Goal: Task Accomplishment & Management: Use online tool/utility

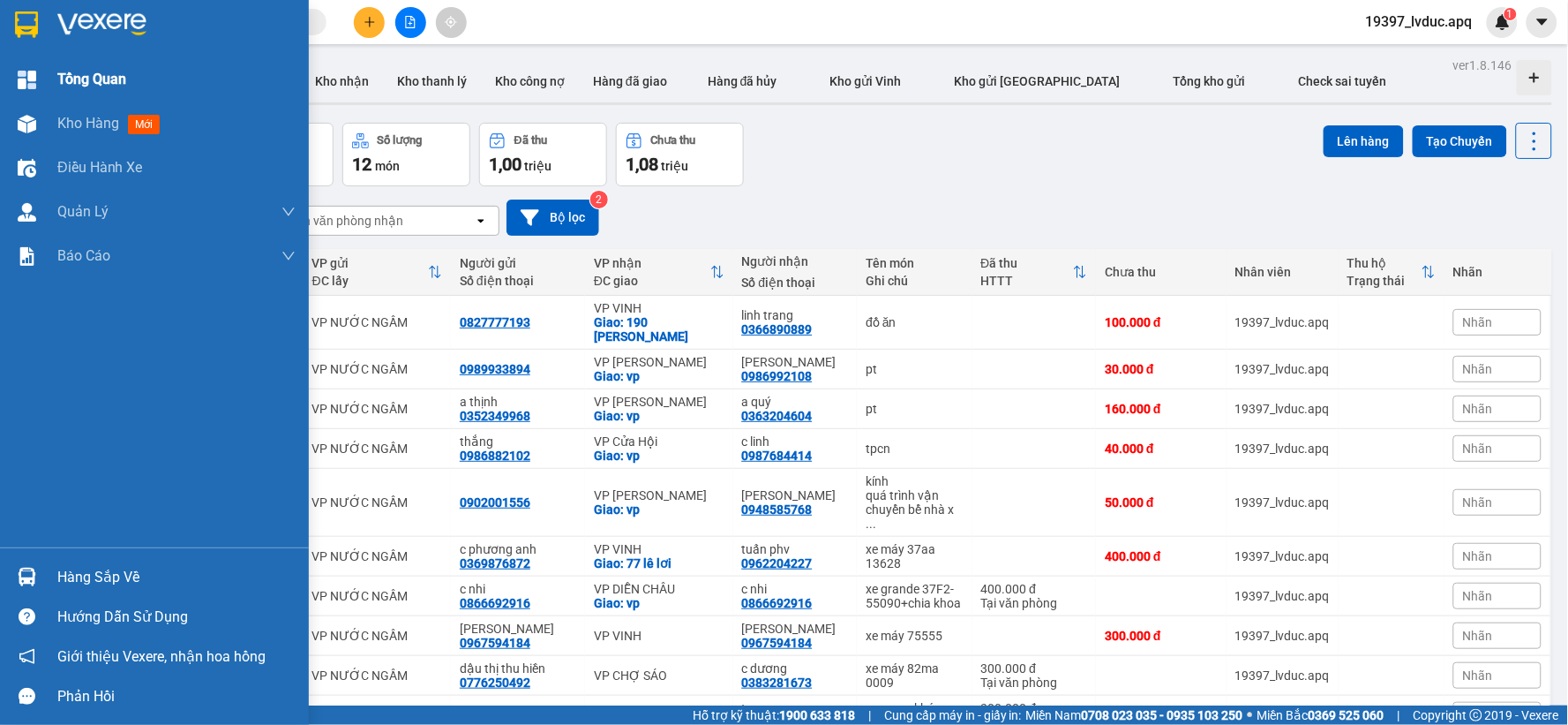
click at [34, 82] on img at bounding box center [27, 79] width 19 height 19
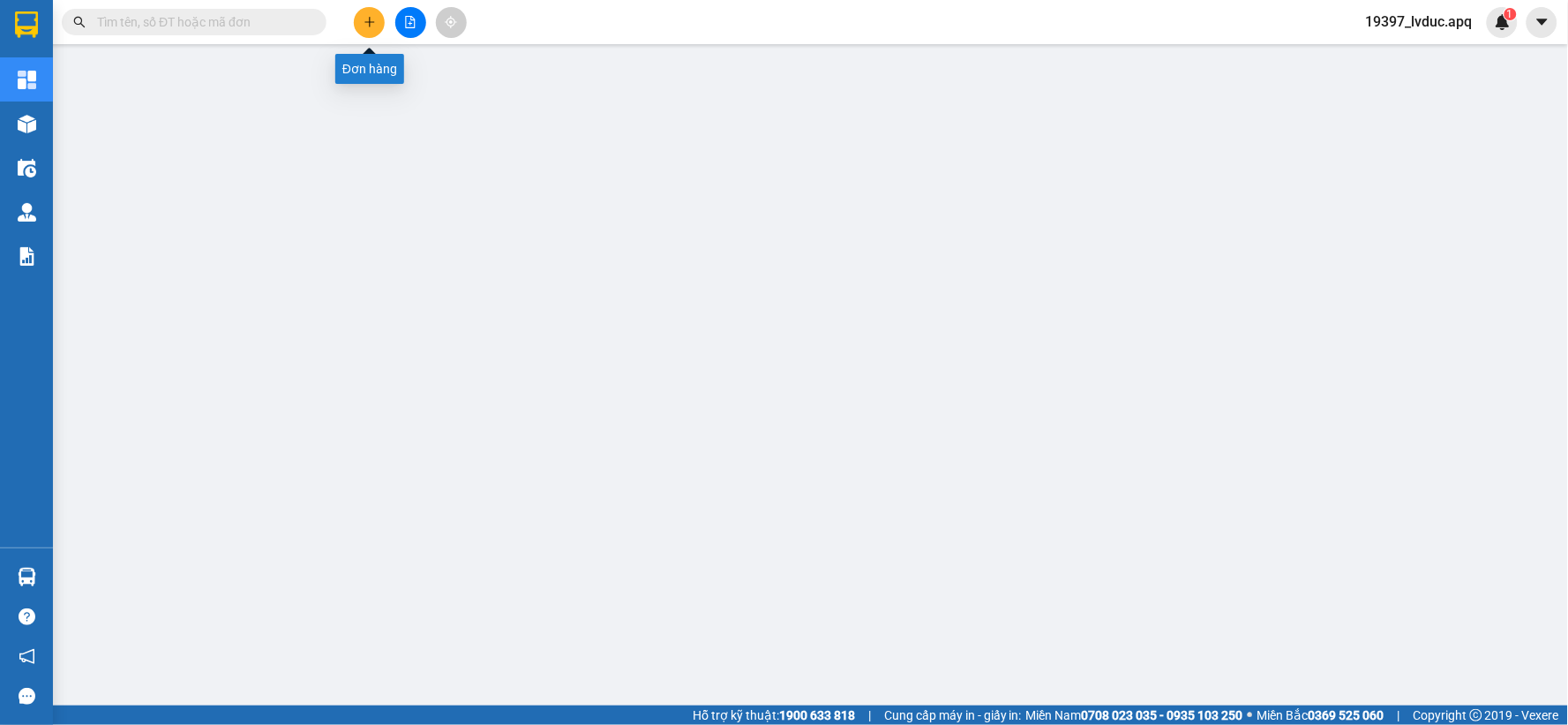
click at [376, 15] on button at bounding box center [369, 22] width 31 height 31
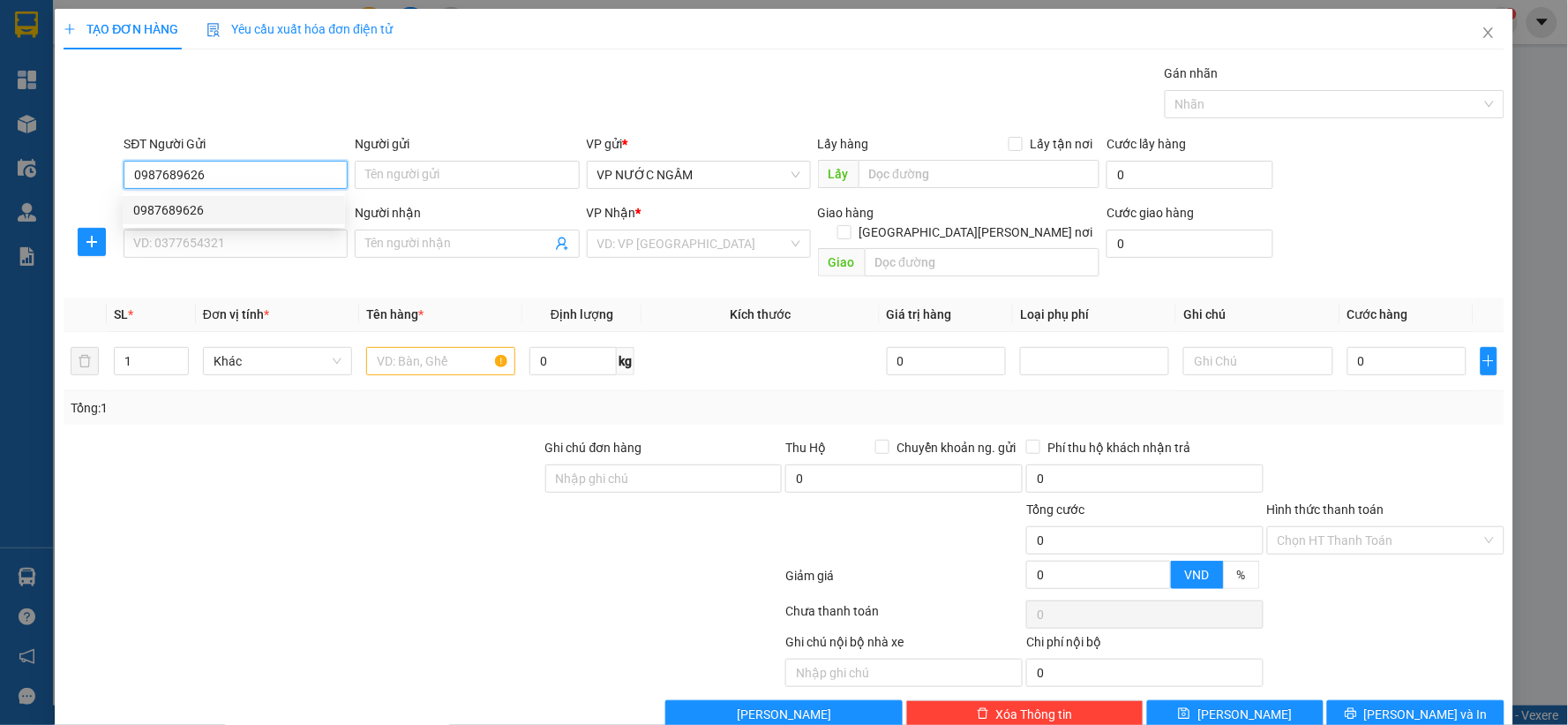
click at [295, 208] on div "0987689626" at bounding box center [234, 210] width 201 height 20
type input "0987689626"
click at [288, 240] on input "SĐT Người Nhận" at bounding box center [236, 244] width 224 height 29
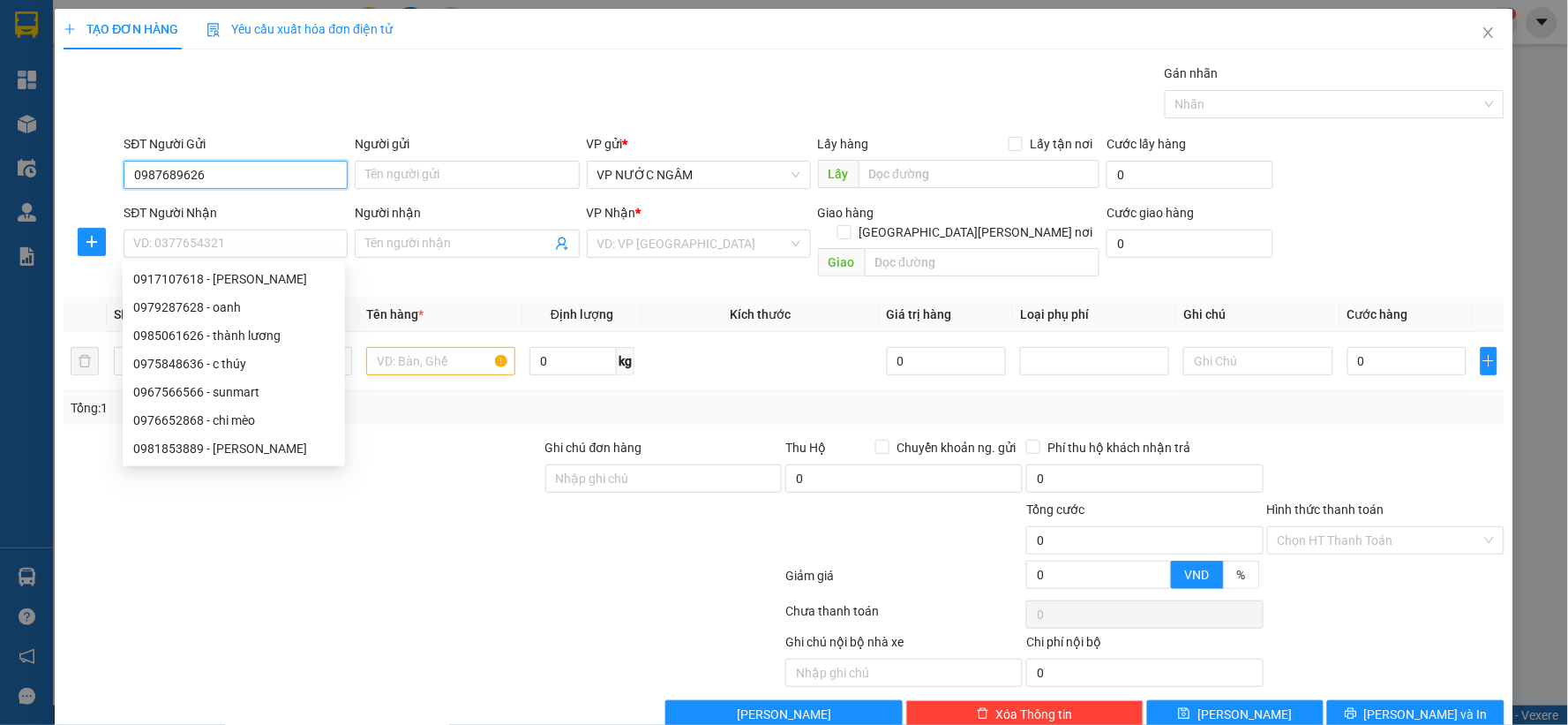
click at [256, 172] on input "0987689626" at bounding box center [236, 175] width 224 height 29
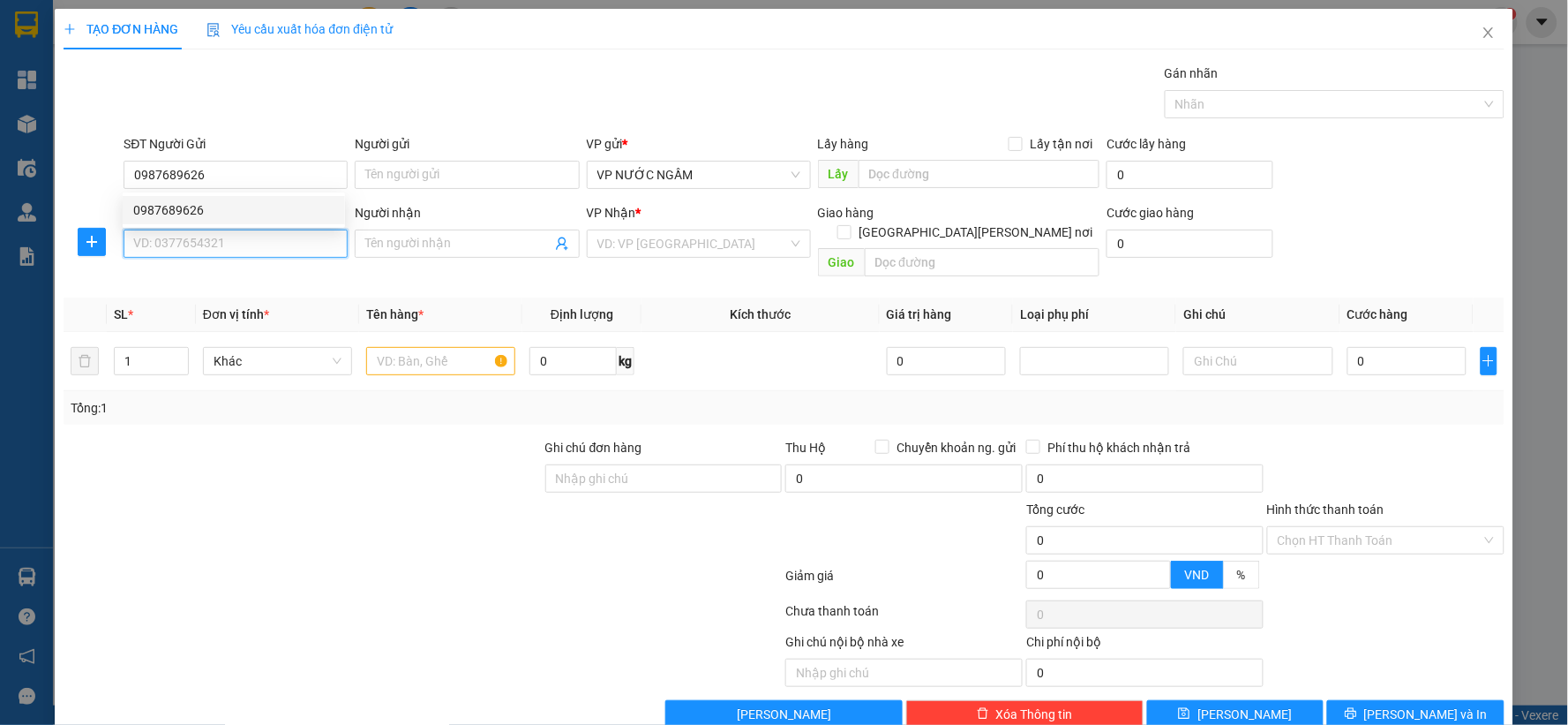
click at [245, 234] on input "SĐT Người Nhận" at bounding box center [236, 244] width 224 height 29
type input "0975848636"
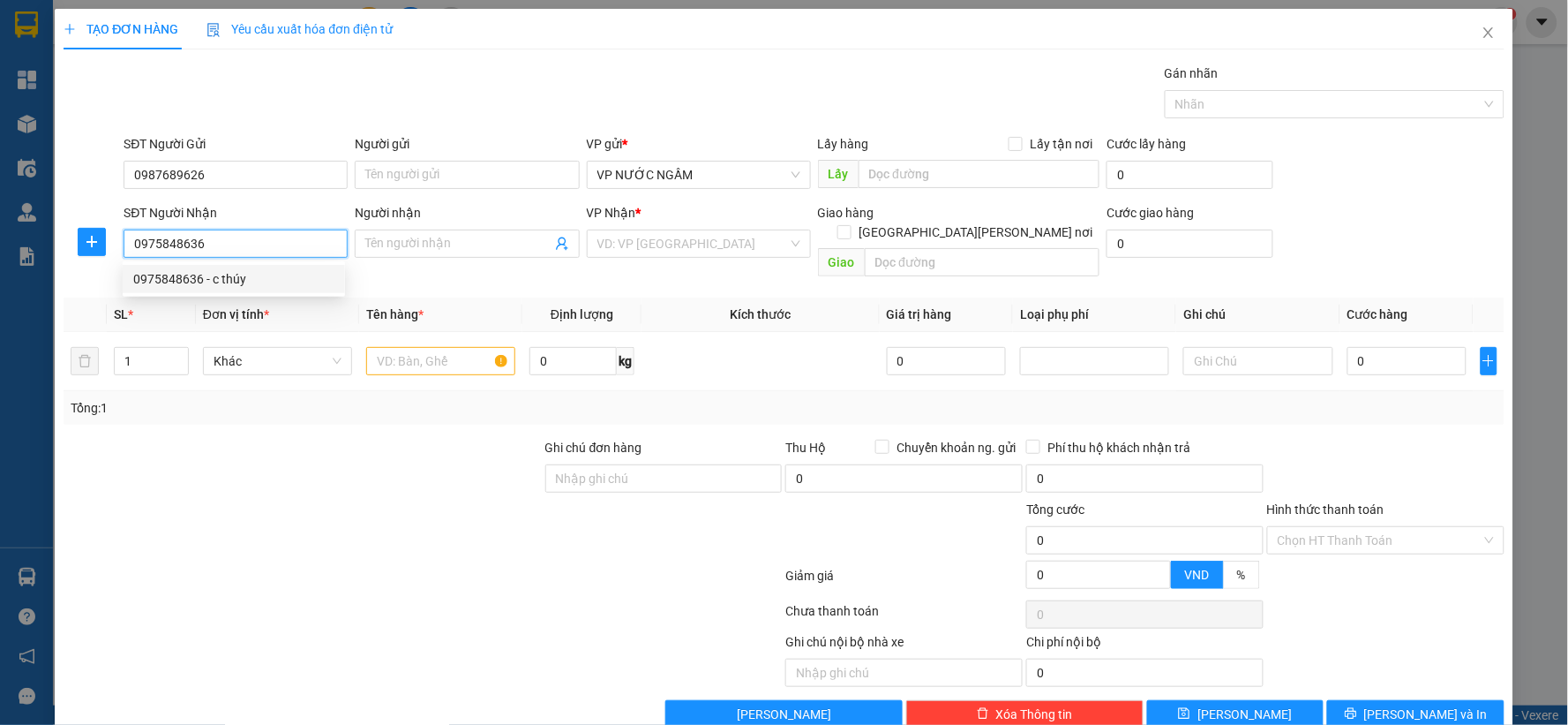
click at [236, 276] on div "0975848636 - c thúy" at bounding box center [234, 279] width 201 height 20
type input "c thúy"
checkbox input "true"
type input "159 ng phong sắc"
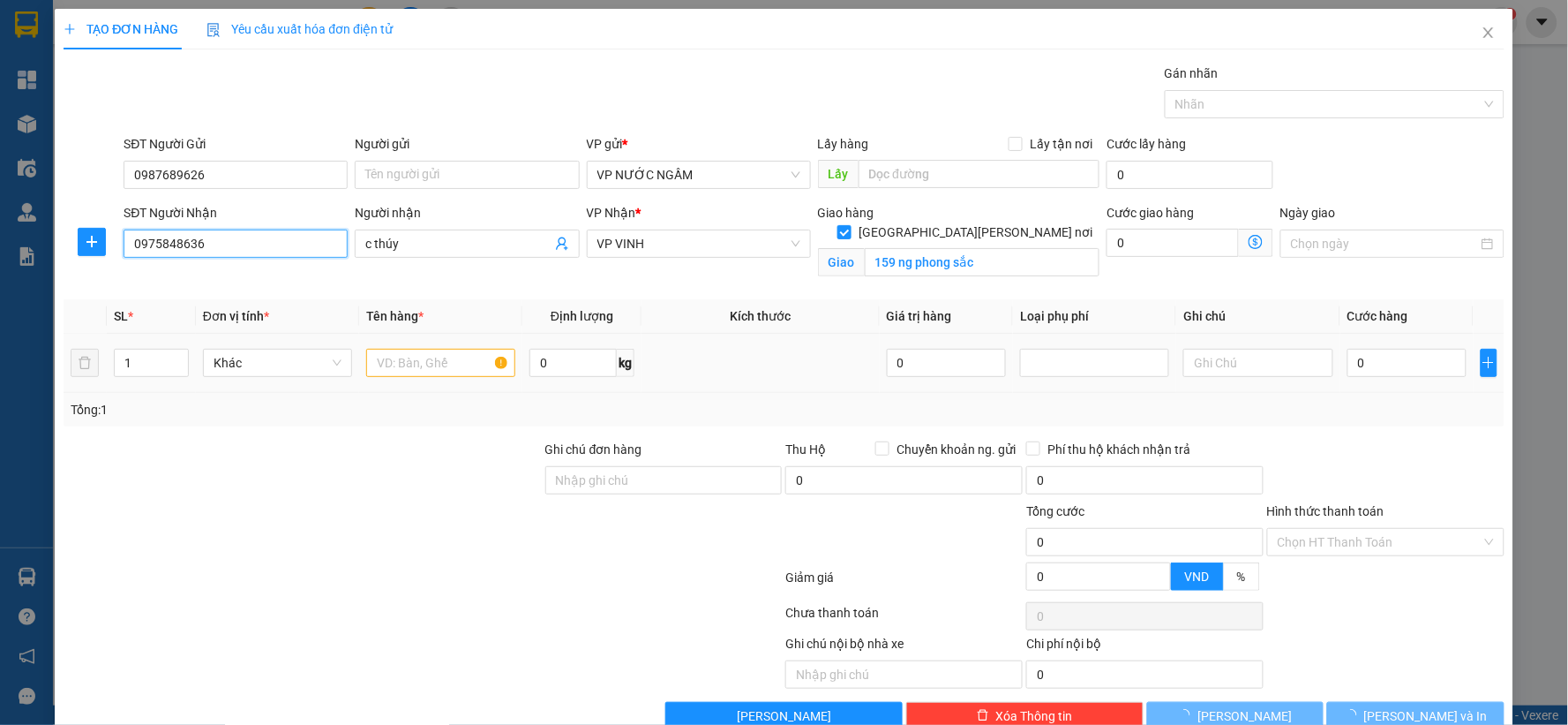
type input "10"
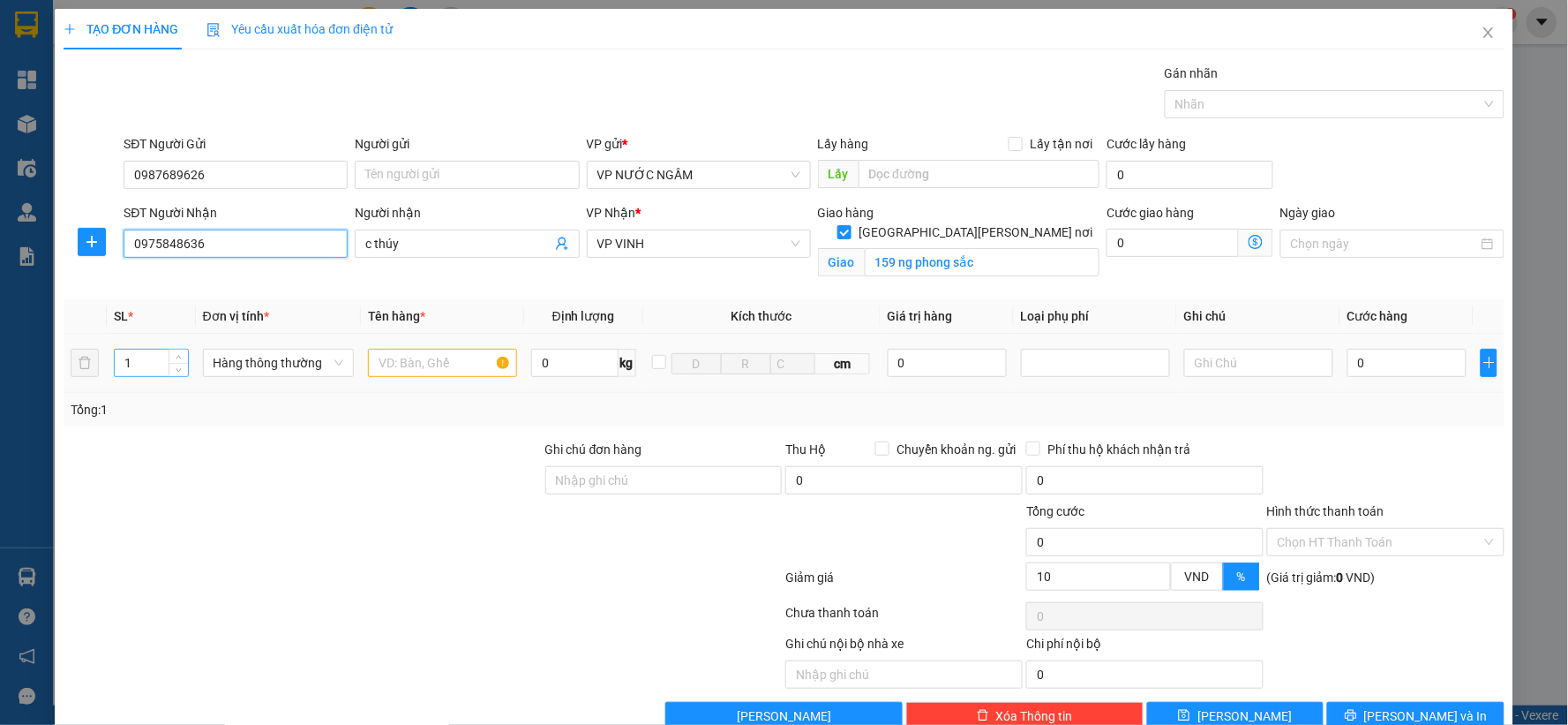
type input "0975848636"
click at [88, 362] on tr "1 Hàng thông thường 0 kg cm 0 0" at bounding box center [784, 363] width 1441 height 59
type input "4"
click at [402, 364] on input "text" at bounding box center [442, 362] width 149 height 29
type input "o"
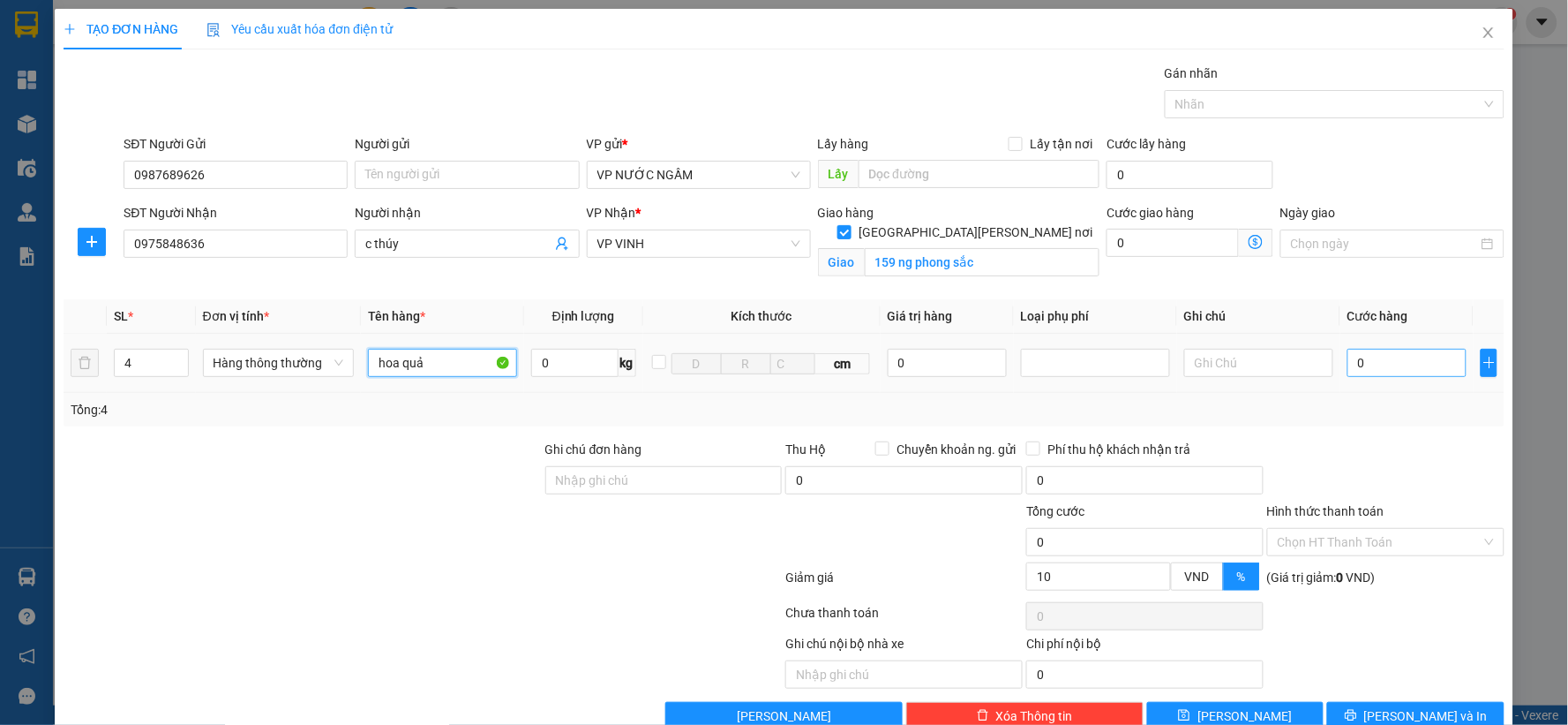
type input "hoa quả"
click at [1347, 366] on input "0" at bounding box center [1407, 362] width 119 height 29
type input "1"
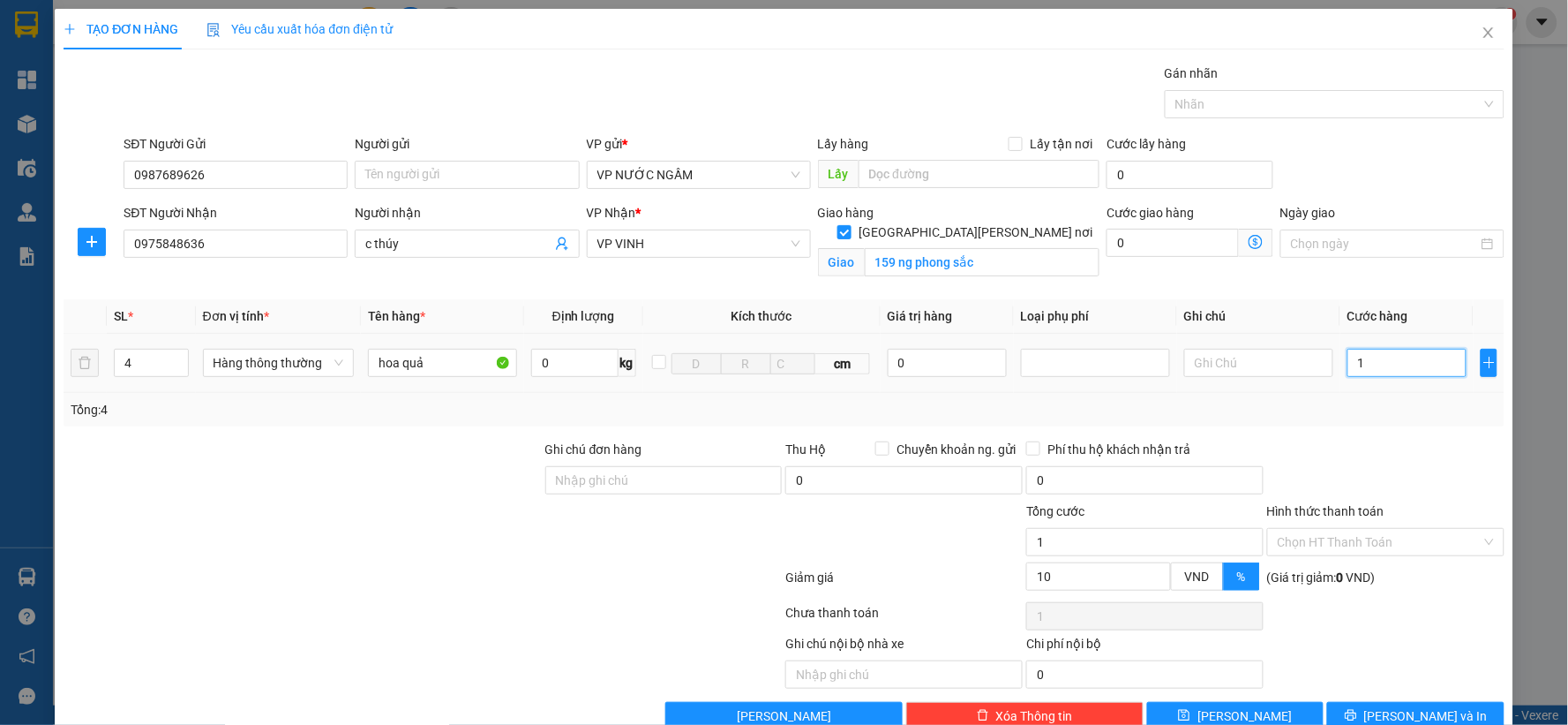
type input "16"
type input "160"
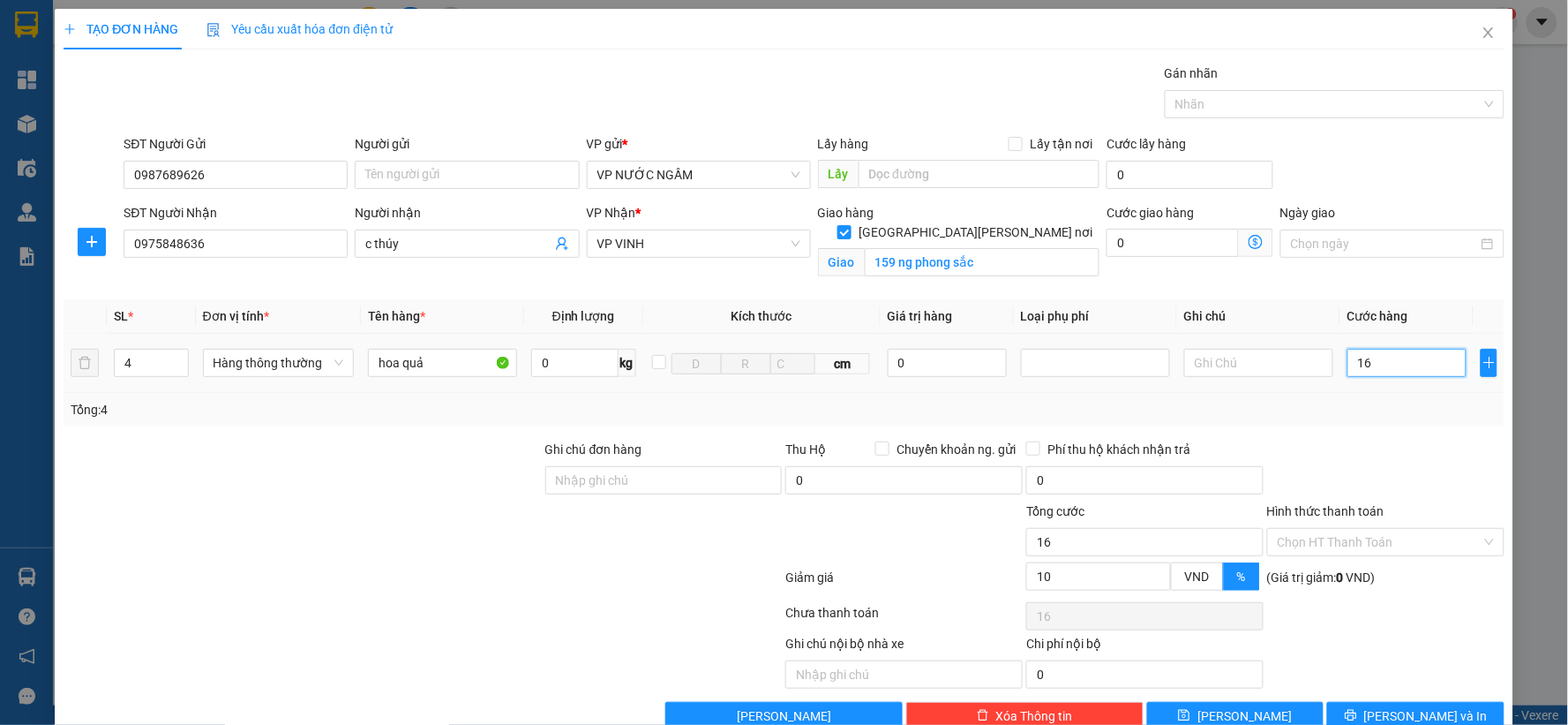
type input "160"
type input "160.000"
type input "144.000"
click at [1356, 420] on div "Tổng: 4" at bounding box center [784, 410] width 1441 height 34
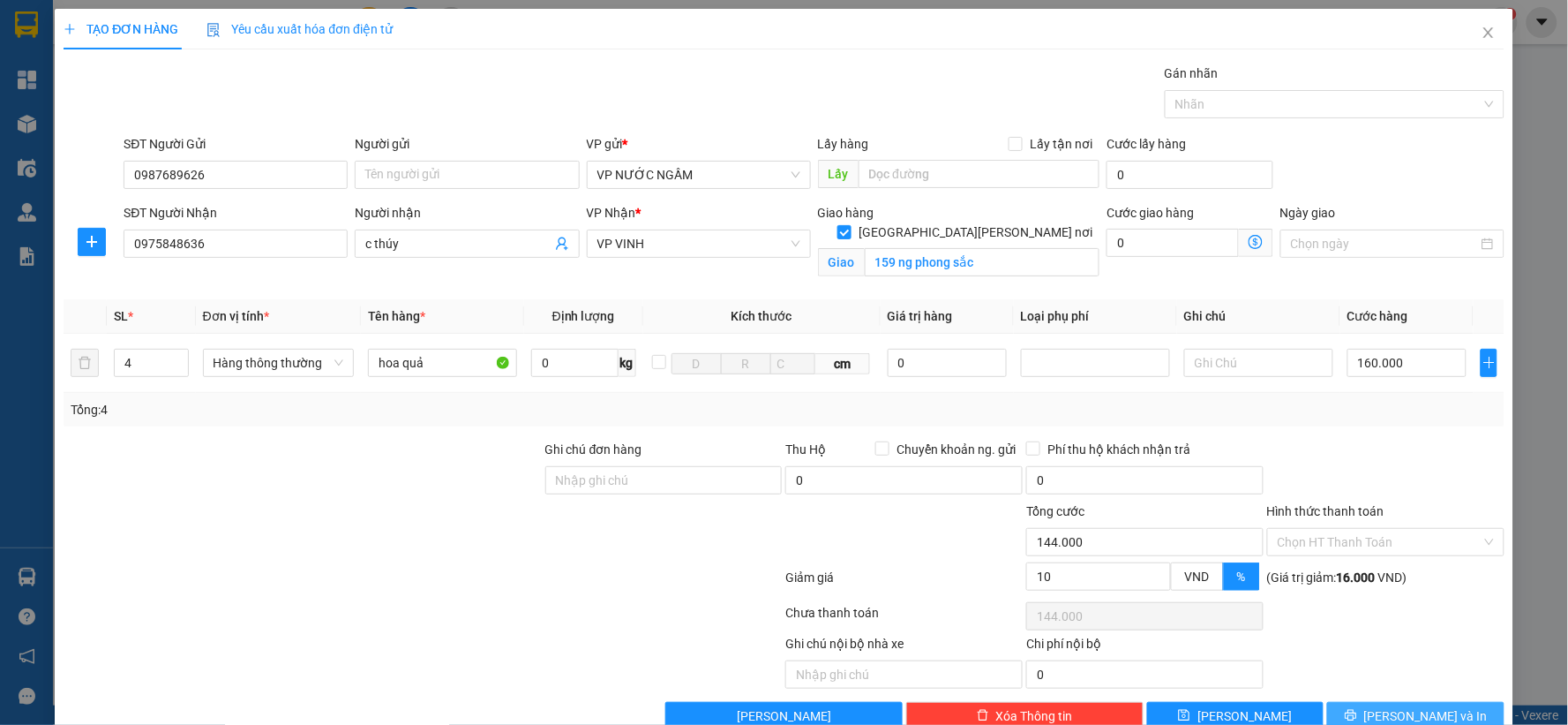
click at [1357, 710] on icon "printer" at bounding box center [1351, 715] width 12 height 12
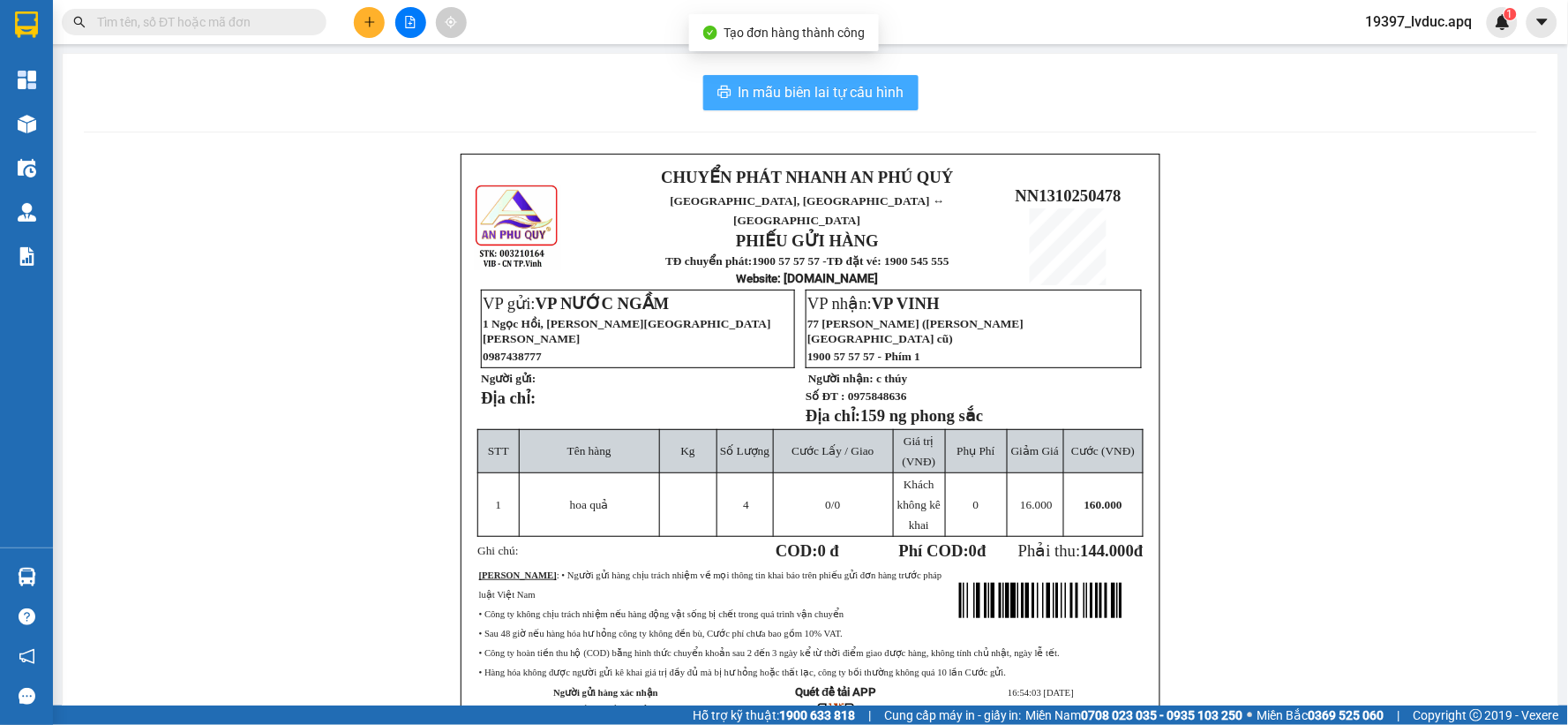
click at [789, 80] on button "In mẫu biên lai tự cấu hình" at bounding box center [811, 93] width 215 height 36
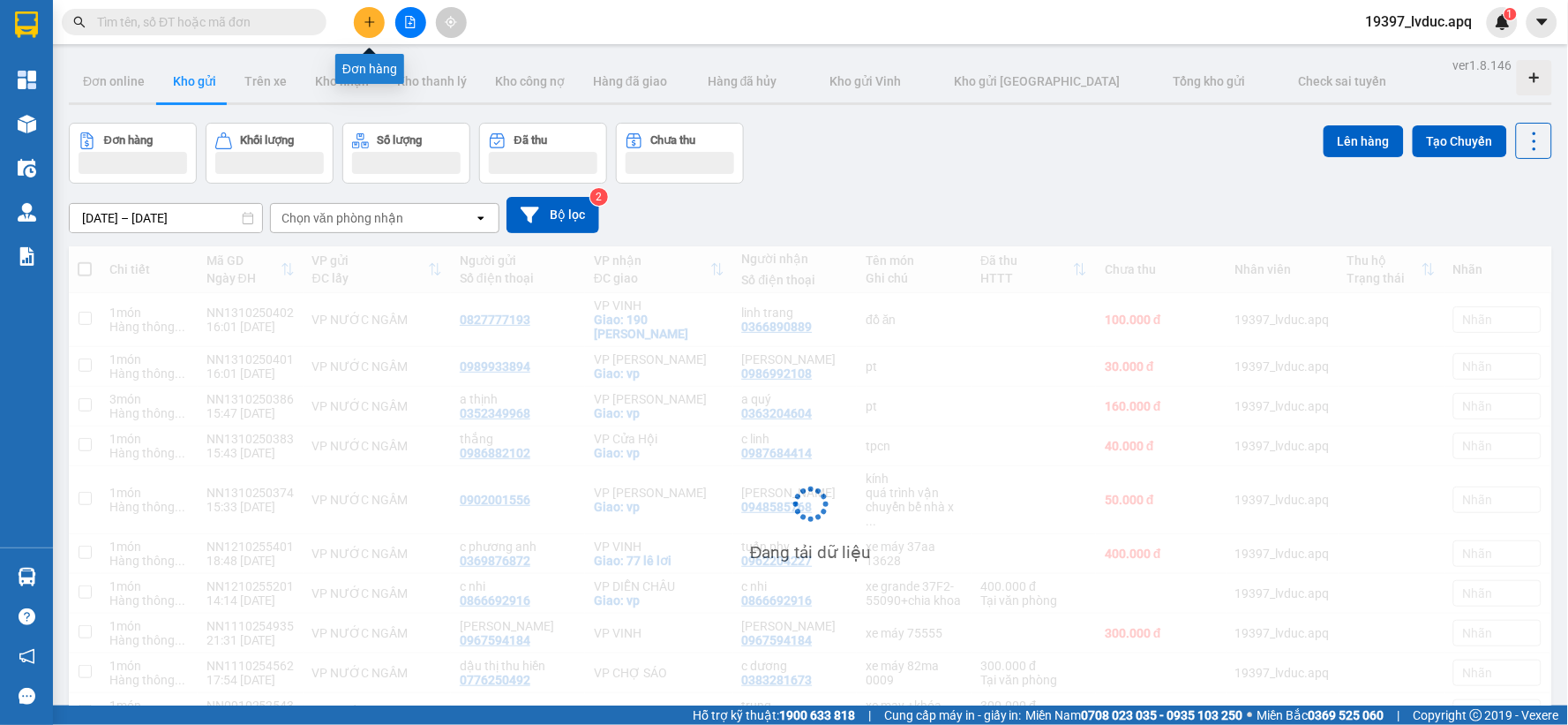
click at [373, 13] on button at bounding box center [369, 22] width 31 height 31
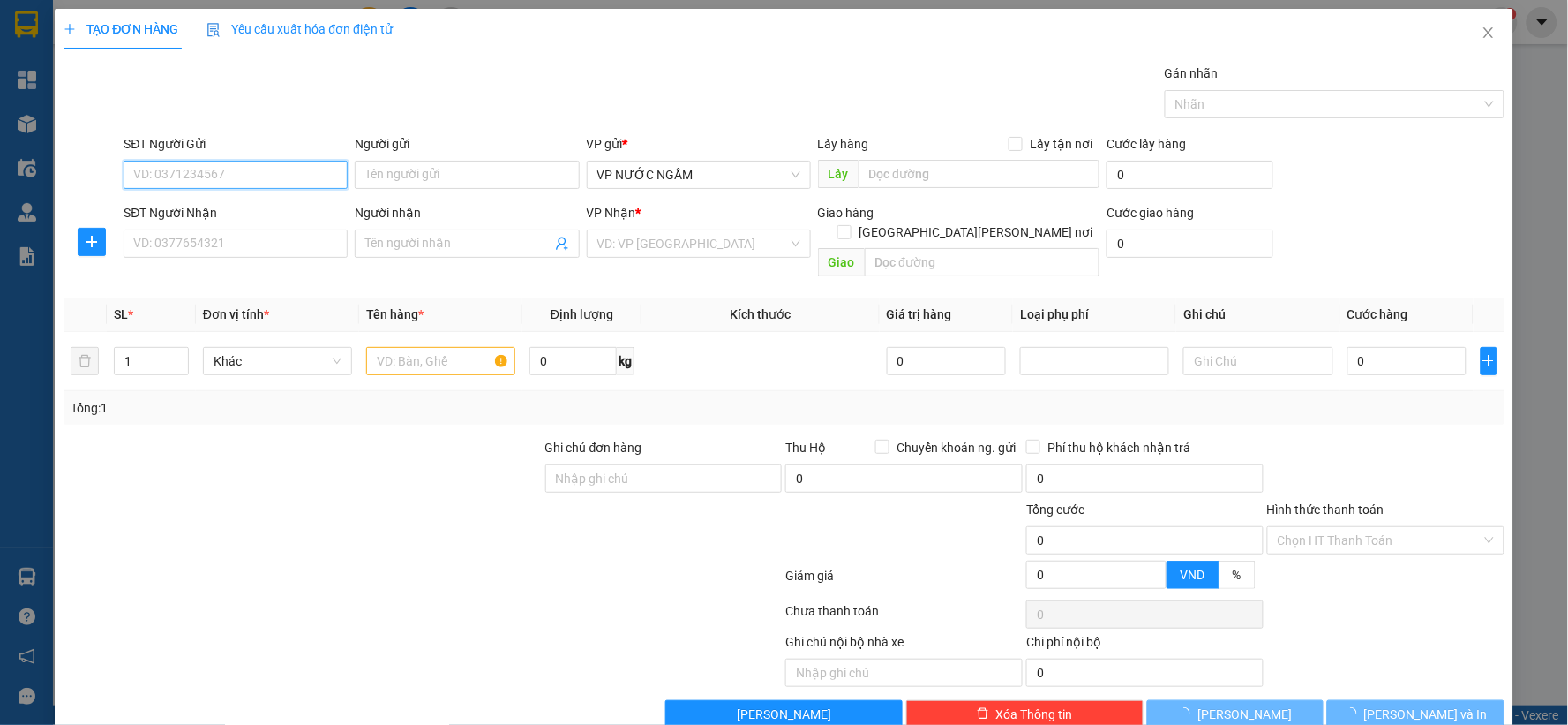
paste input "0987689626"
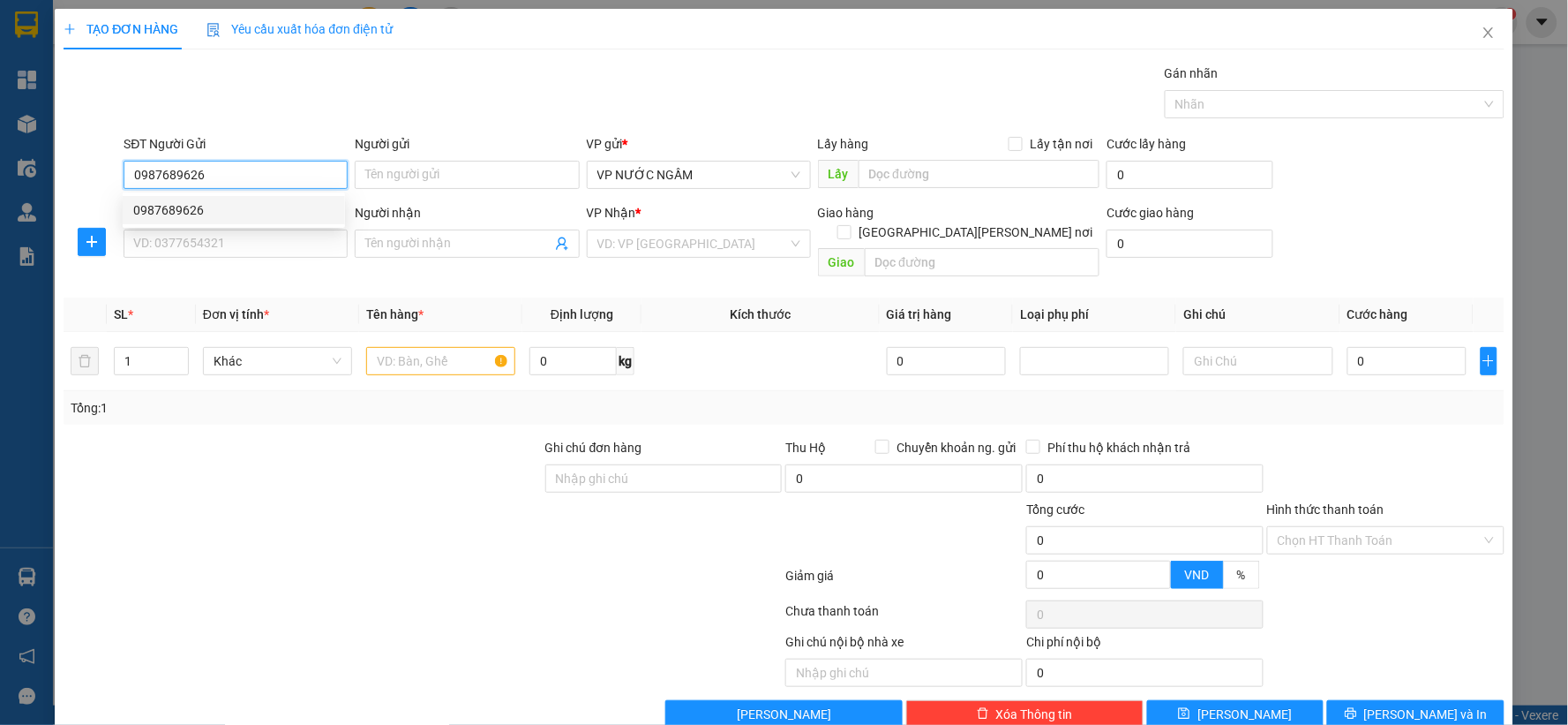
click at [216, 207] on div "0987689626" at bounding box center [234, 210] width 201 height 20
type input "0987689626"
click at [216, 253] on input "SĐT Người Nhận" at bounding box center [236, 244] width 224 height 29
click at [191, 248] on input "0979287678" at bounding box center [236, 244] width 224 height 29
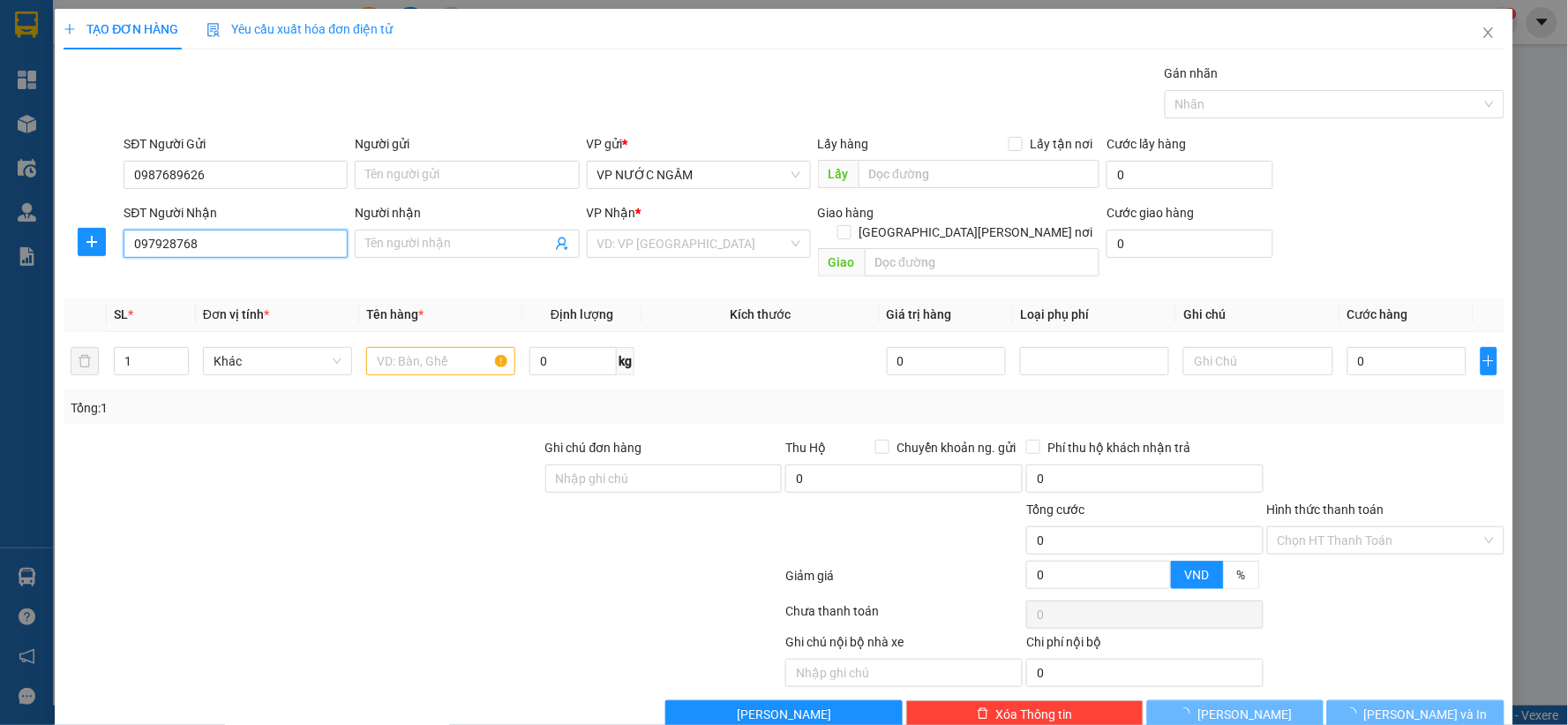
type input "0979287628"
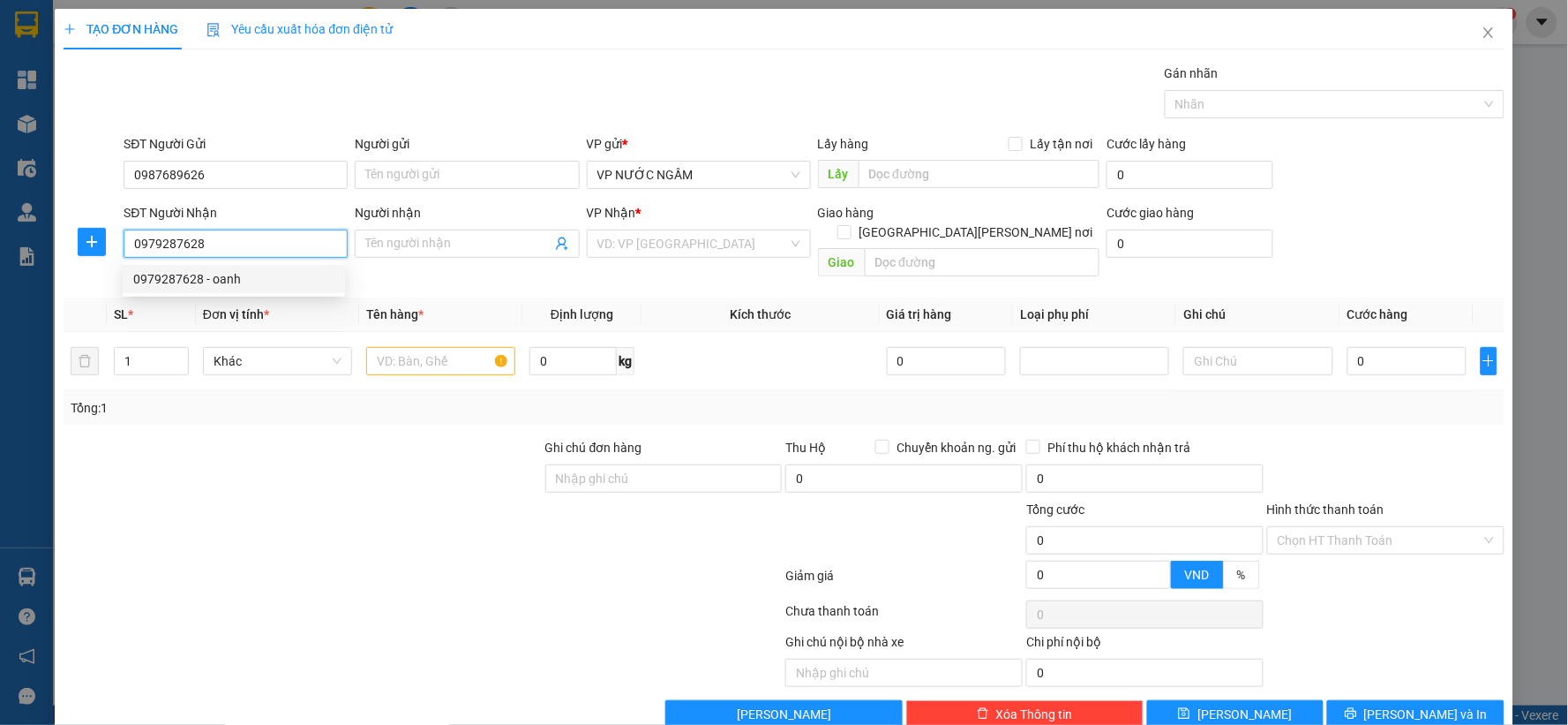
click at [218, 277] on div "0979287628 - oanh" at bounding box center [234, 279] width 201 height 20
type input "oanh"
checkbox input "true"
type input "07 [PERSON_NAME]"
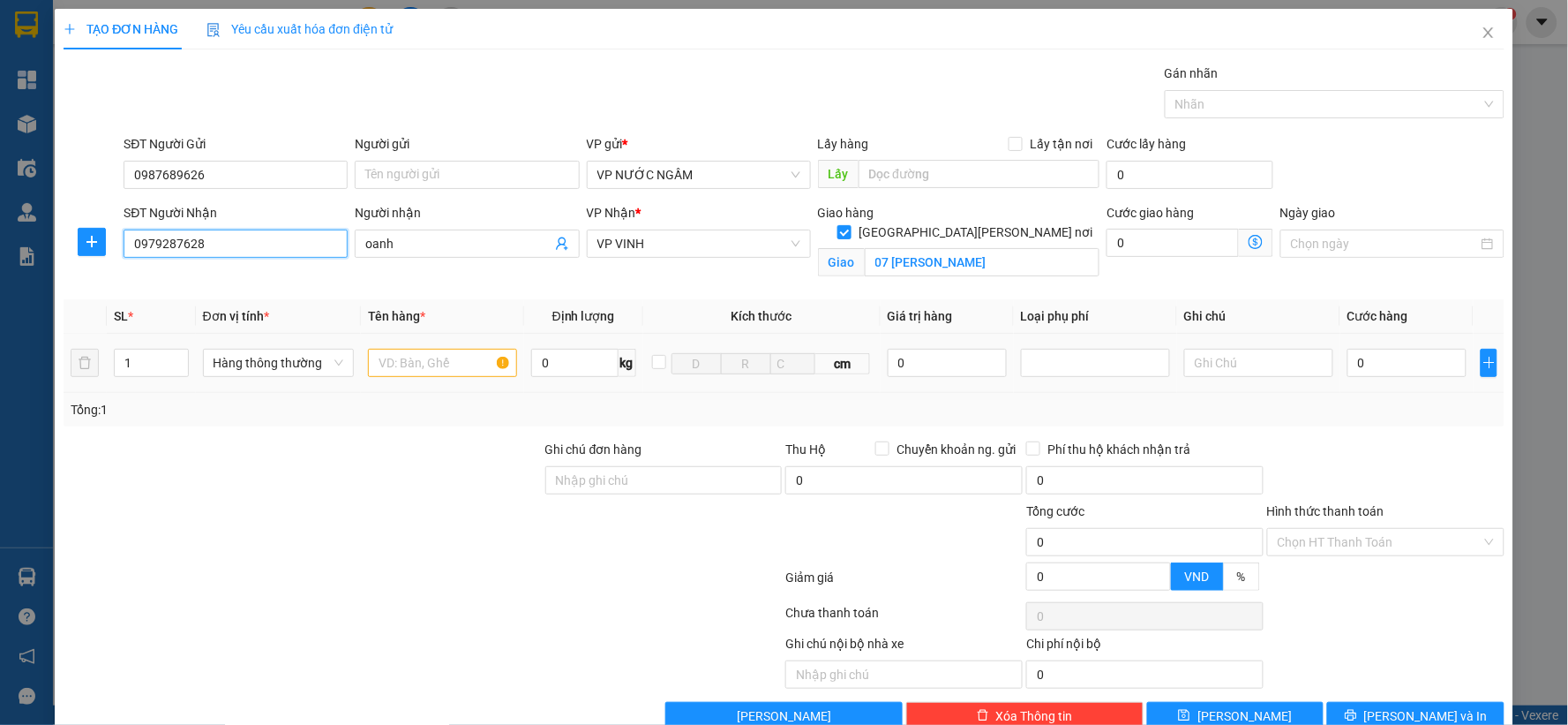
type input "0979287628"
drag, startPoint x: 64, startPoint y: 364, endPoint x: 21, endPoint y: 364, distance: 43.0
click at [23, 364] on div "TẠO ĐƠN HÀNG Yêu cầu xuất [PERSON_NAME] điện tử Transit Pickup Surcharge Ids Tr…" at bounding box center [784, 362] width 1568 height 725
type input "2"
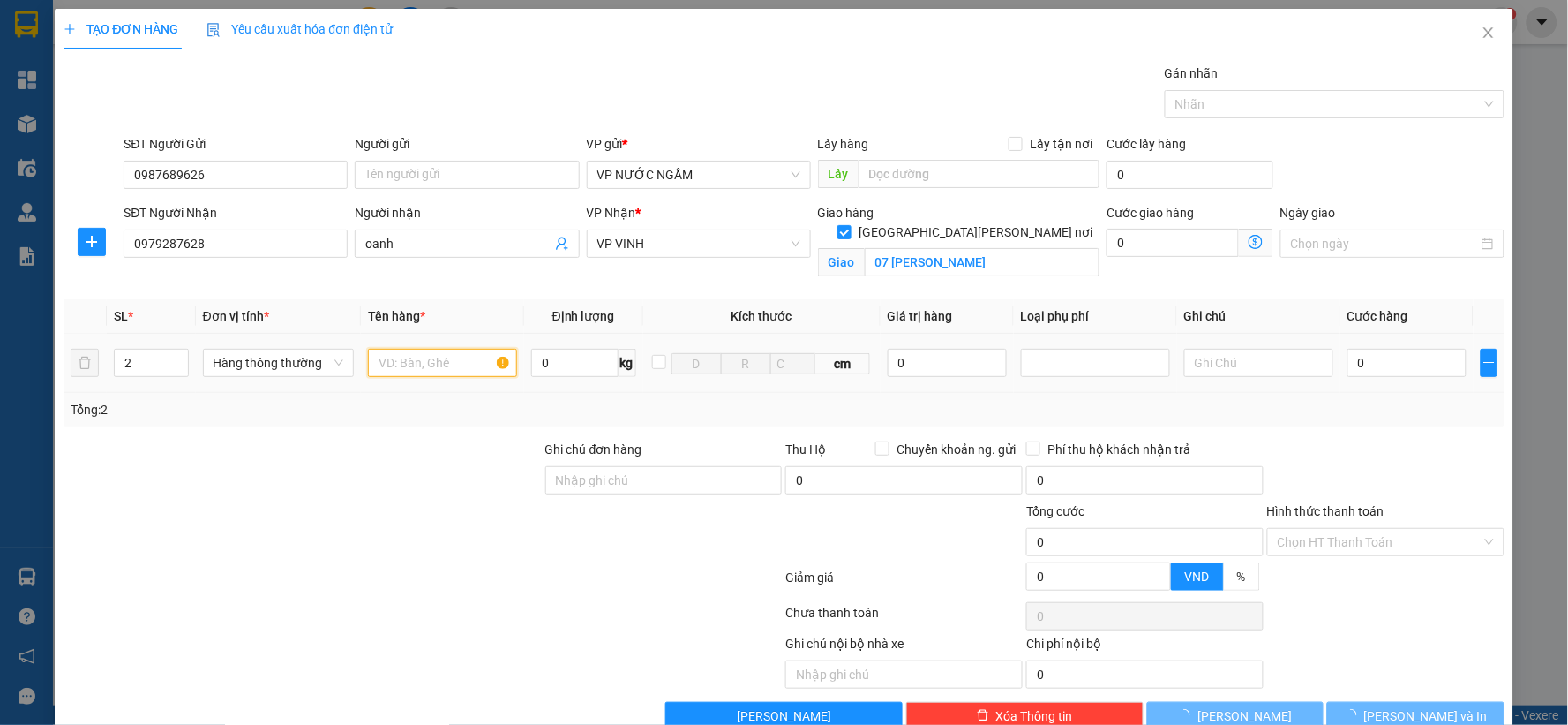
click at [402, 364] on input "text" at bounding box center [442, 362] width 149 height 29
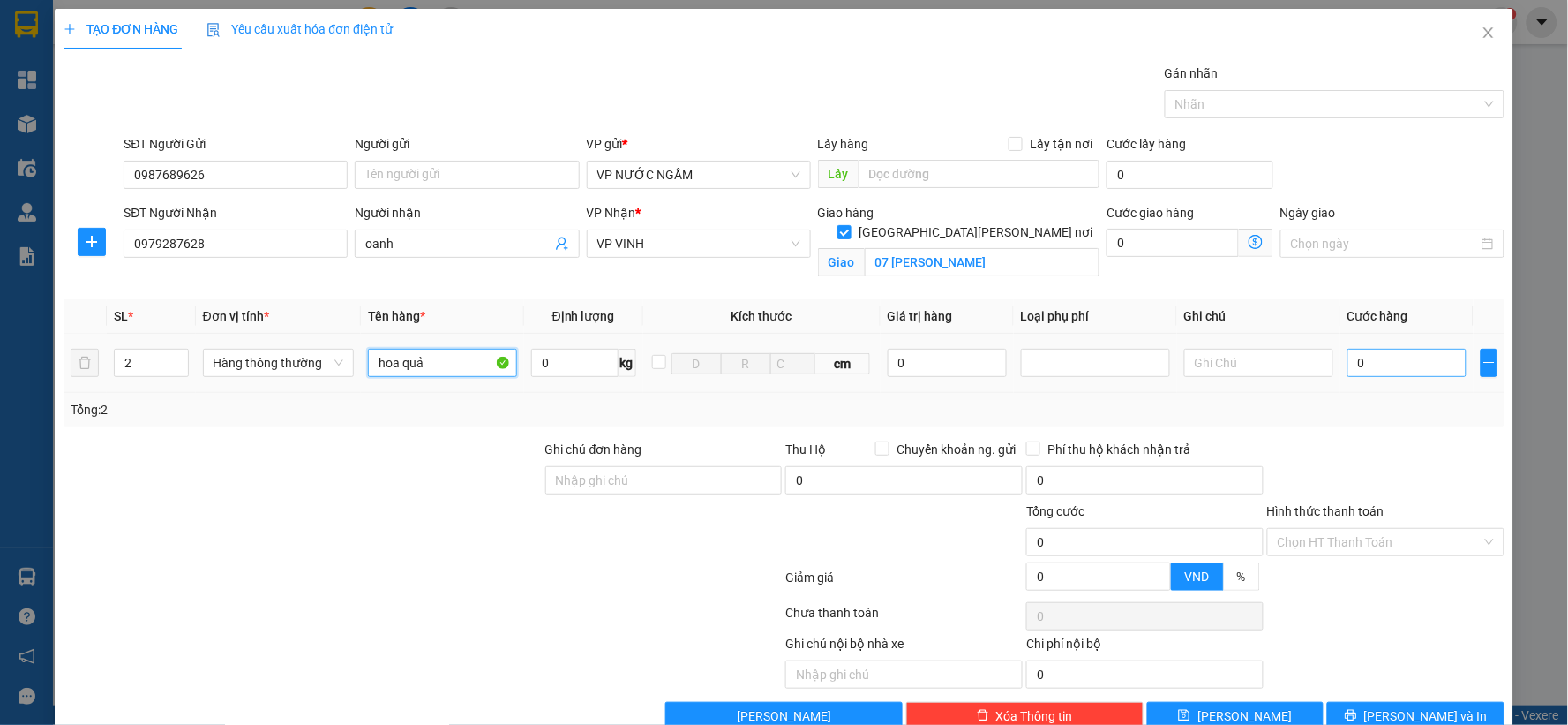
type input "hoa quả"
click at [1396, 371] on input "0" at bounding box center [1407, 362] width 119 height 29
type input "8"
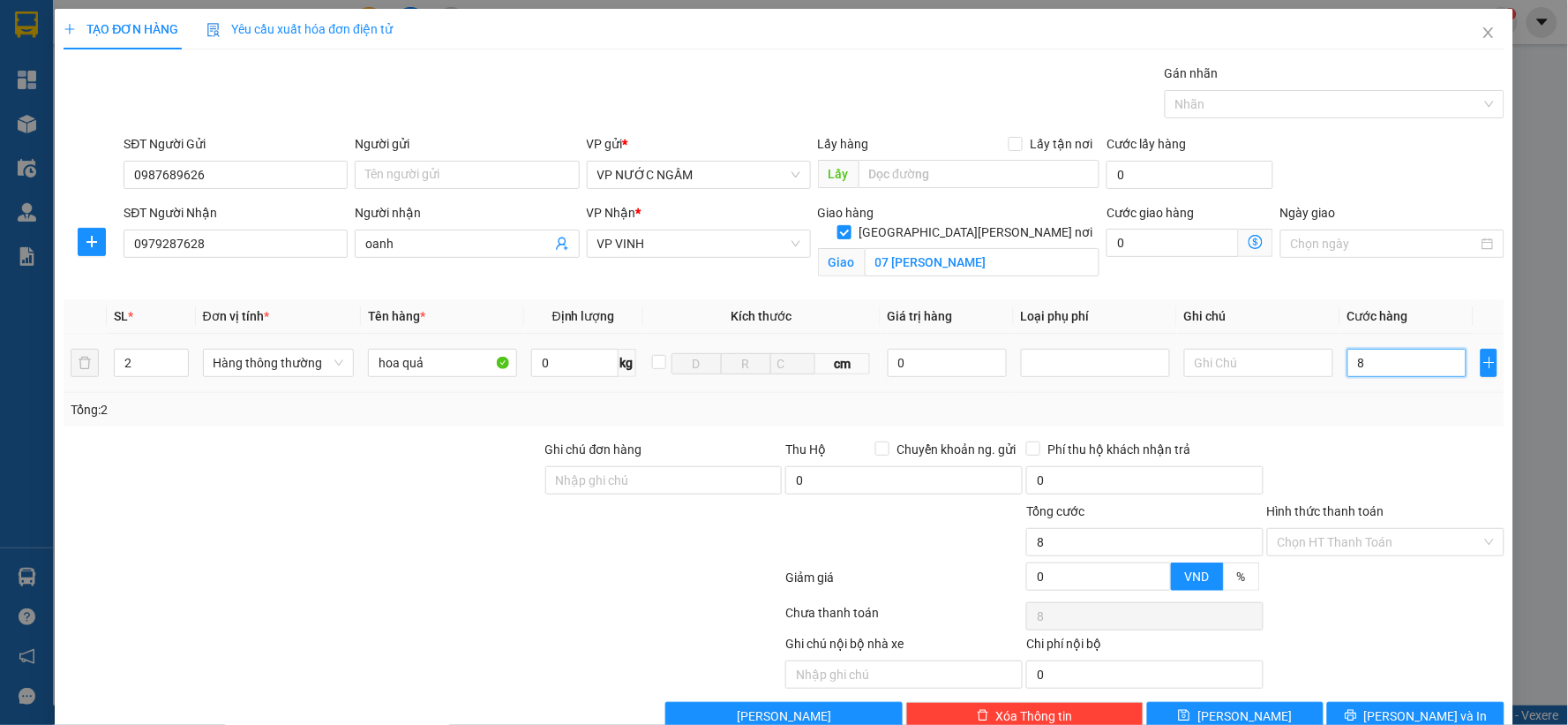
type input "80"
type input "80.000"
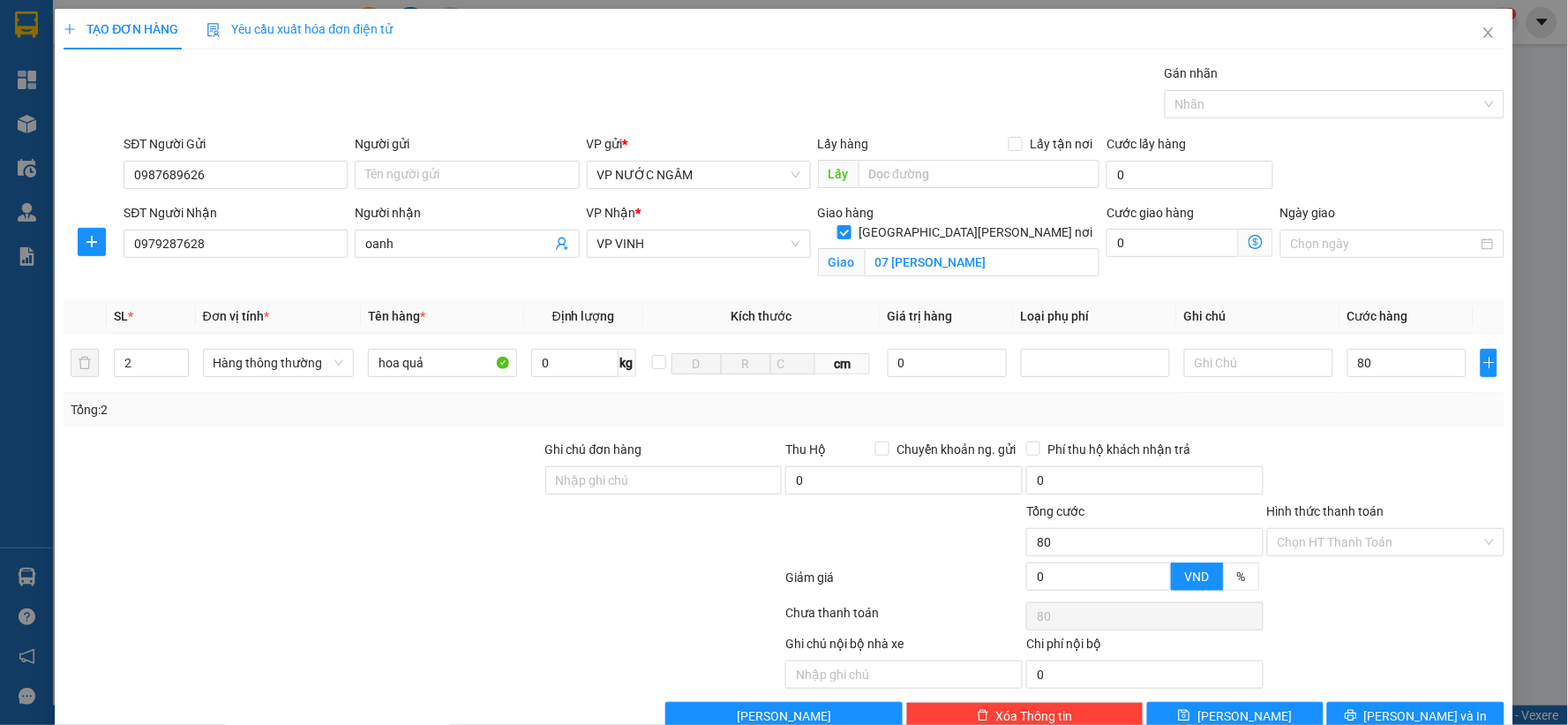
type input "80.000"
click at [1375, 415] on div "Tổng: 2" at bounding box center [784, 410] width 1426 height 20
click at [1412, 713] on span "[PERSON_NAME] và In" at bounding box center [1426, 716] width 124 height 20
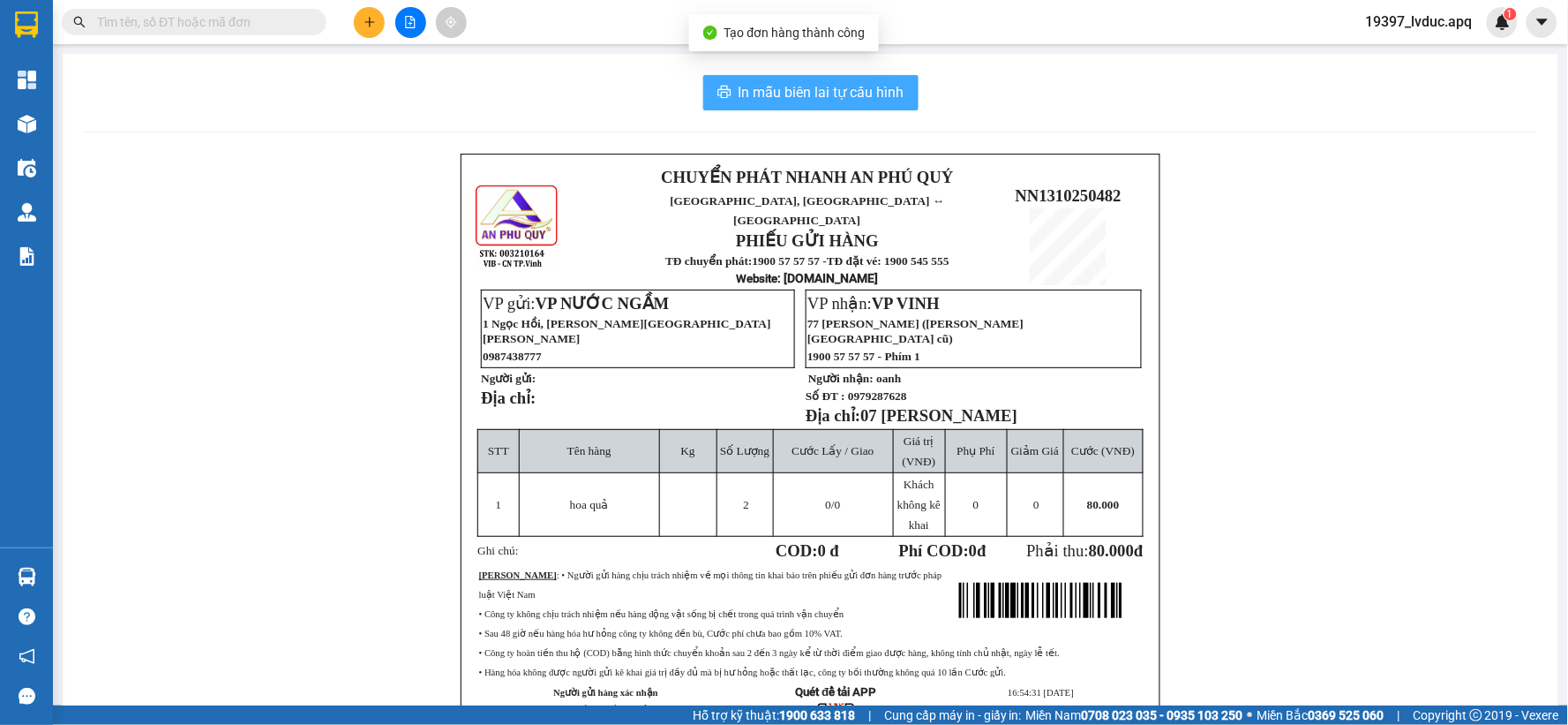
click at [799, 95] on span "In mẫu biên lai tự cấu hình" at bounding box center [821, 92] width 166 height 22
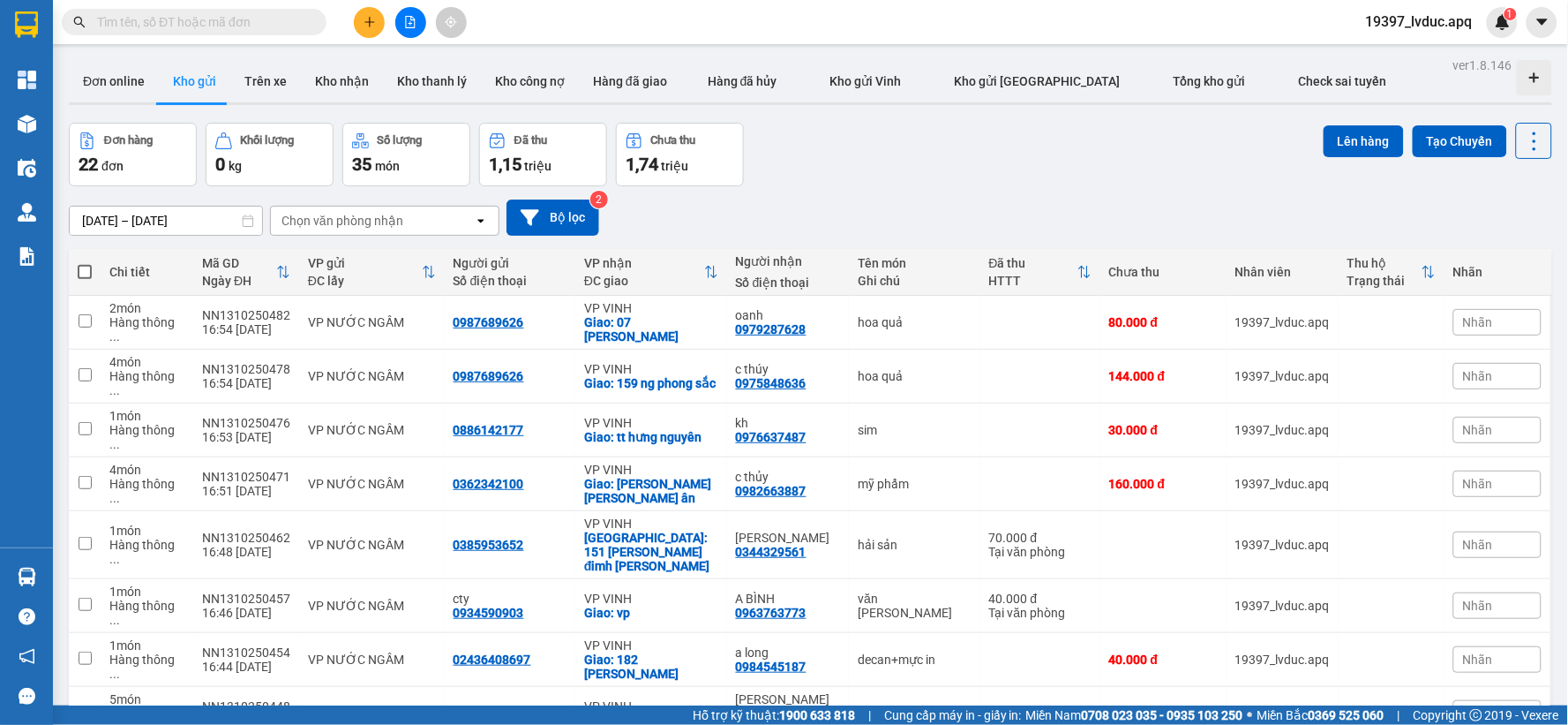
click at [406, 13] on button at bounding box center [410, 22] width 31 height 31
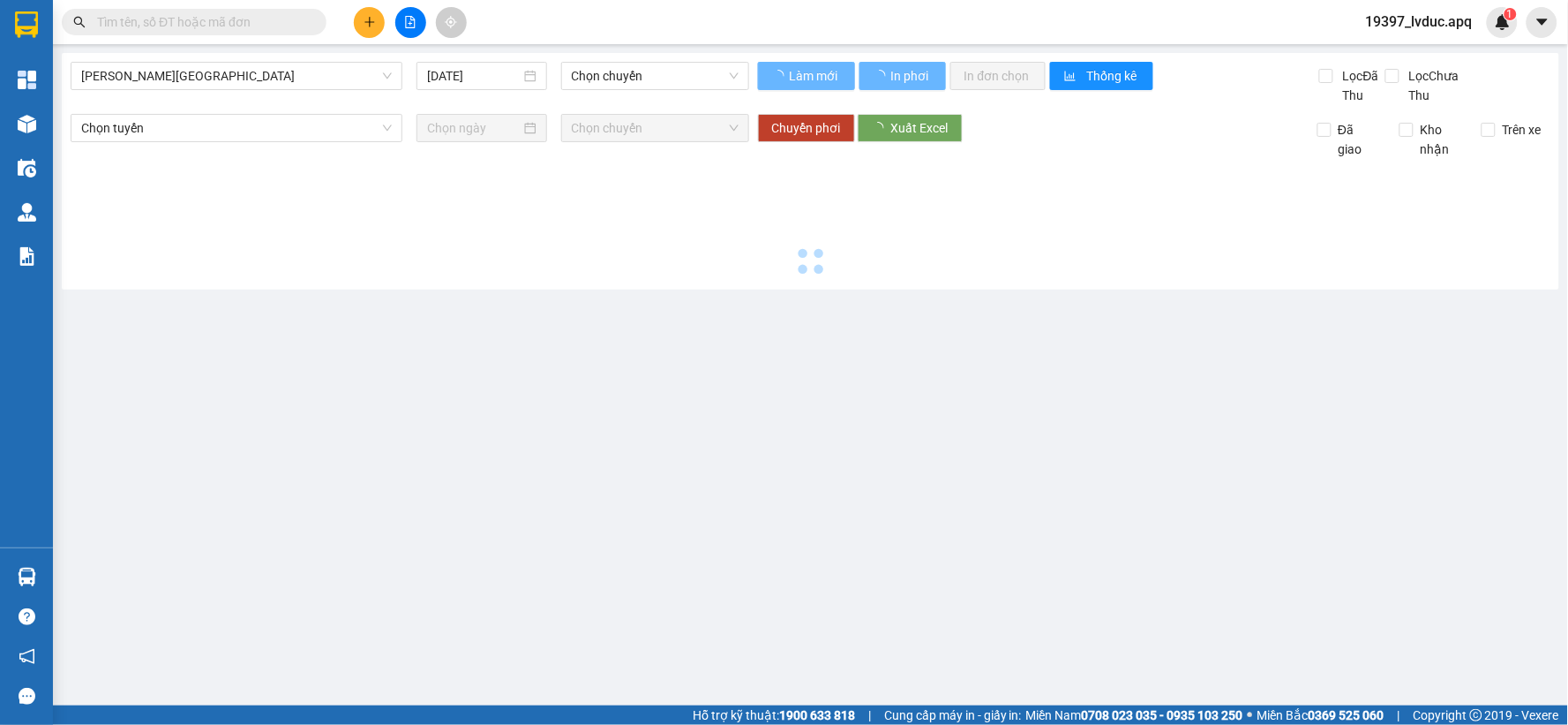
drag, startPoint x: 322, startPoint y: 82, endPoint x: 297, endPoint y: 91, distance: 26.6
click at [319, 83] on span "[PERSON_NAME][GEOGRAPHIC_DATA]" at bounding box center [236, 76] width 311 height 27
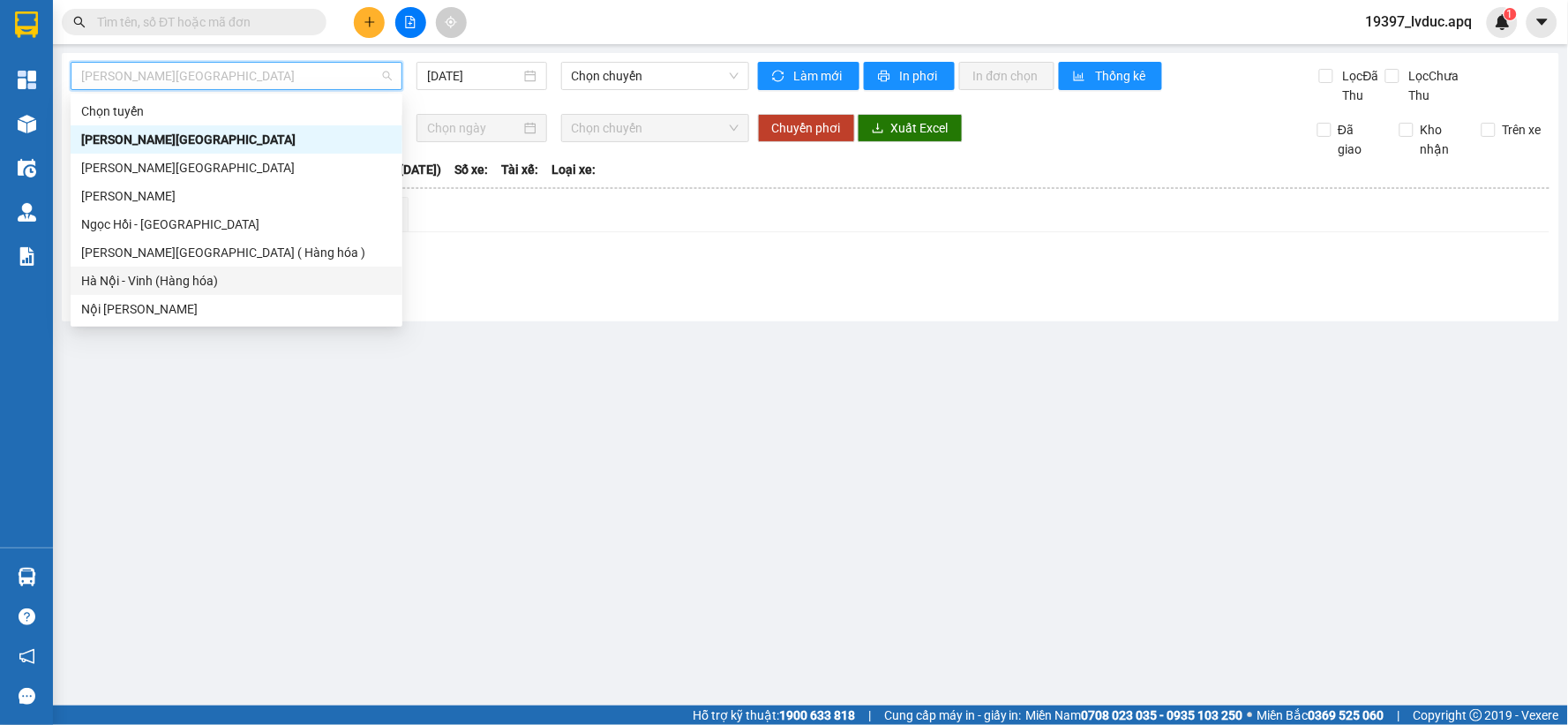
click at [240, 266] on div "Hà Nội - Vinh (Hàng hóa)" at bounding box center [236, 281] width 332 height 29
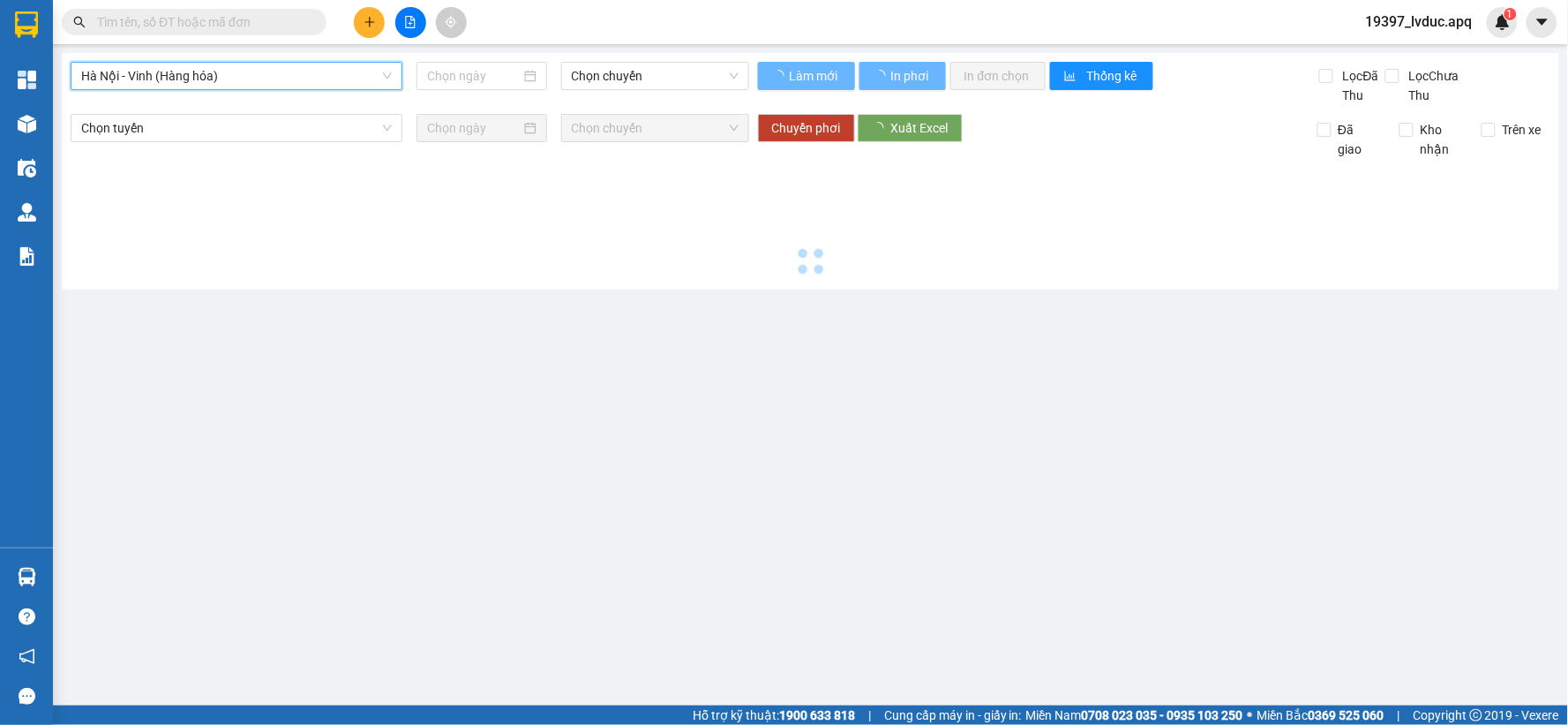
type input "[DATE]"
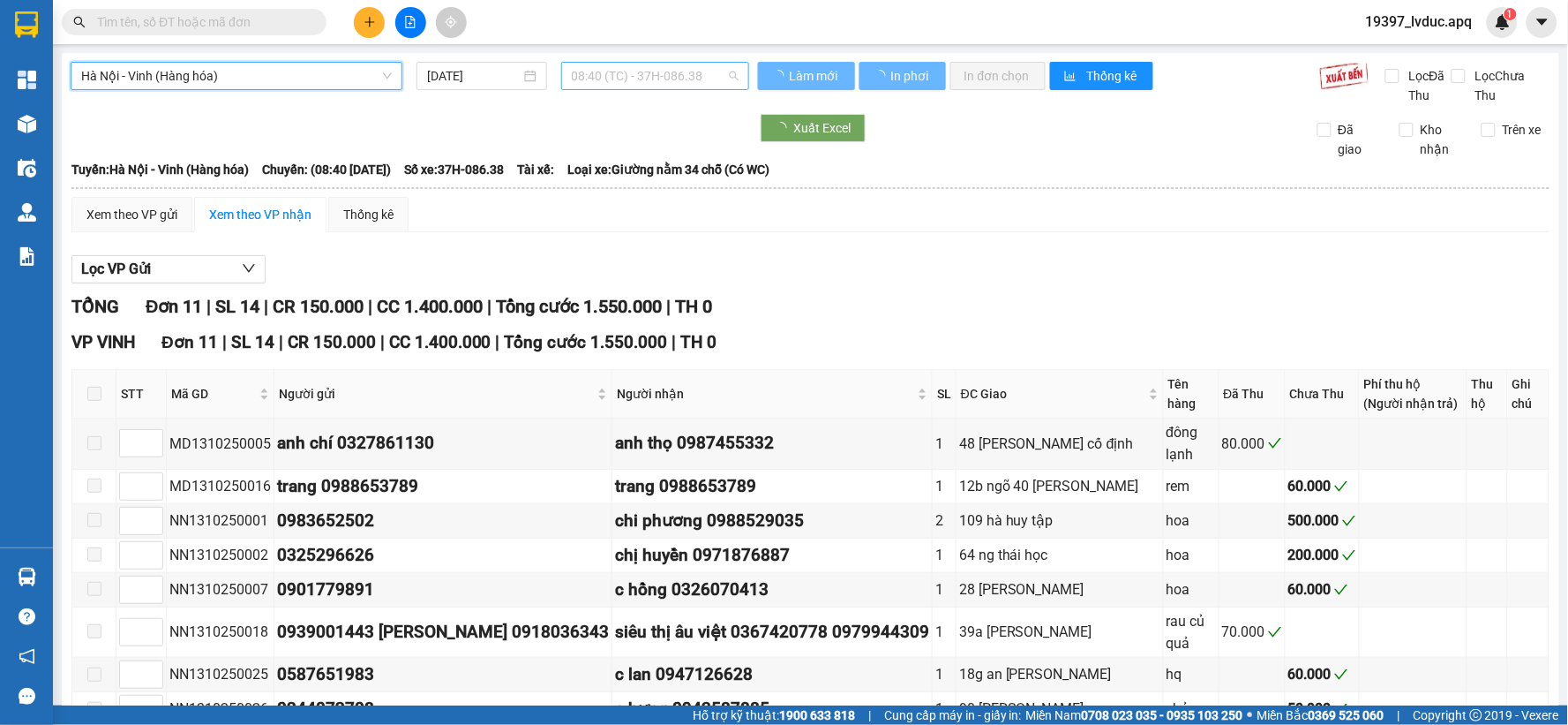
click at [606, 83] on span "08:40 (TC) - 37H-086.38" at bounding box center [654, 76] width 167 height 27
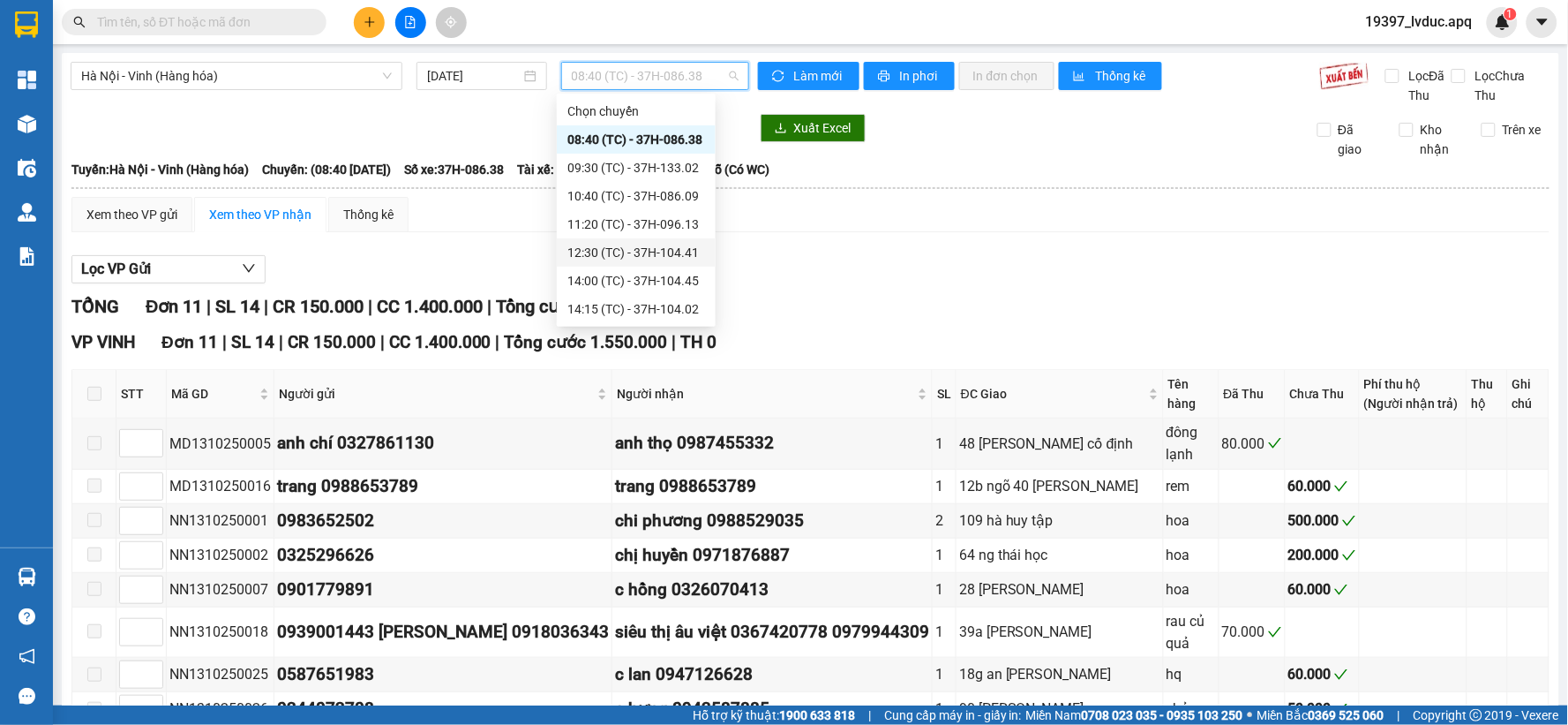
scroll to position [85, 0]
click at [609, 286] on div "17:00 (TC) - 37H-133.08" at bounding box center [636, 281] width 138 height 20
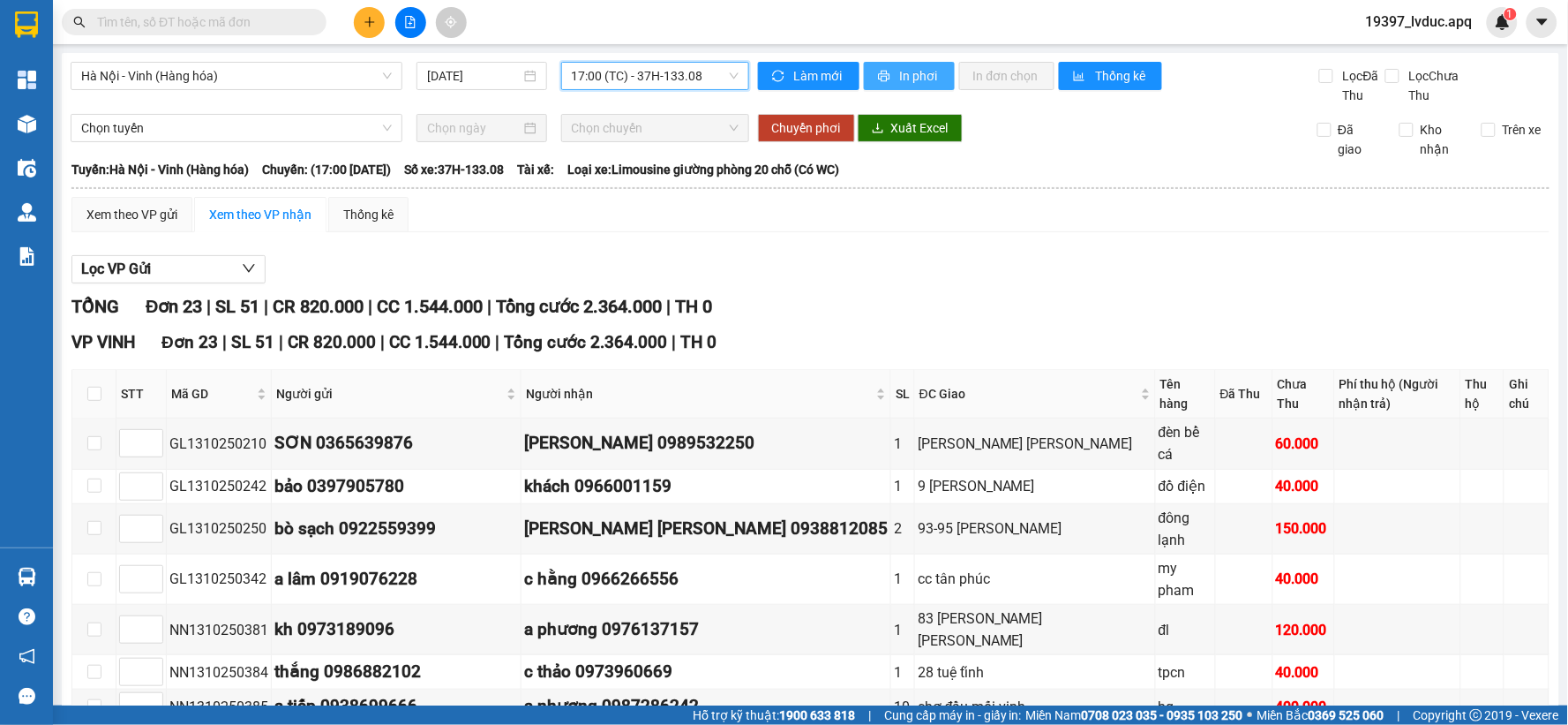
click at [900, 83] on span "In phơi" at bounding box center [921, 76] width 41 height 20
click at [638, 75] on span "17:00 (TC) - 37H-133.08" at bounding box center [654, 76] width 167 height 27
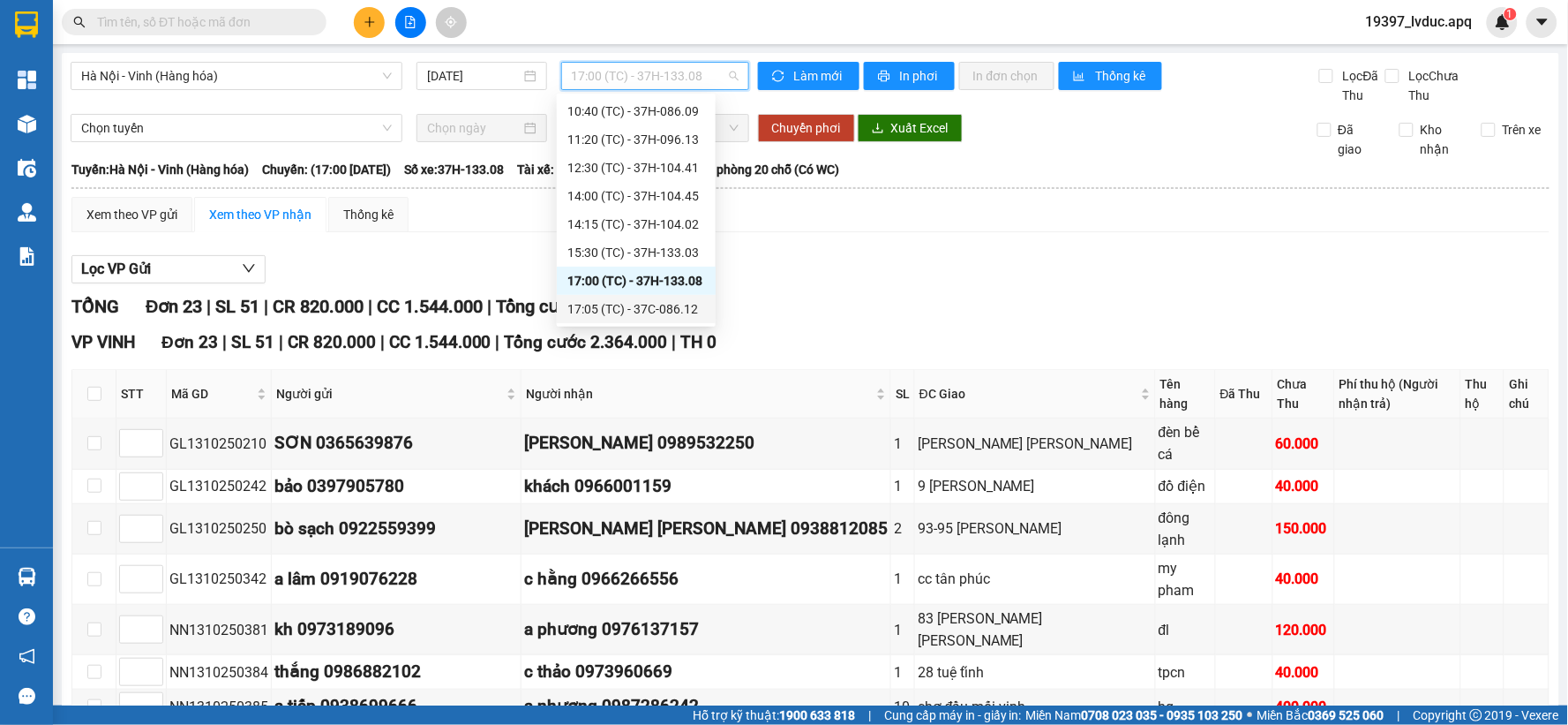
click at [621, 304] on div "17:05 (TC) - 37C-086.12" at bounding box center [636, 309] width 138 height 20
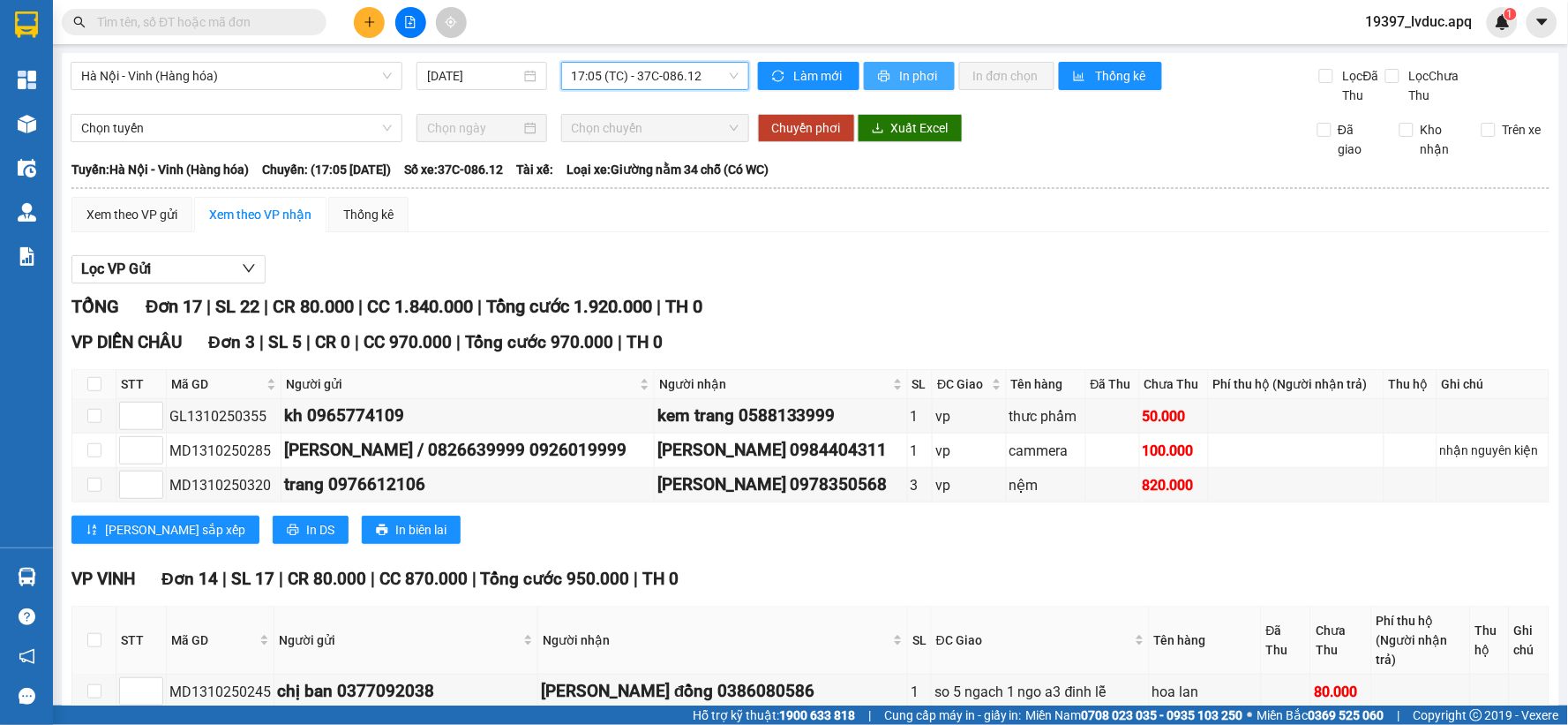
click at [900, 74] on span "In phơi" at bounding box center [921, 76] width 41 height 20
click at [167, 16] on input "text" at bounding box center [201, 22] width 208 height 20
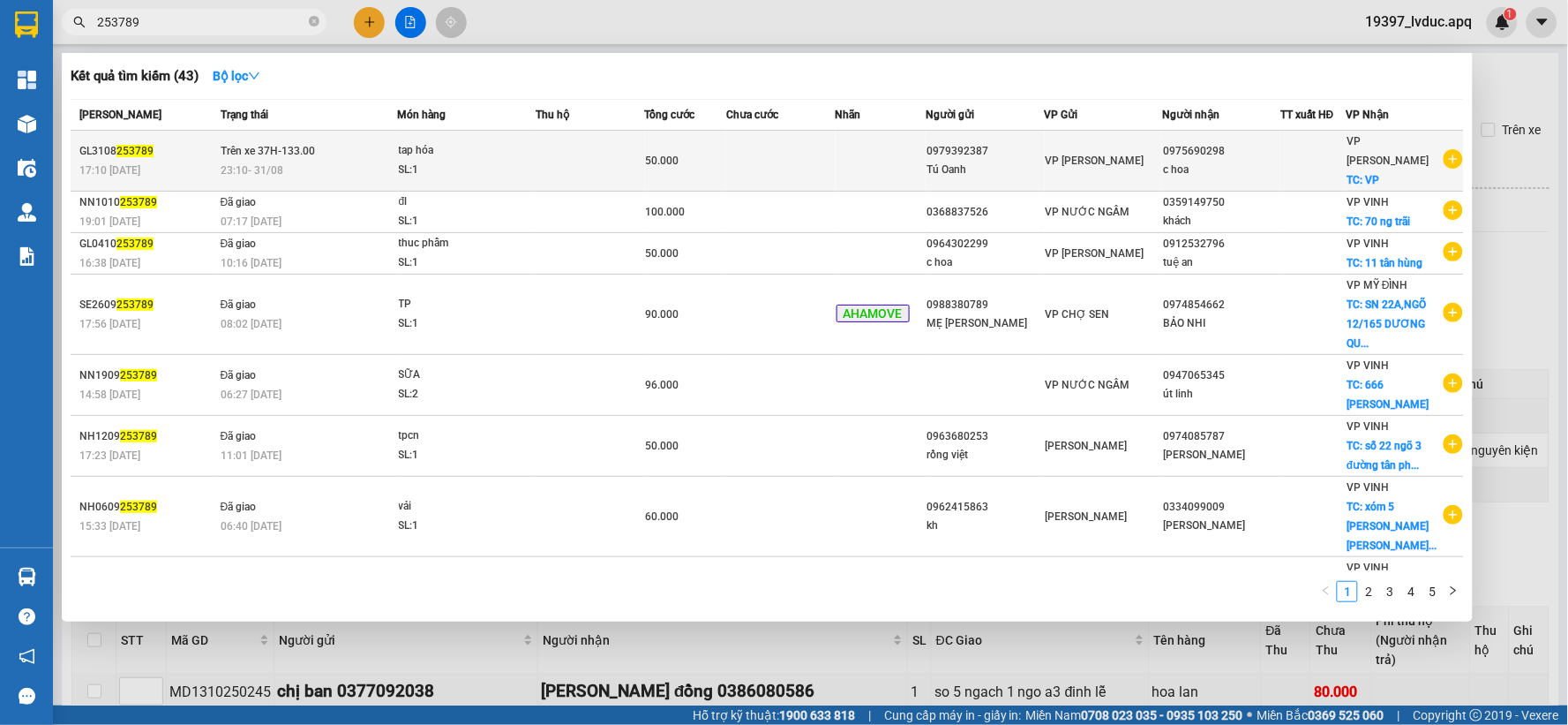
click at [350, 160] on div "23:10 [DATE]" at bounding box center [309, 170] width 176 height 20
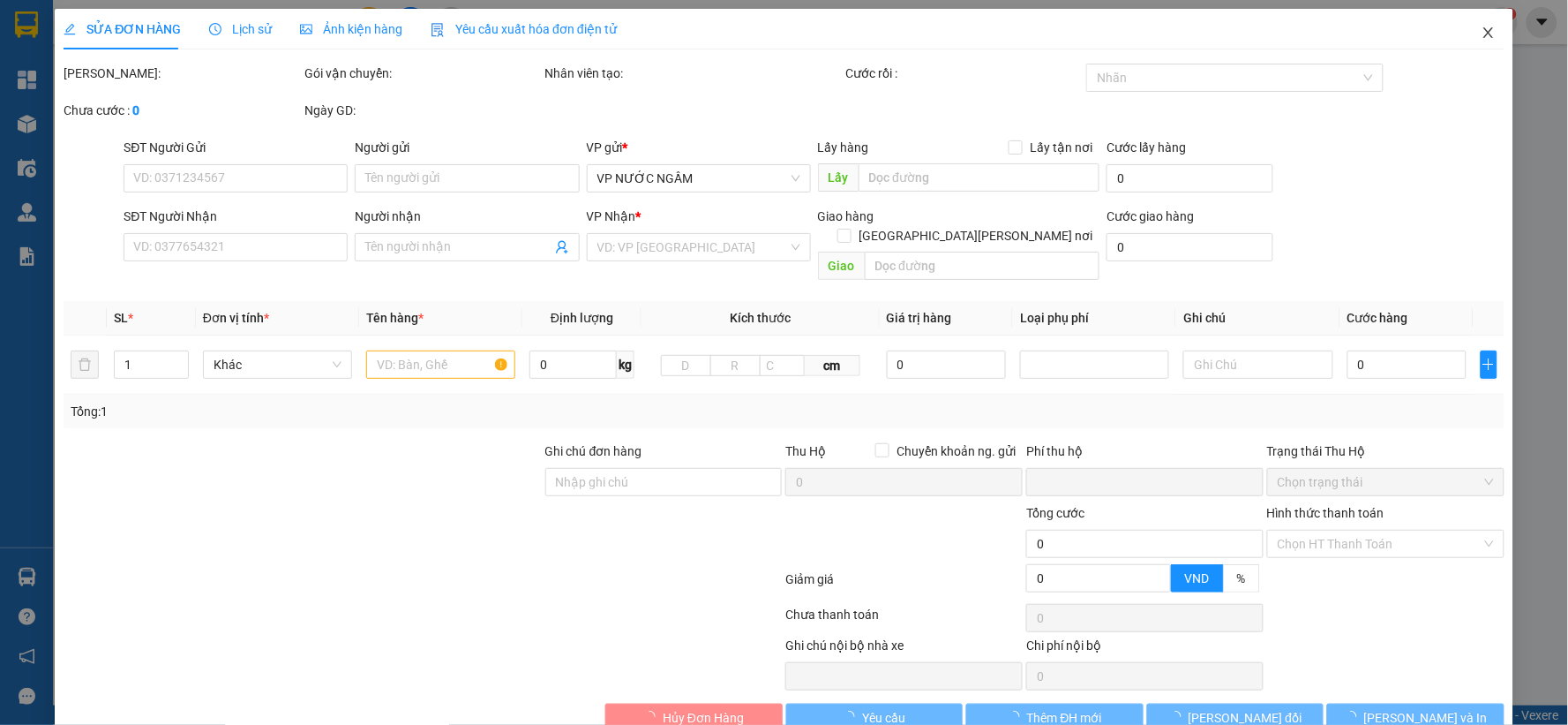
click at [1482, 29] on icon "close" at bounding box center [1489, 33] width 14 height 14
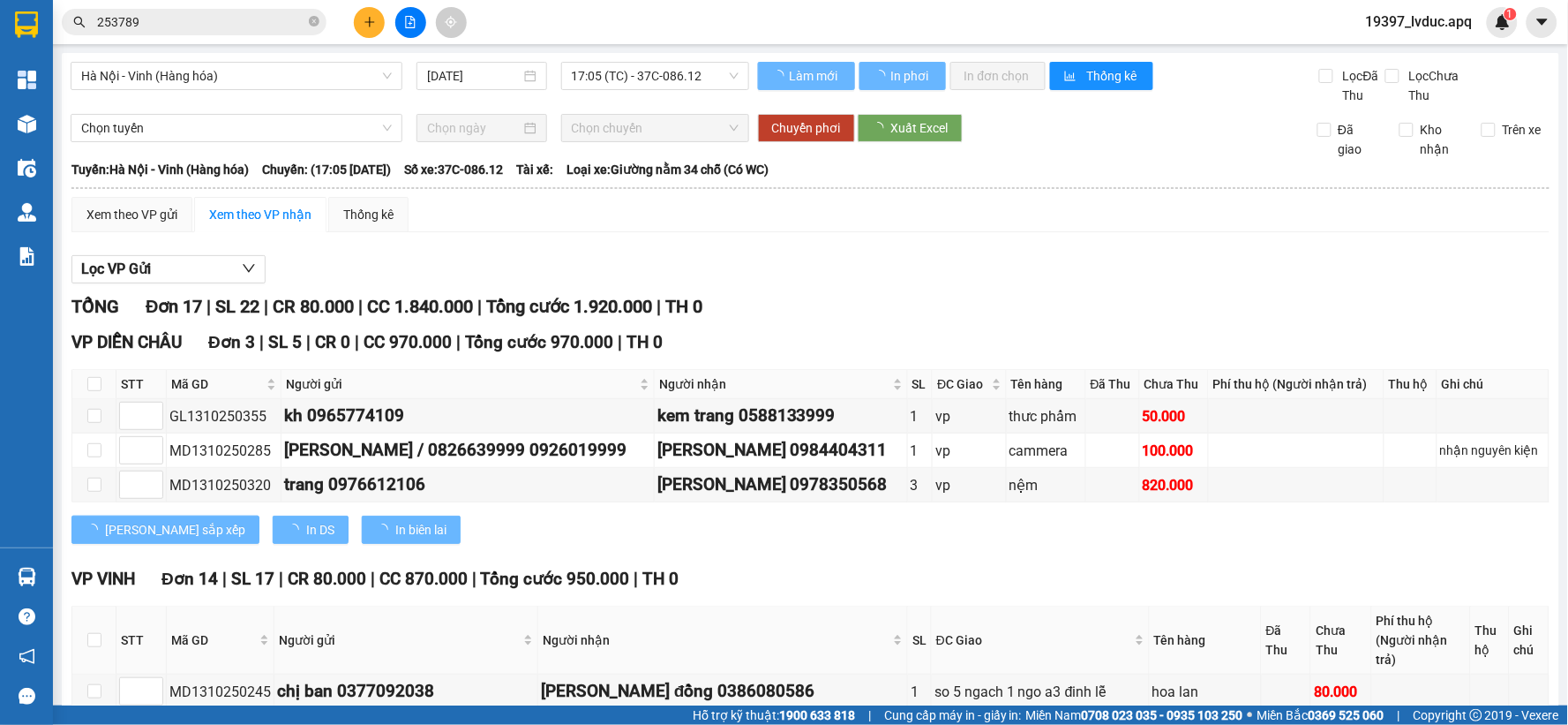
click at [221, 31] on input "253789" at bounding box center [201, 22] width 208 height 20
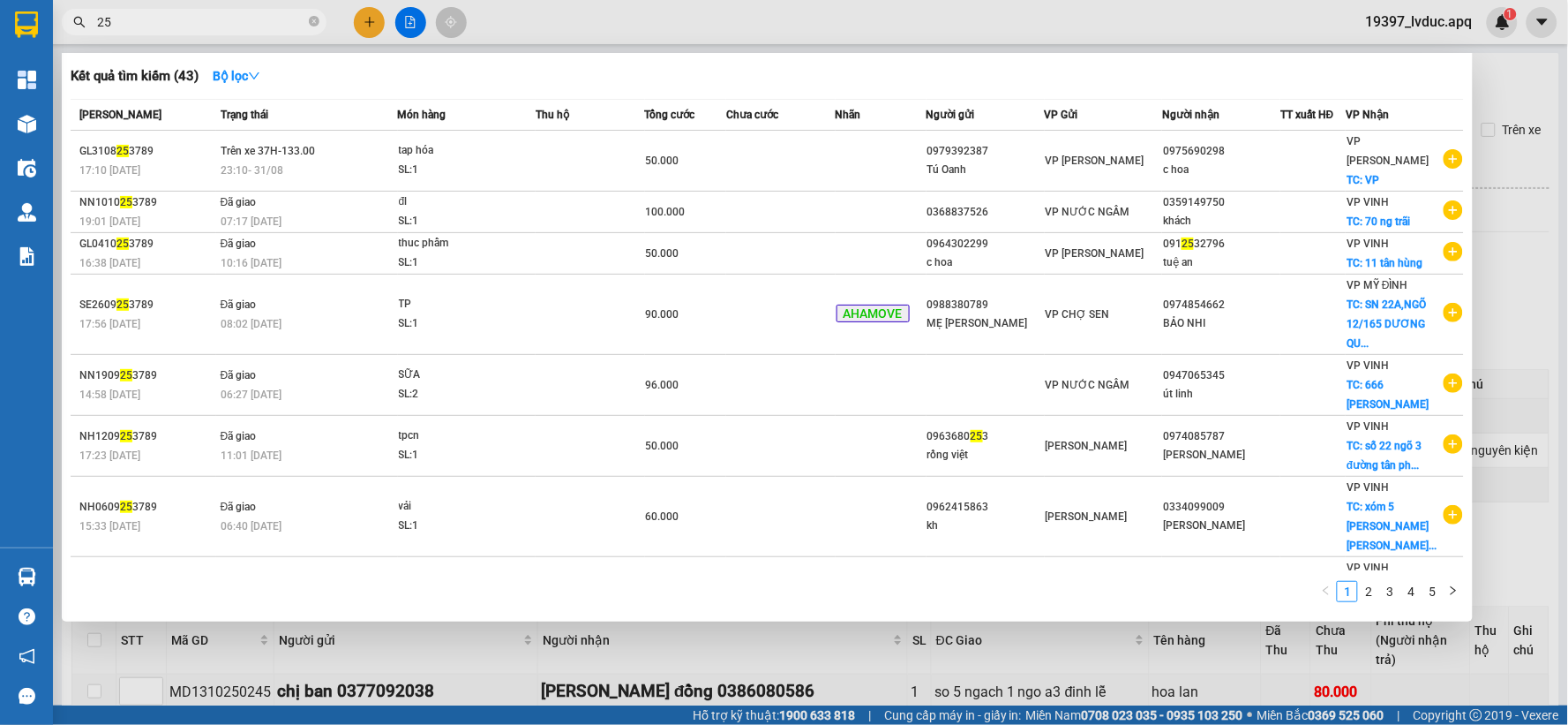
type input "2"
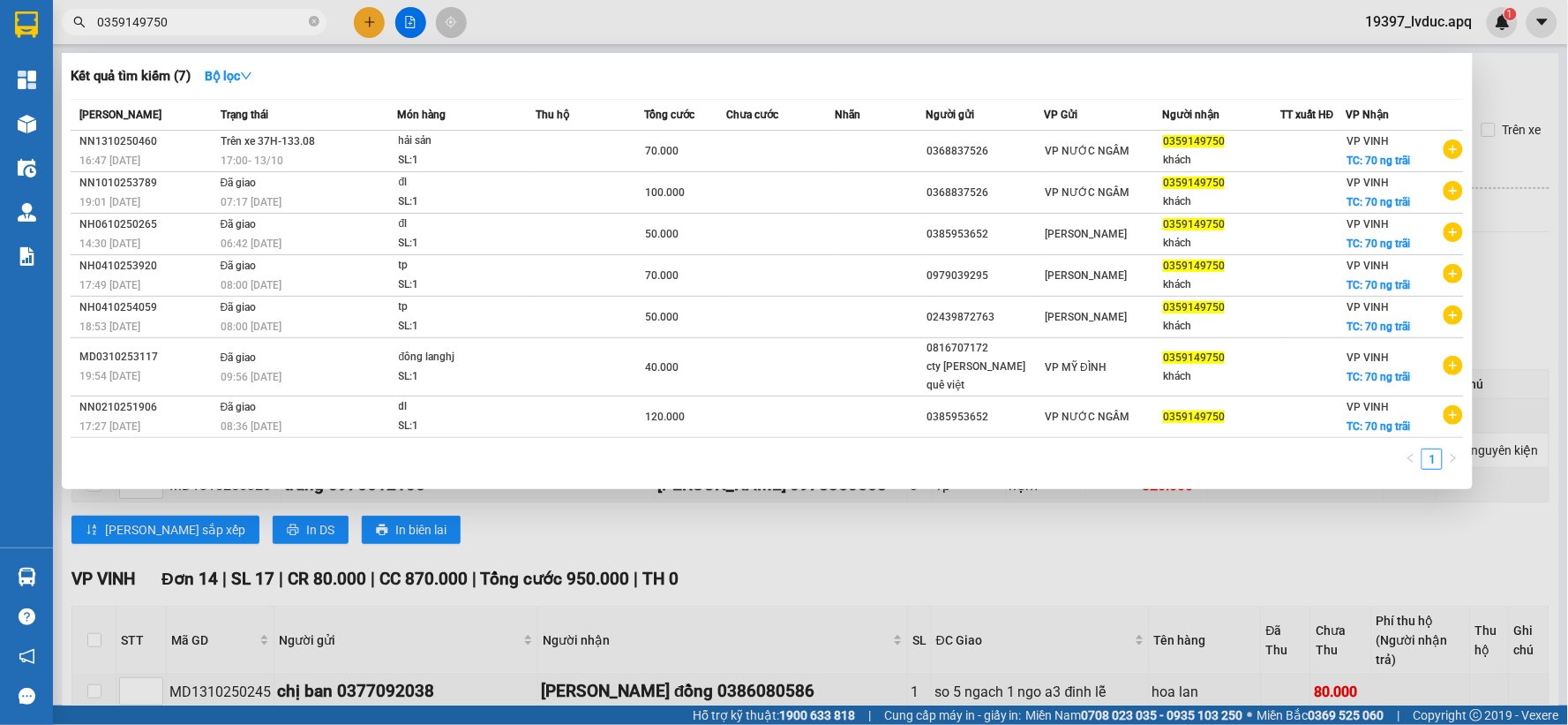
type input "0359149750"
click at [368, 12] on div at bounding box center [784, 362] width 1568 height 725
click at [368, 12] on button at bounding box center [369, 22] width 31 height 31
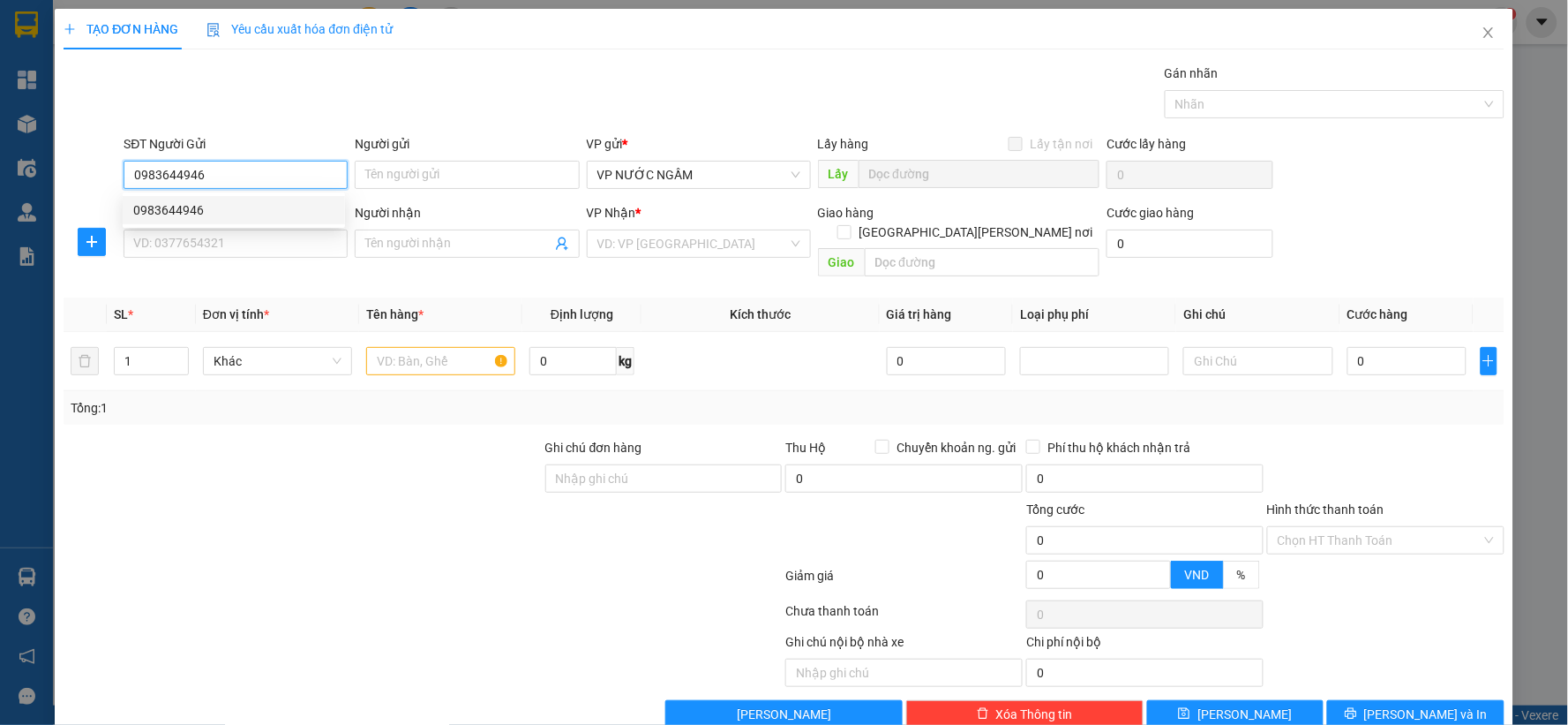
click at [292, 214] on div "0983644946" at bounding box center [234, 210] width 201 height 20
type input "0983644946"
click at [287, 239] on input "SĐT Người Nhận" at bounding box center [236, 244] width 224 height 29
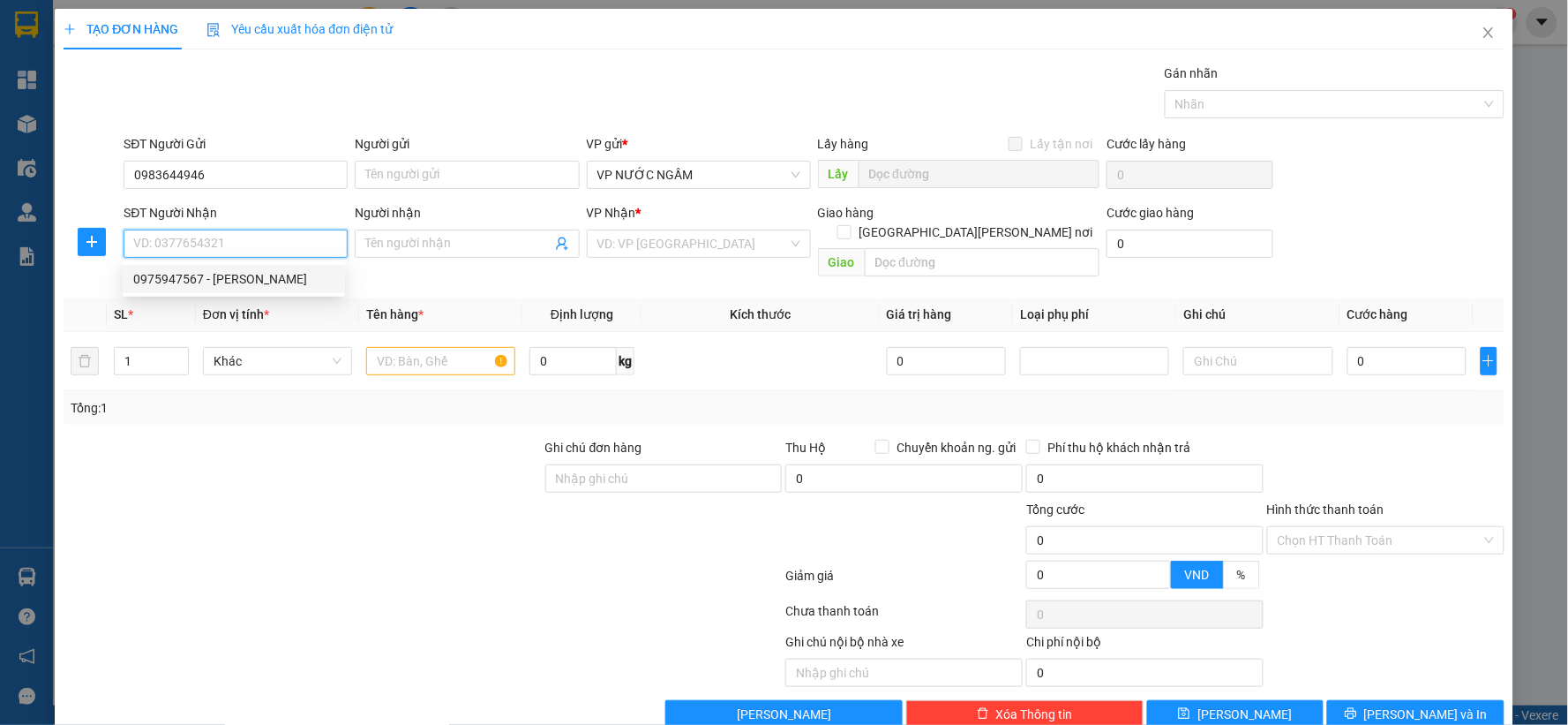
click at [239, 282] on div "0975947567 - [PERSON_NAME]" at bounding box center [234, 279] width 201 height 20
type input "0975947567"
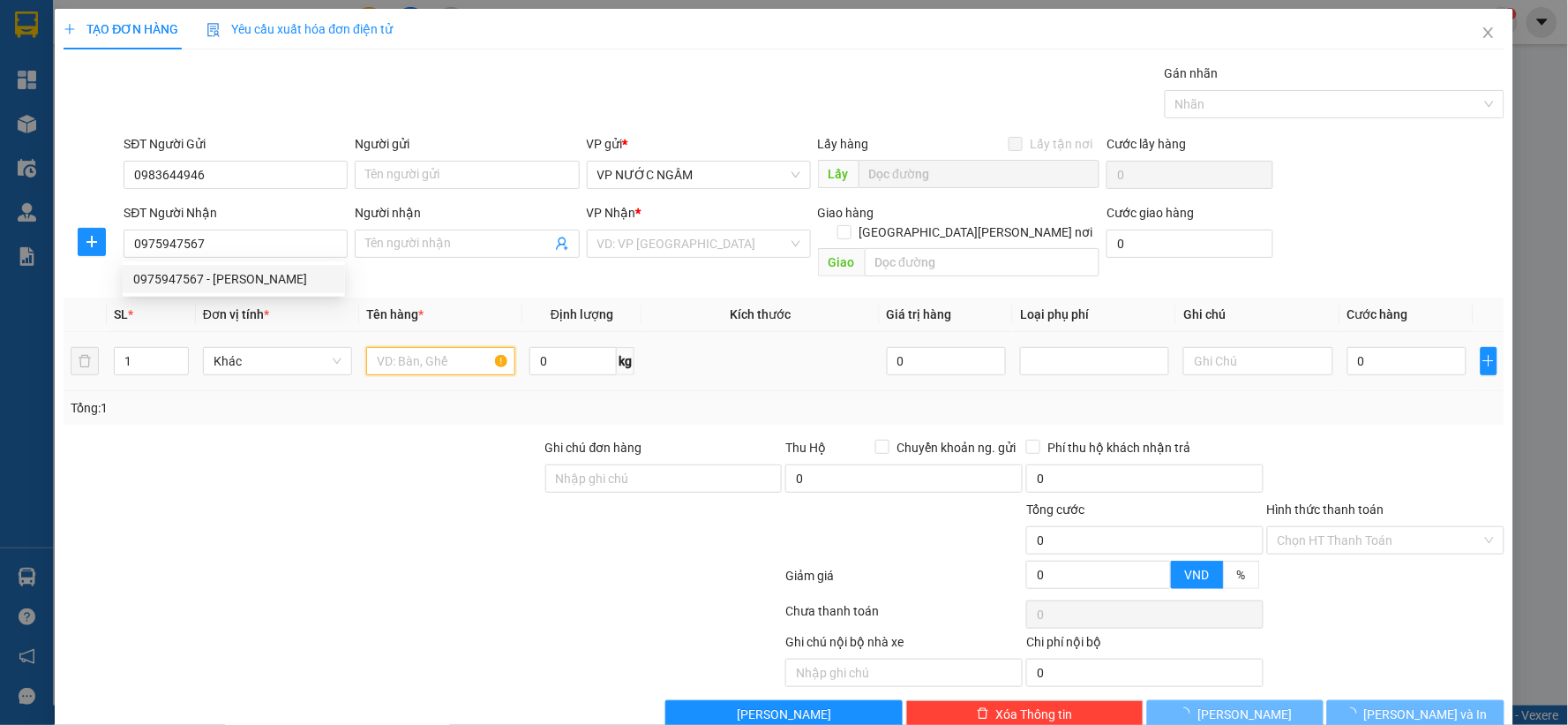
type input "linh trang"
checkbox input "true"
type input "vp"
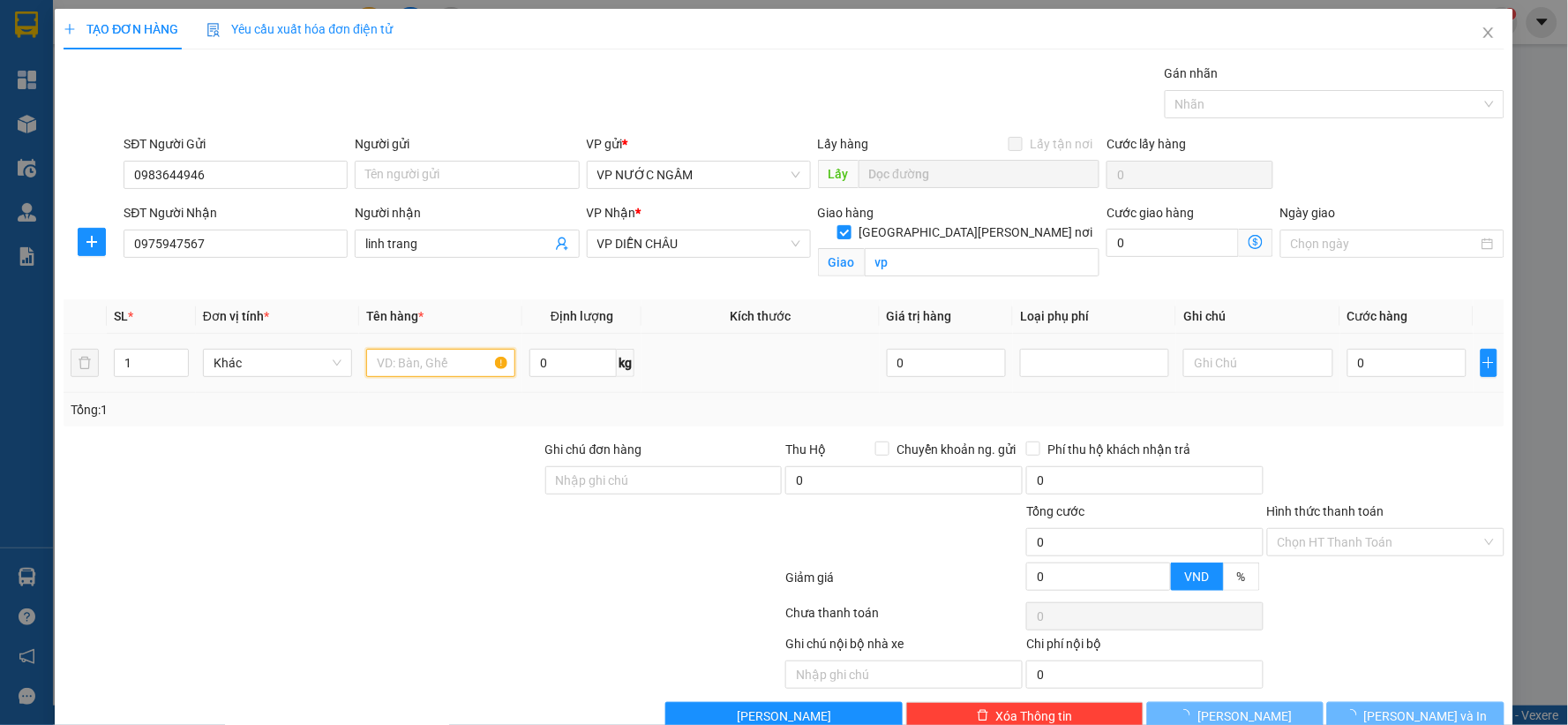
click at [383, 348] on input "text" at bounding box center [440, 362] width 149 height 29
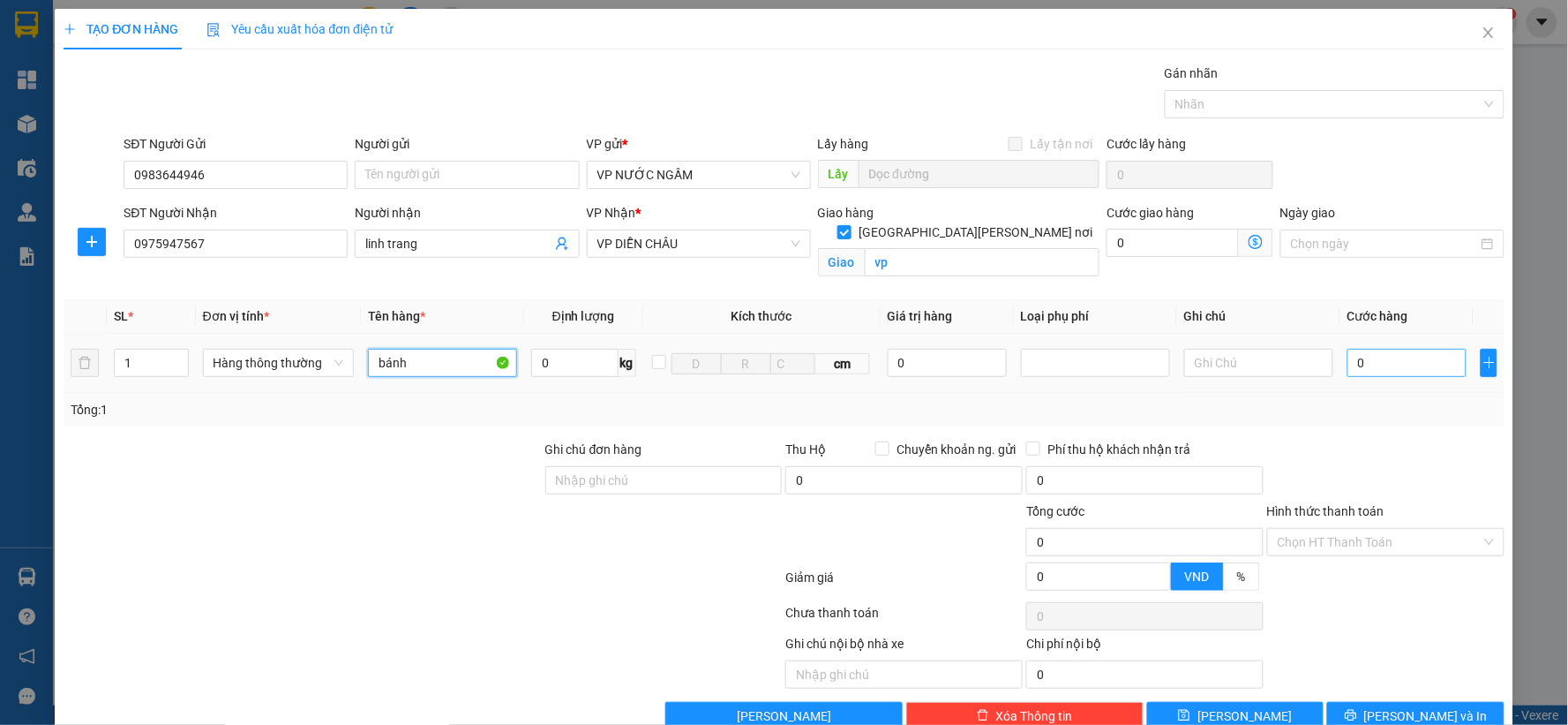
type input "bánh"
click at [1370, 353] on input "0" at bounding box center [1407, 362] width 119 height 29
type input "4"
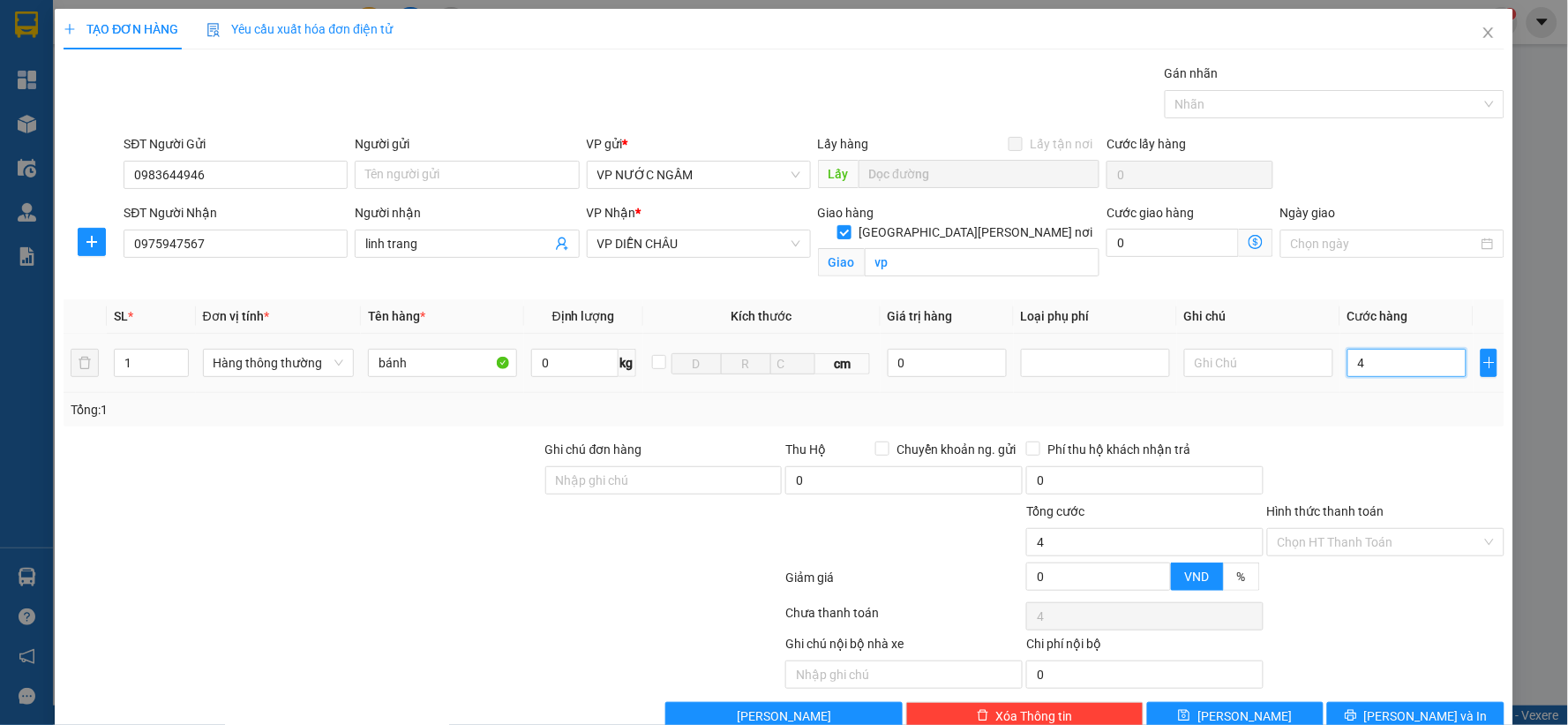
type input "40"
type input "40.000"
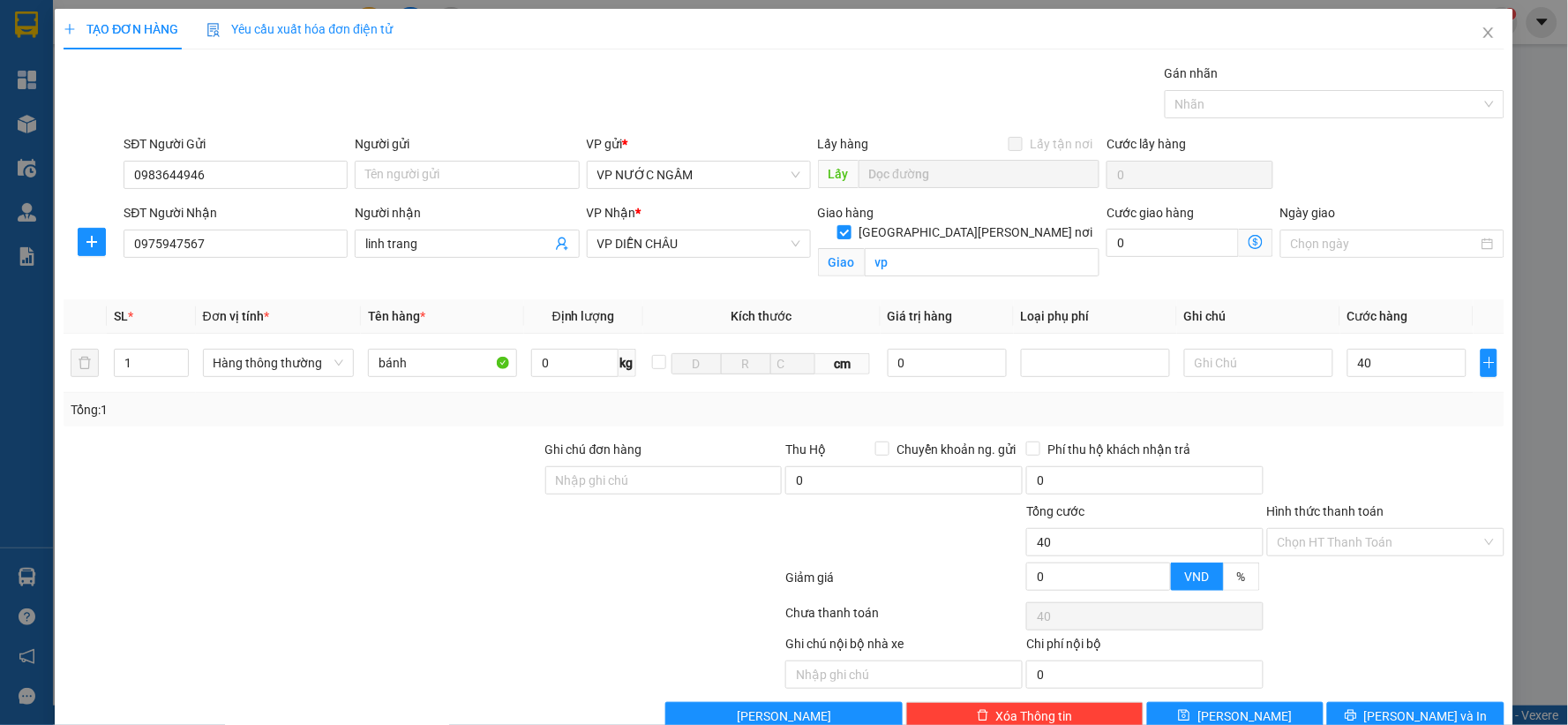
type input "40.000"
click at [1343, 419] on div "Tổng: 1" at bounding box center [784, 410] width 1426 height 20
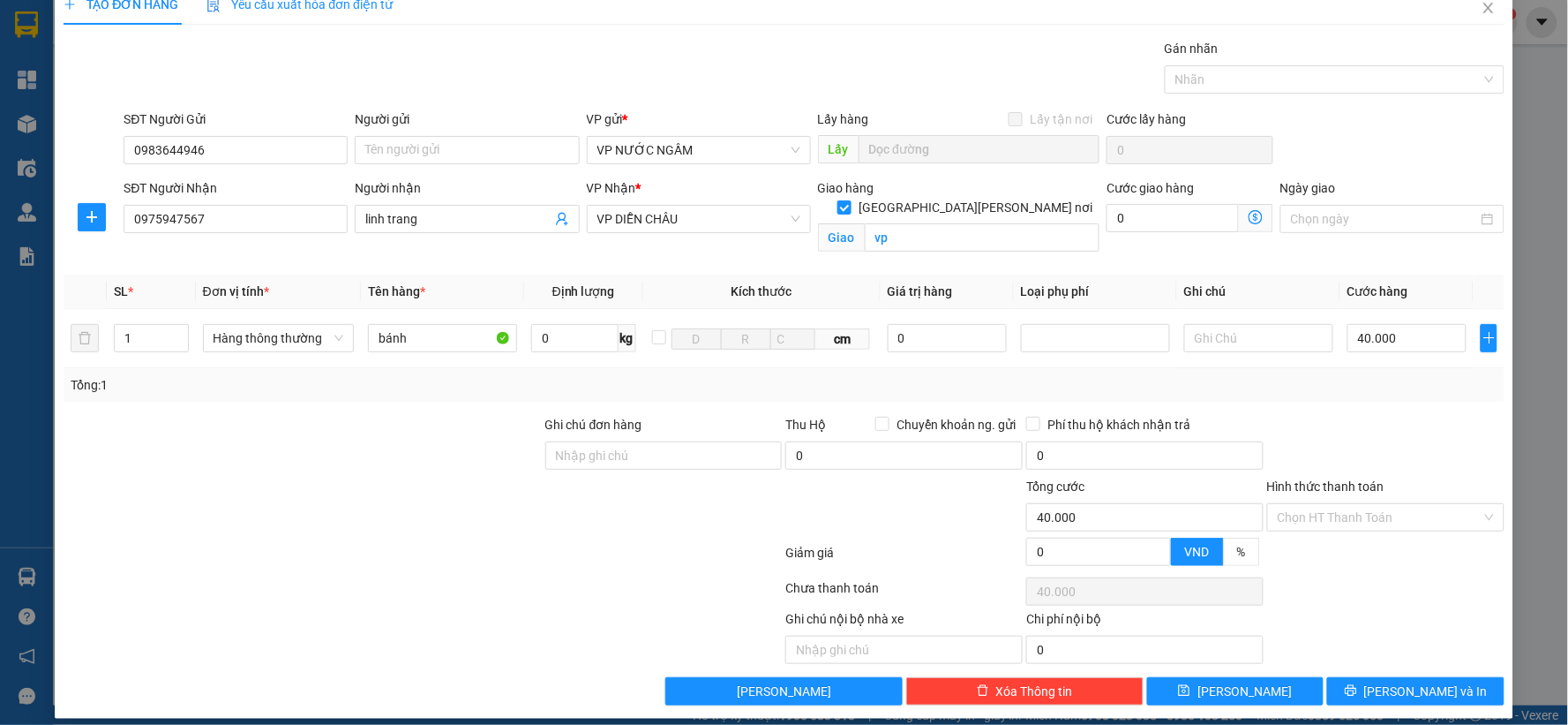
scroll to position [40, 0]
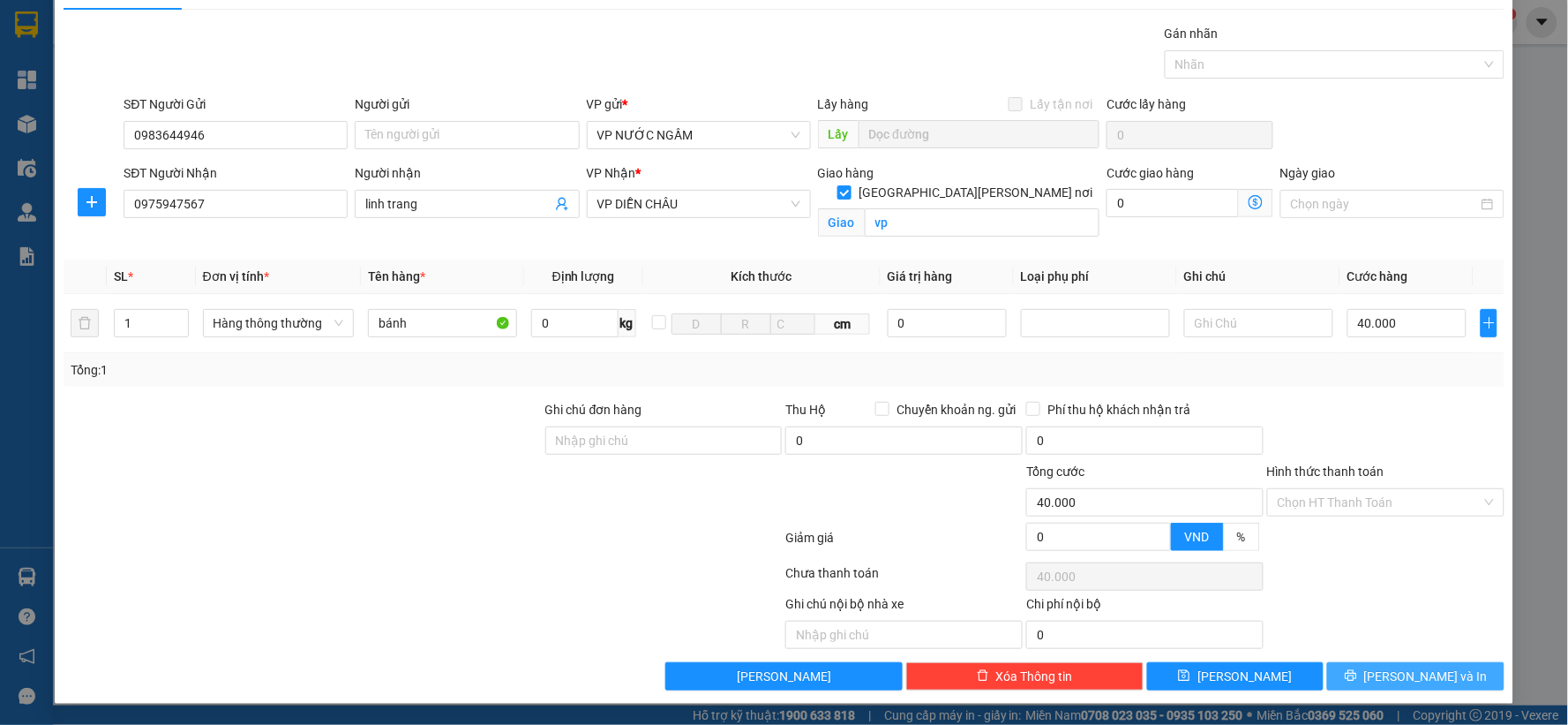
click at [1393, 669] on span "[PERSON_NAME] và In" at bounding box center [1426, 676] width 124 height 20
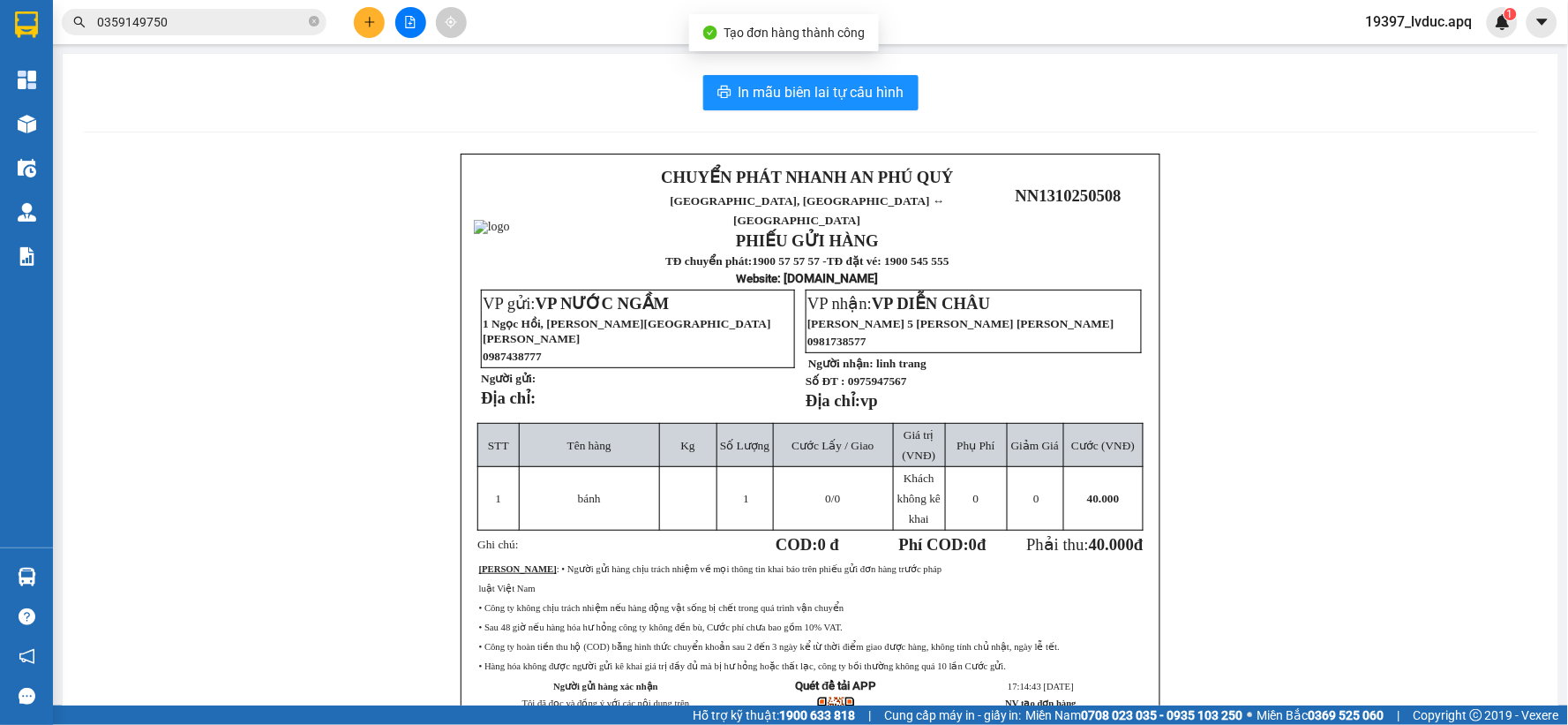
drag, startPoint x: 857, startPoint y: 70, endPoint x: 857, endPoint y: 89, distance: 19.0
click at [857, 71] on div "In mẫu biên lai tự [PERSON_NAME] CHUYỂN PHÁT NHANH AN [GEOGRAPHIC_DATA][PERSON_…" at bounding box center [810, 434] width 1496 height 762
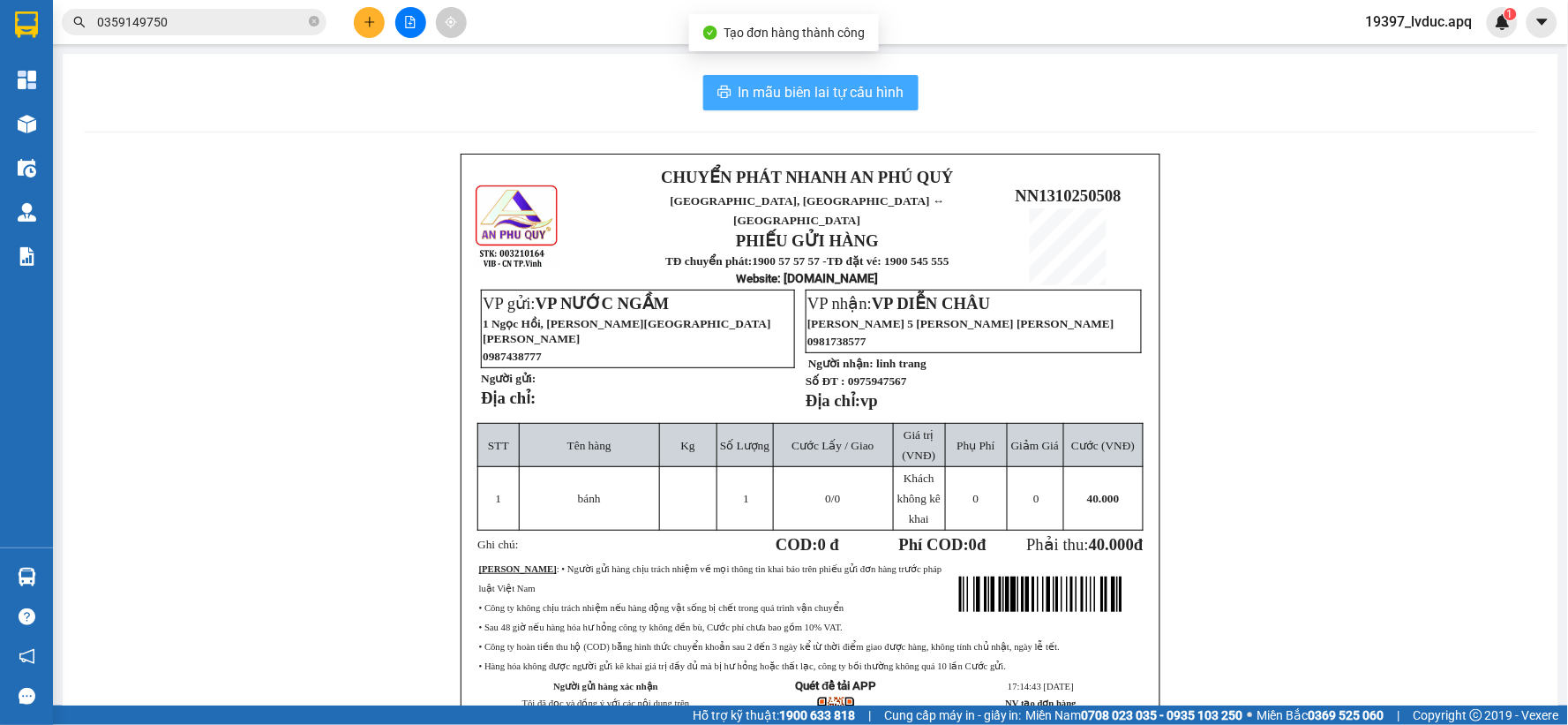
click at [857, 90] on span "In mẫu biên lai tự cấu hình" at bounding box center [821, 92] width 166 height 22
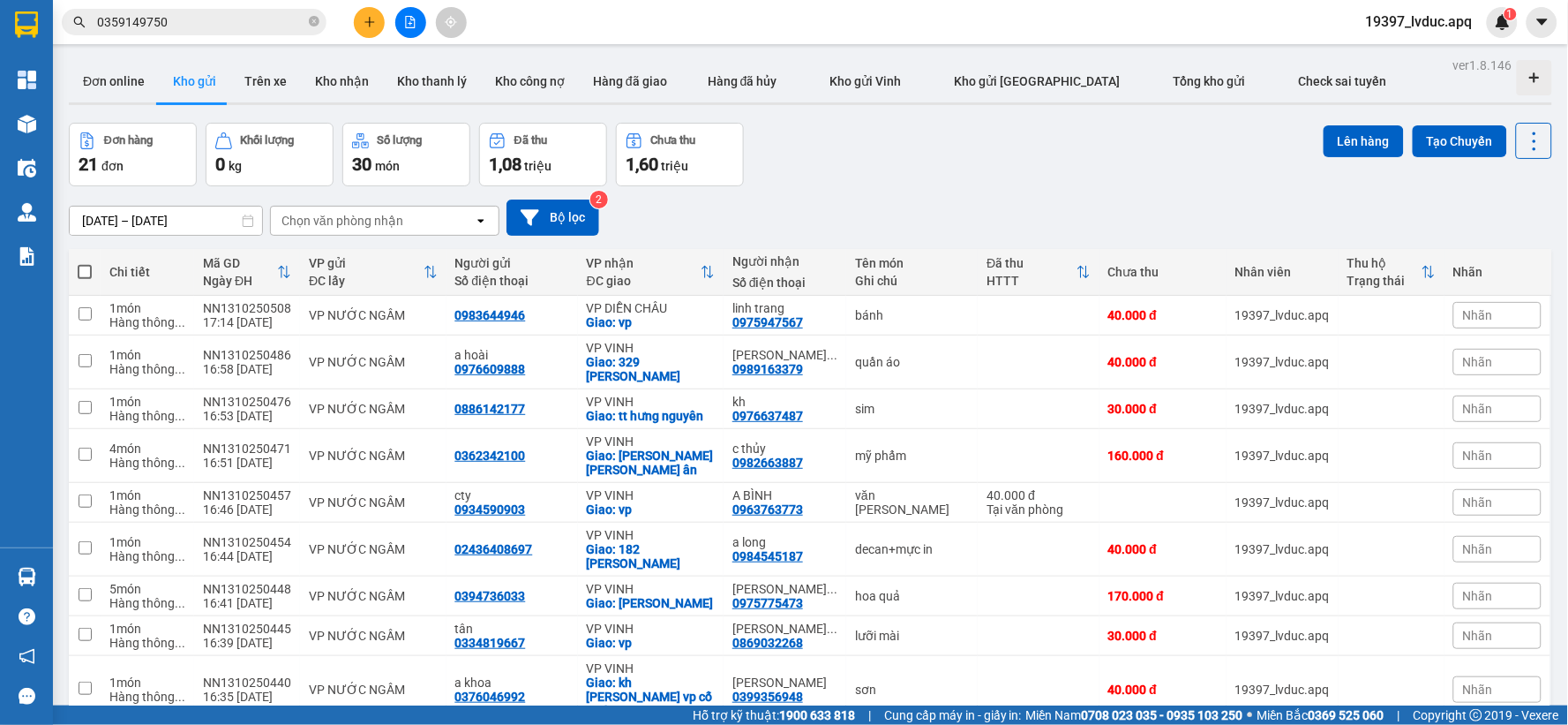
click at [1042, 257] on div "Đã thu" at bounding box center [1031, 263] width 89 height 14
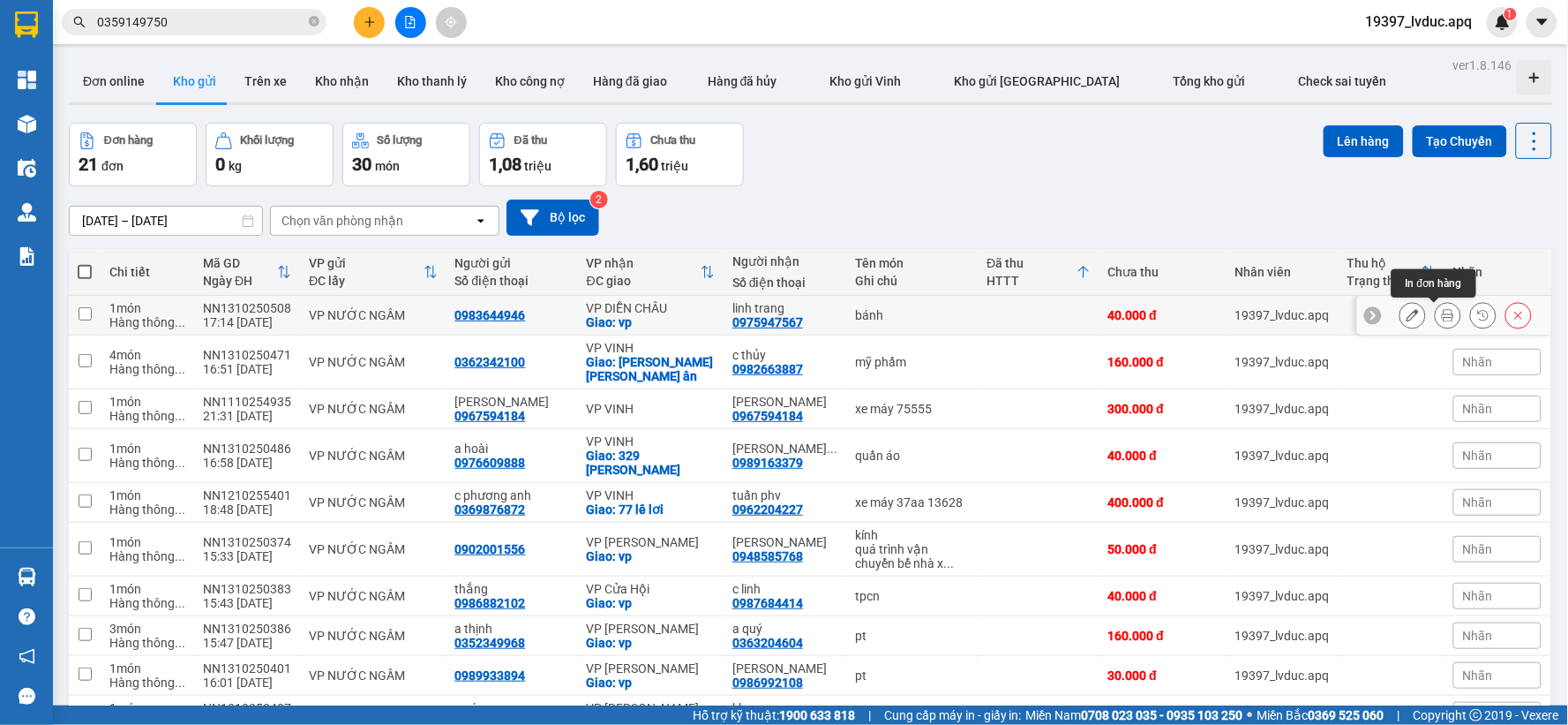
click at [1442, 319] on icon at bounding box center [1448, 315] width 12 height 12
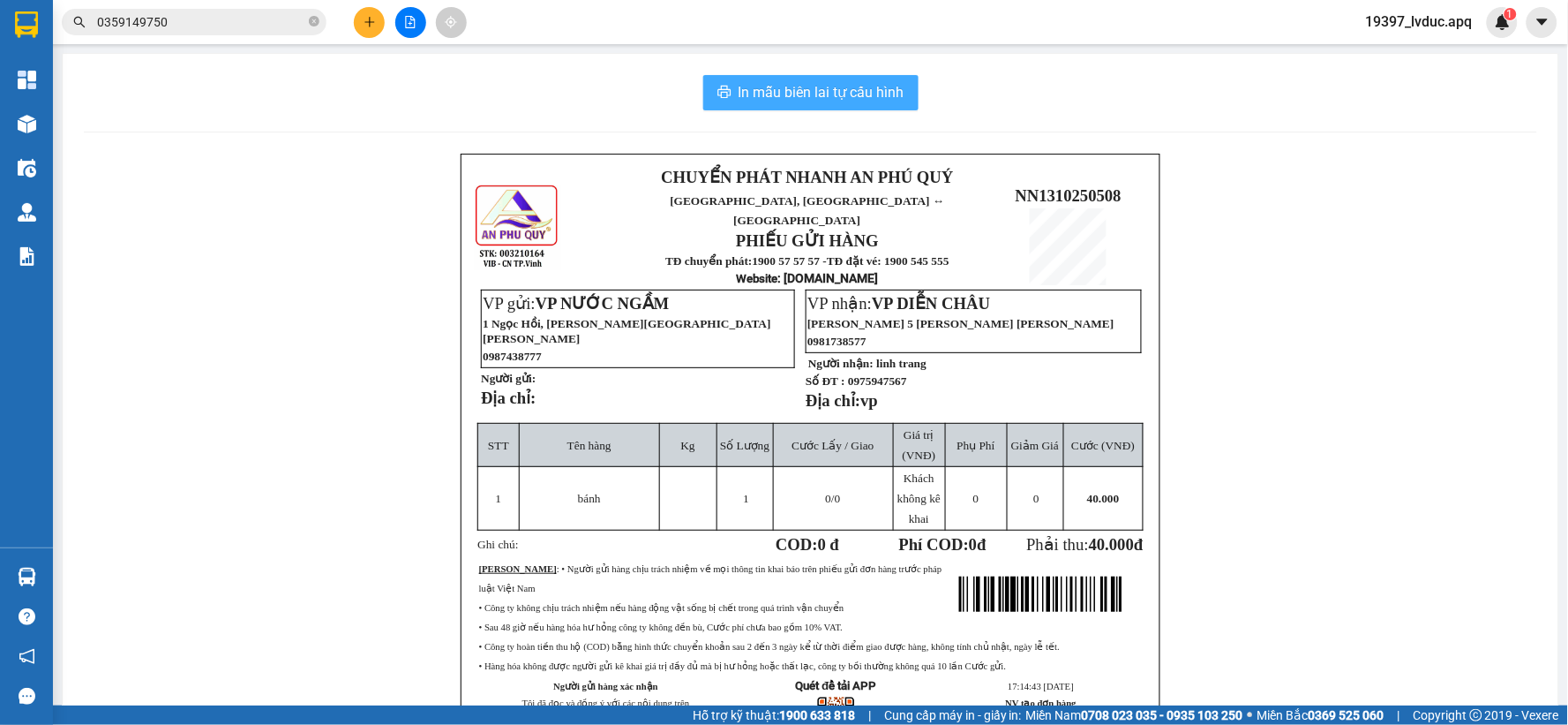
click at [872, 101] on span "In mẫu biên lai tự cấu hình" at bounding box center [821, 92] width 166 height 22
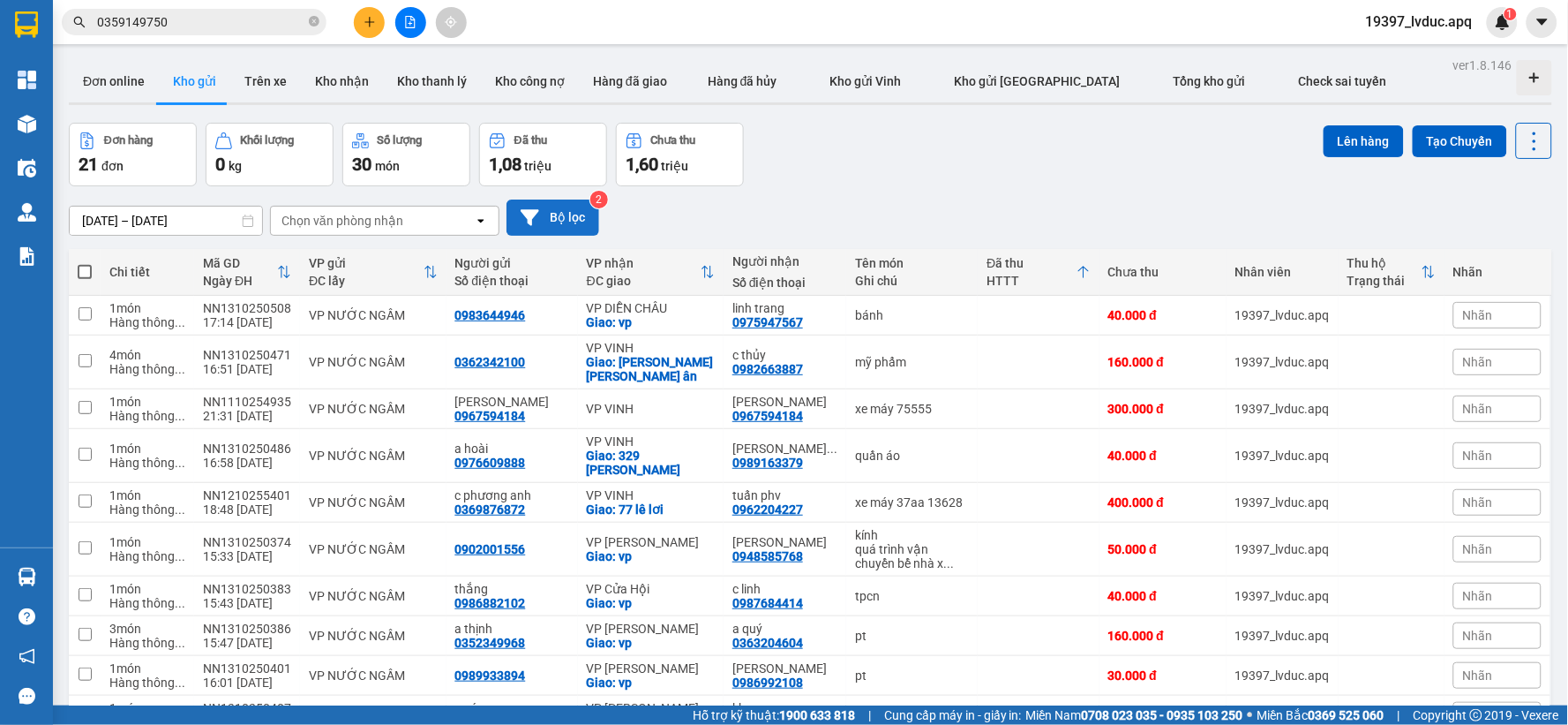
click at [548, 217] on button "Bộ lọc" at bounding box center [553, 217] width 93 height 37
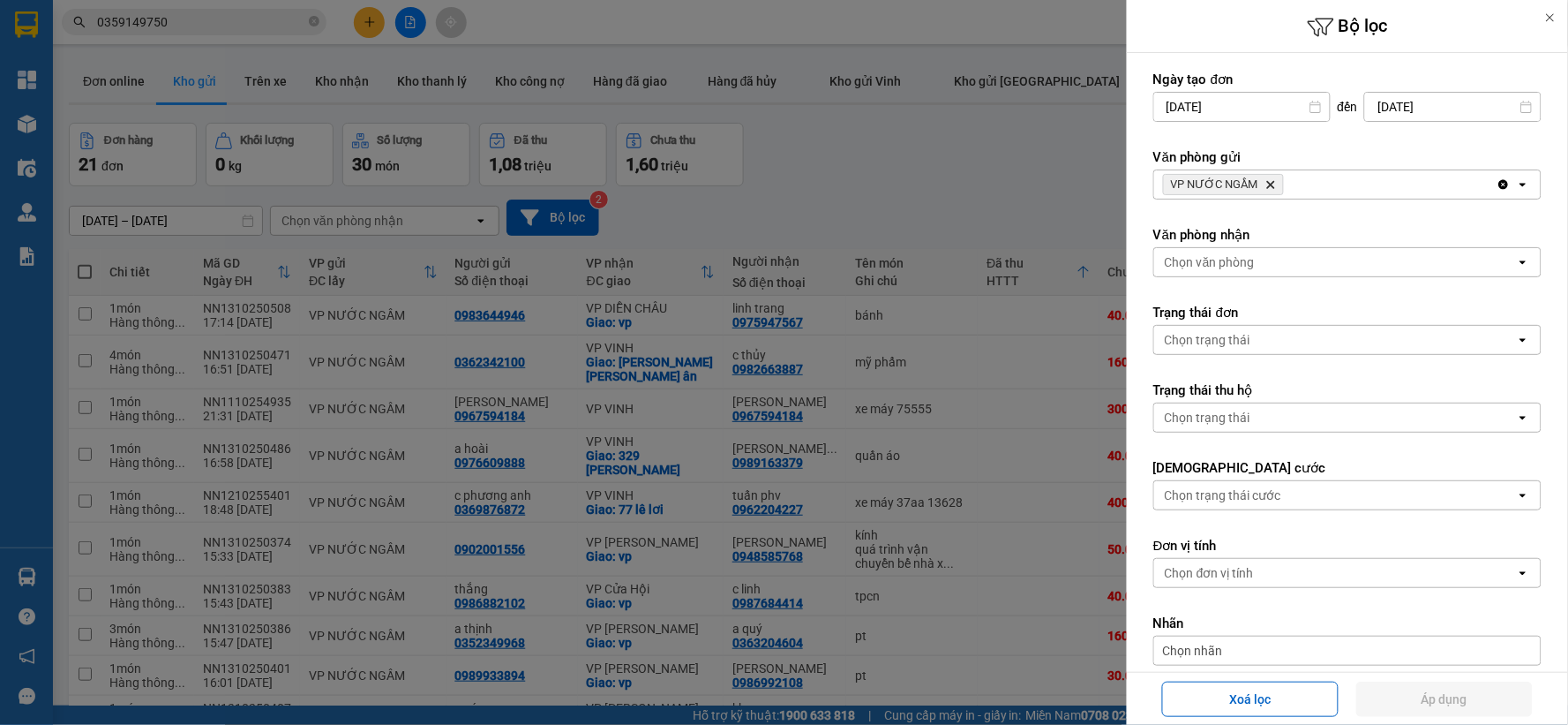
click at [1274, 178] on span "VP NƯỚC NGẦM Delete" at bounding box center [1223, 184] width 121 height 21
click at [1271, 181] on icon "Delete" at bounding box center [1271, 184] width 11 height 11
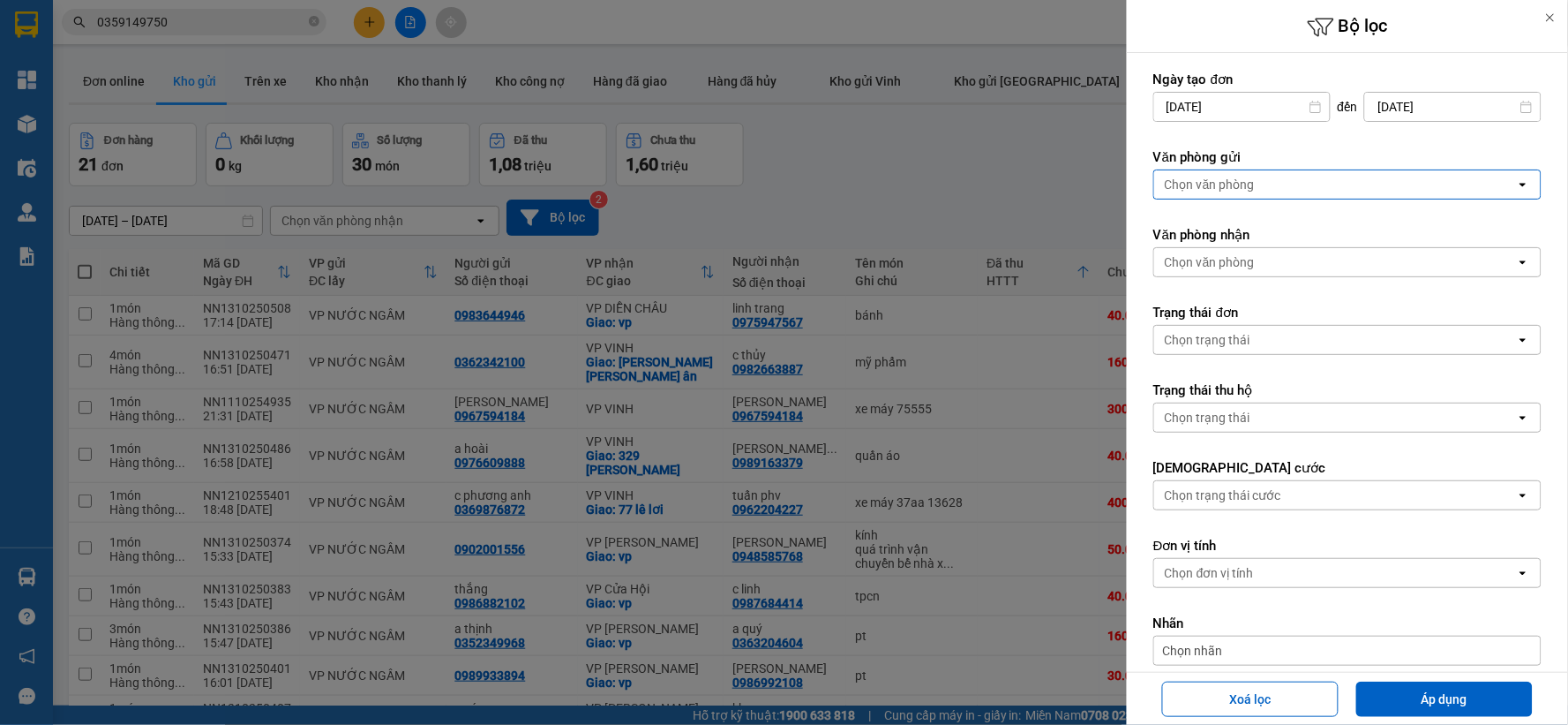
click at [1271, 181] on div "Chọn văn phòng" at bounding box center [1335, 184] width 362 height 29
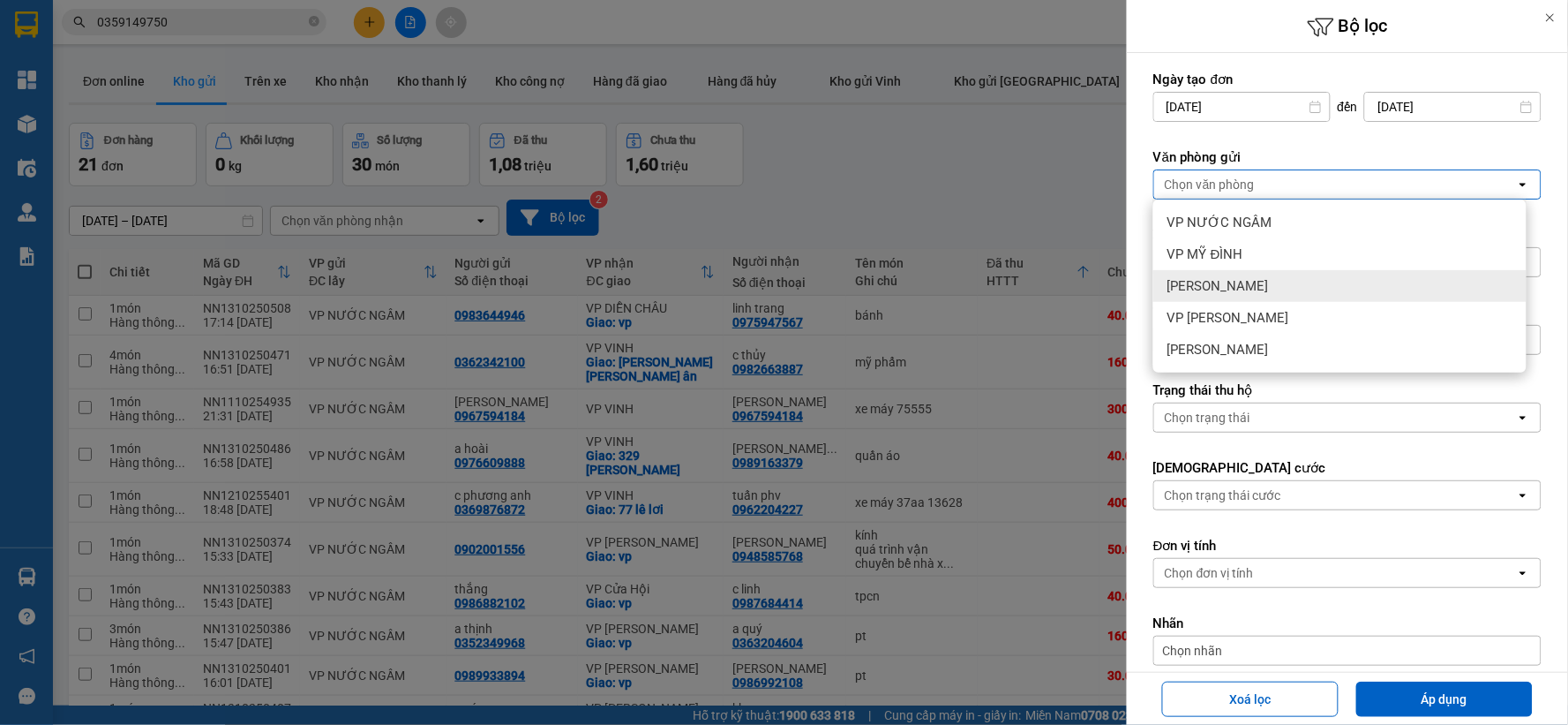
click at [1278, 291] on div "[PERSON_NAME]" at bounding box center [1339, 286] width 373 height 32
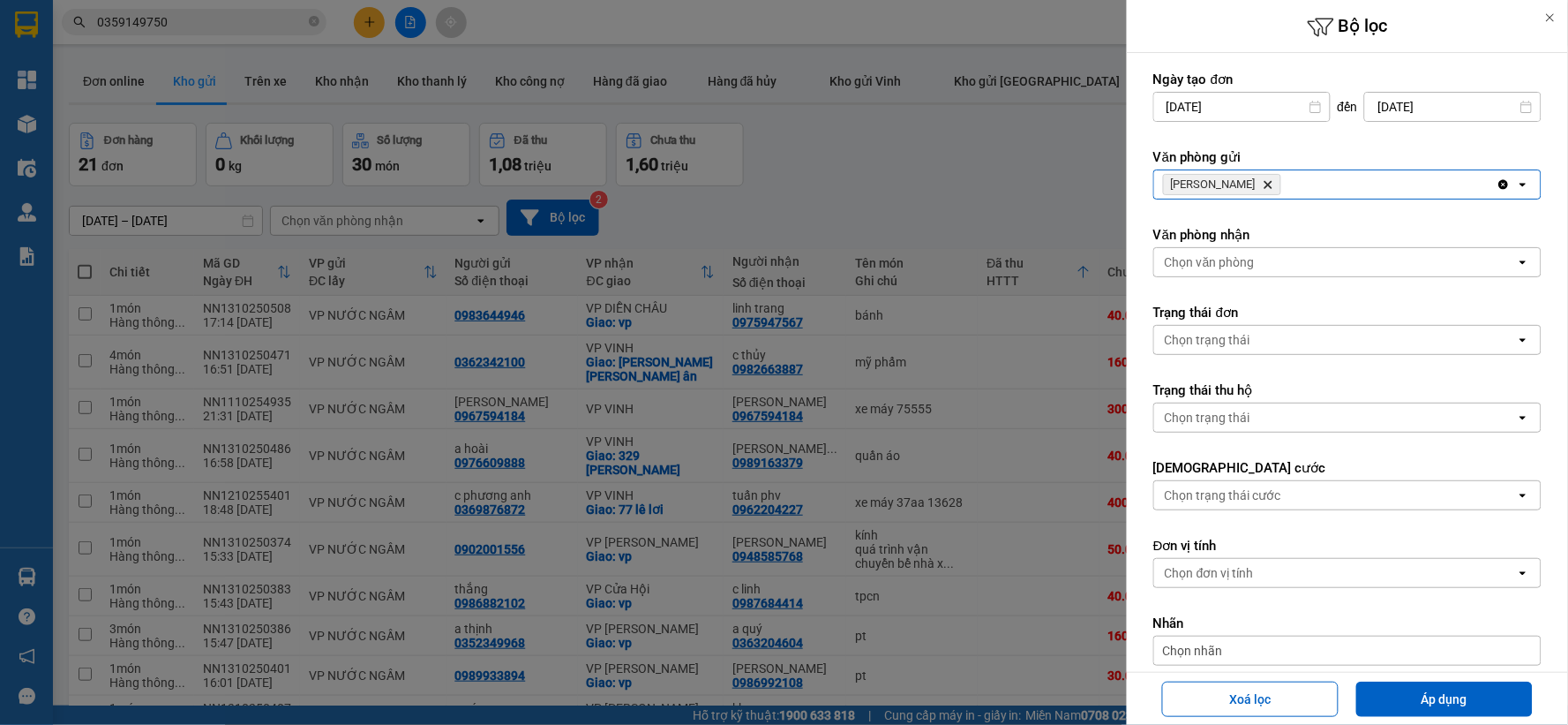
click at [1296, 265] on div "Chọn văn phòng" at bounding box center [1335, 262] width 362 height 29
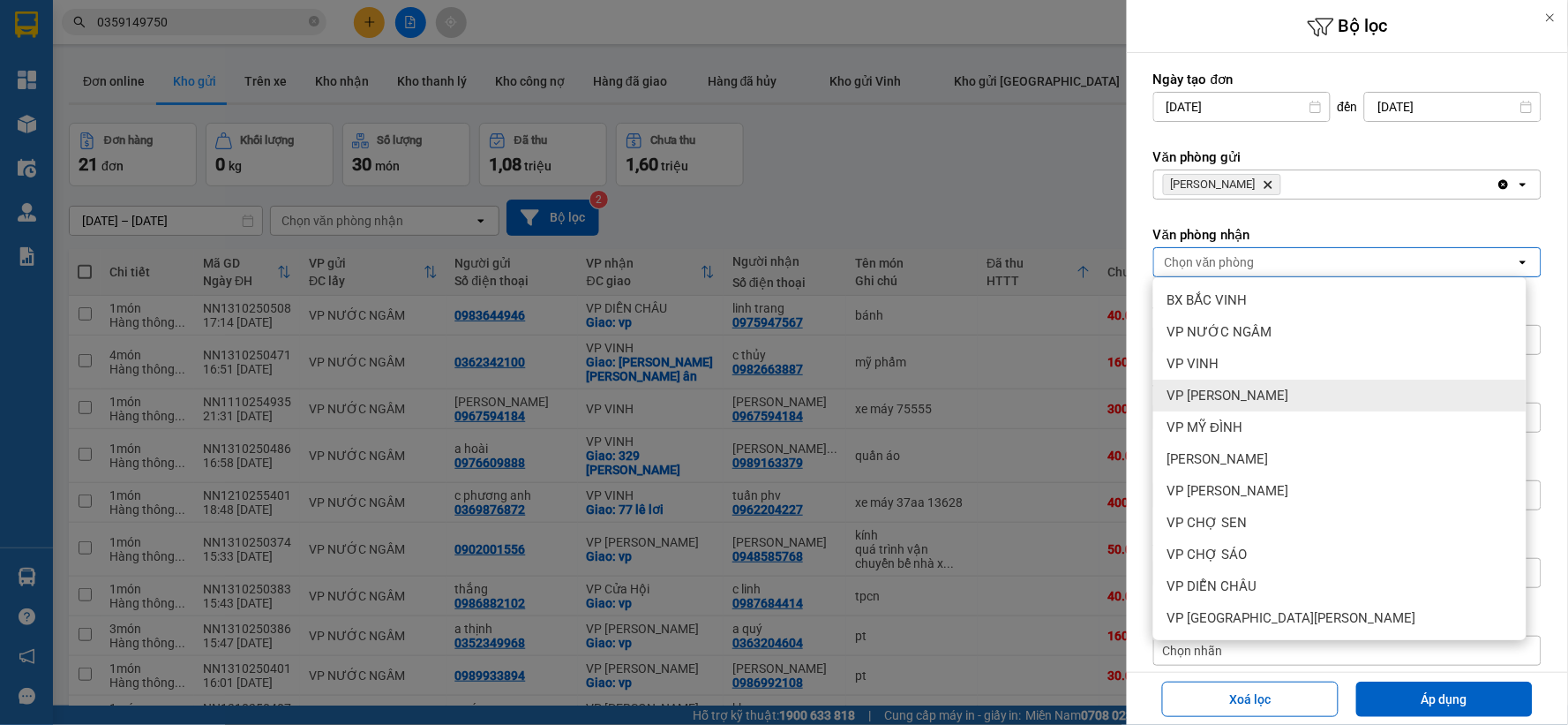
click at [1267, 395] on span "VP [PERSON_NAME]" at bounding box center [1228, 395] width 122 height 18
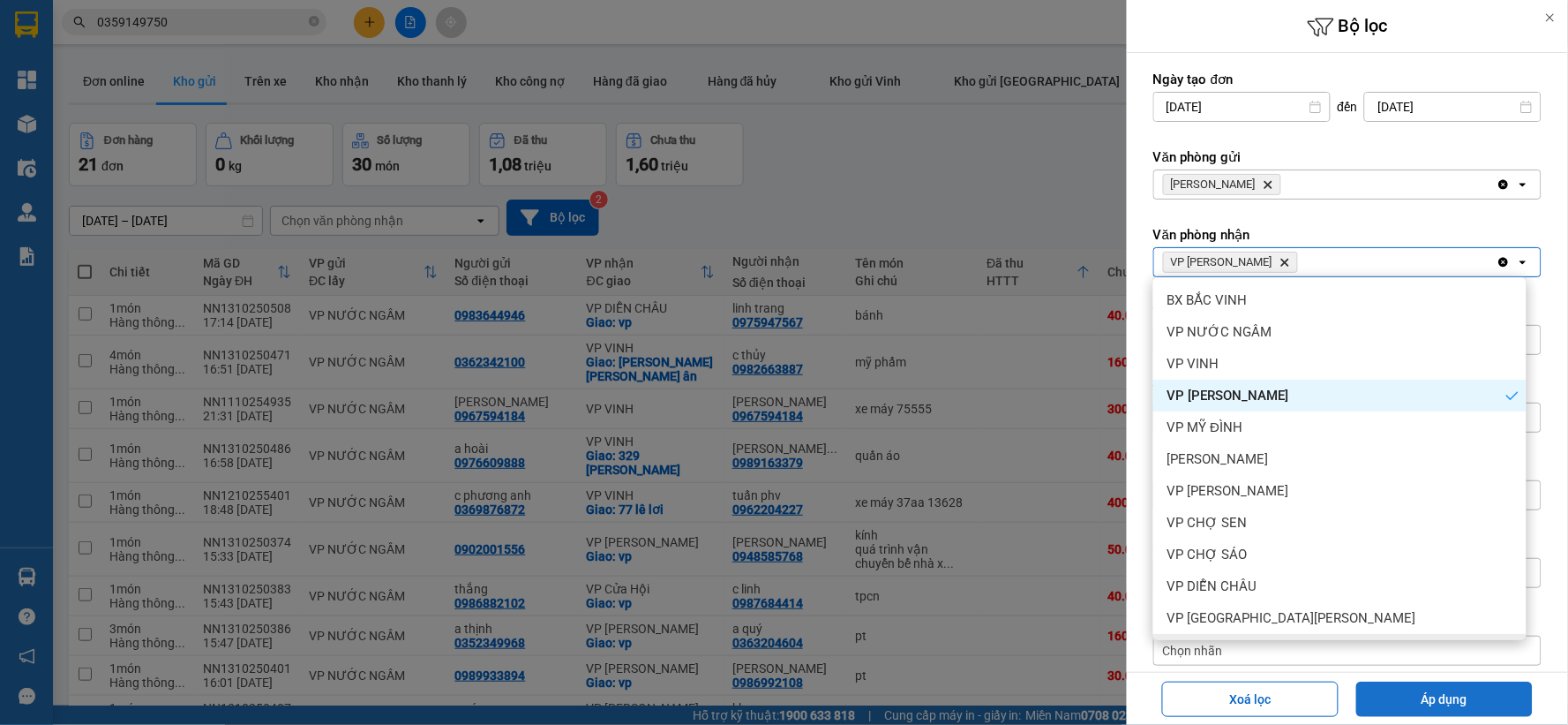
click at [1404, 692] on button "Áp dụng" at bounding box center [1444, 699] width 176 height 36
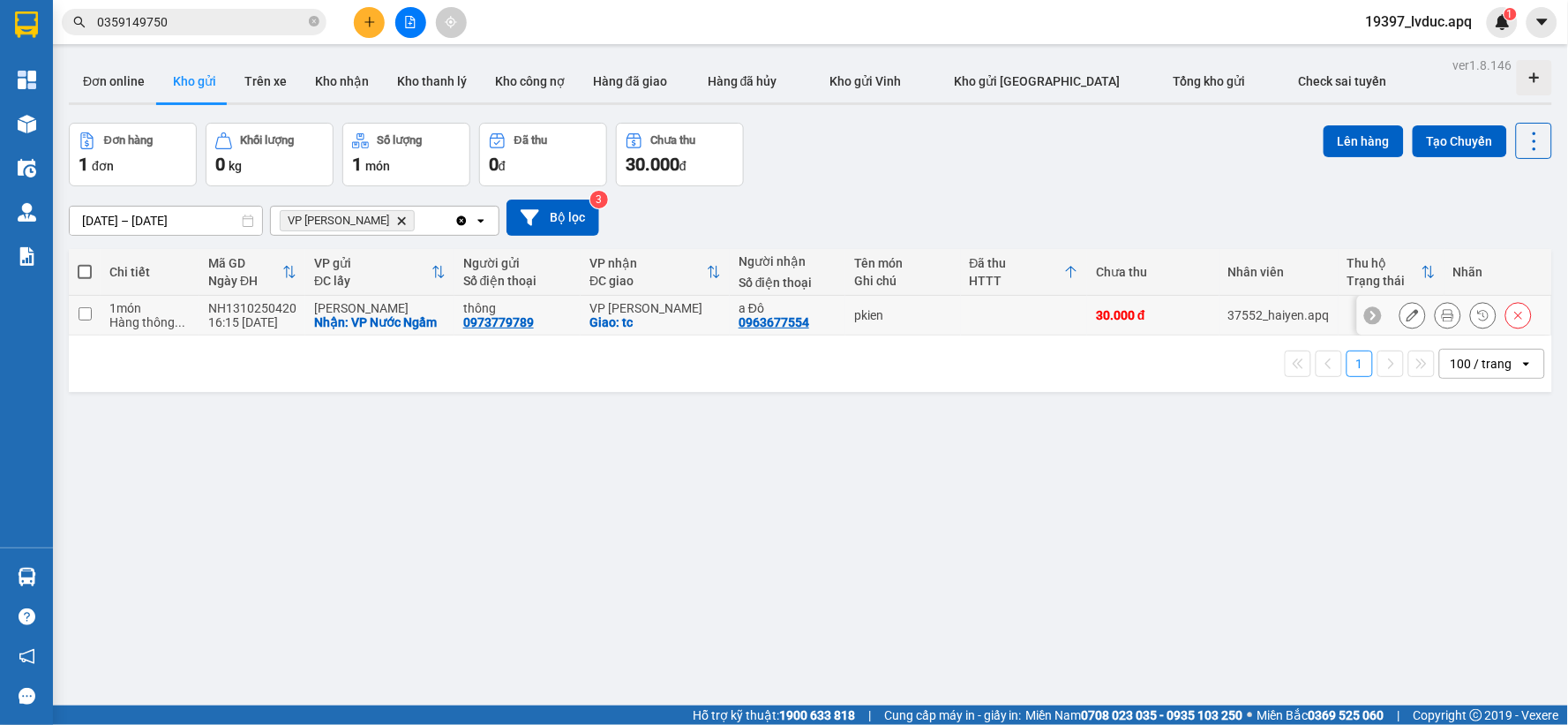
click at [760, 312] on div "a Đô" at bounding box center [787, 308] width 98 height 14
checkbox input "true"
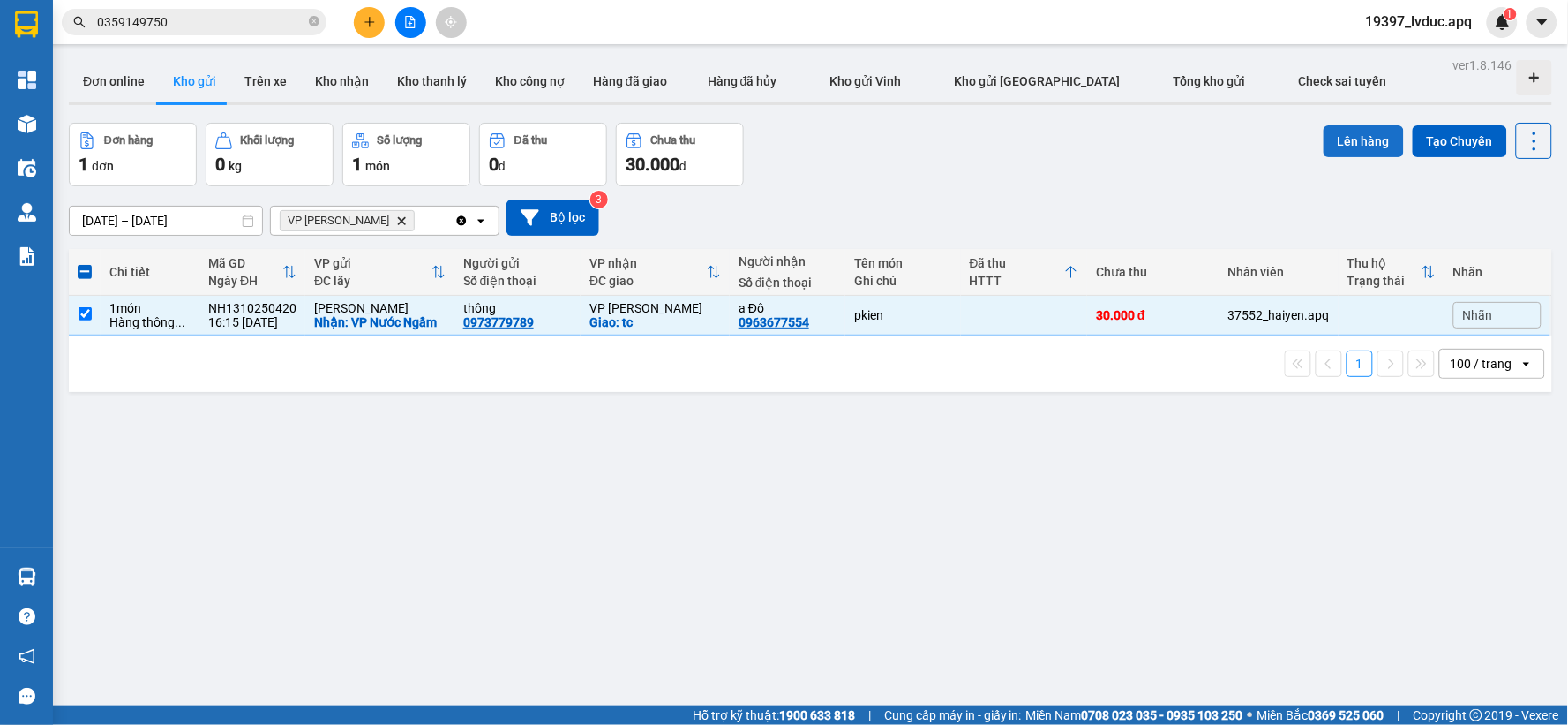
drag, startPoint x: 1341, startPoint y: 147, endPoint x: 1334, endPoint y: 140, distance: 9.9
click at [1337, 145] on button "Lên hàng" at bounding box center [1363, 142] width 80 height 32
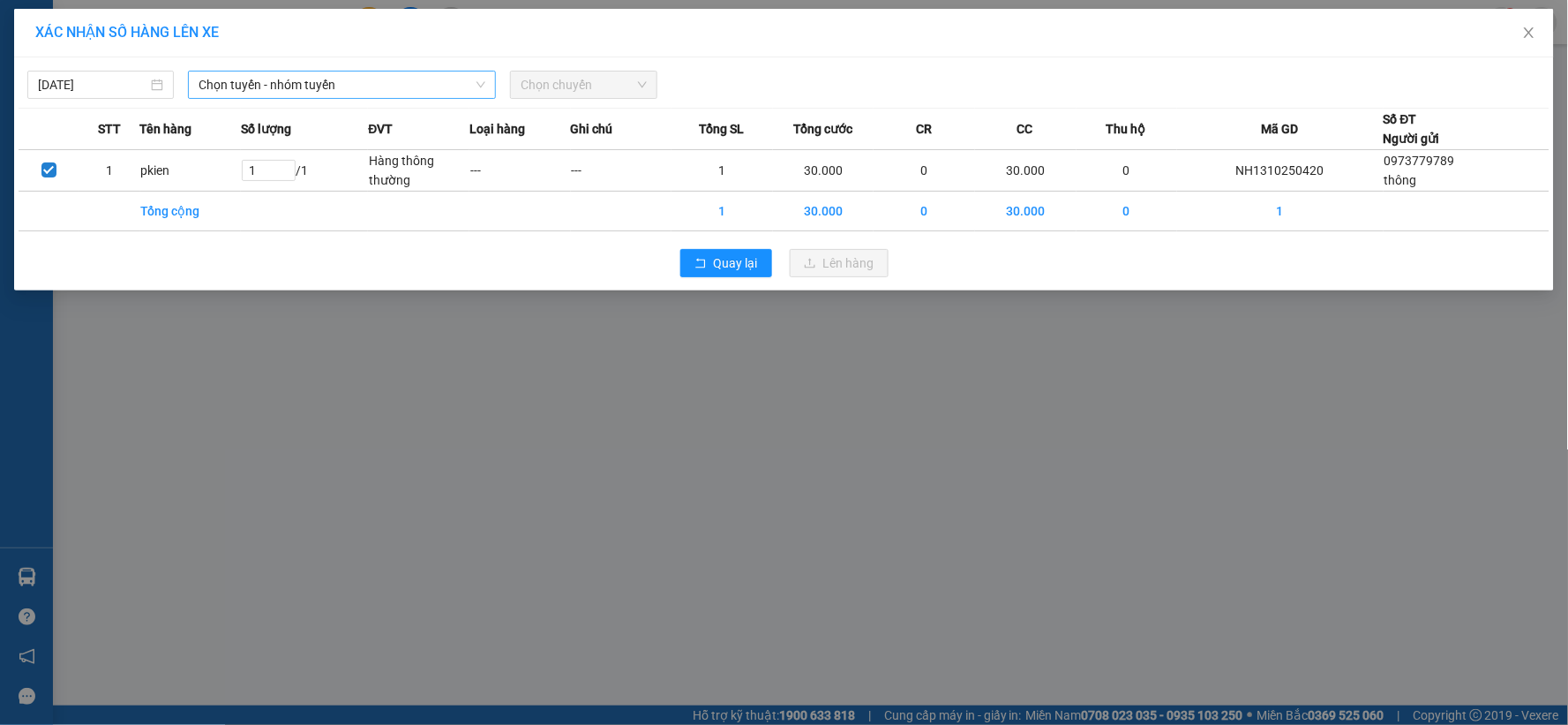
click at [472, 86] on span "Chọn tuyến - nhóm tuyến" at bounding box center [342, 85] width 287 height 27
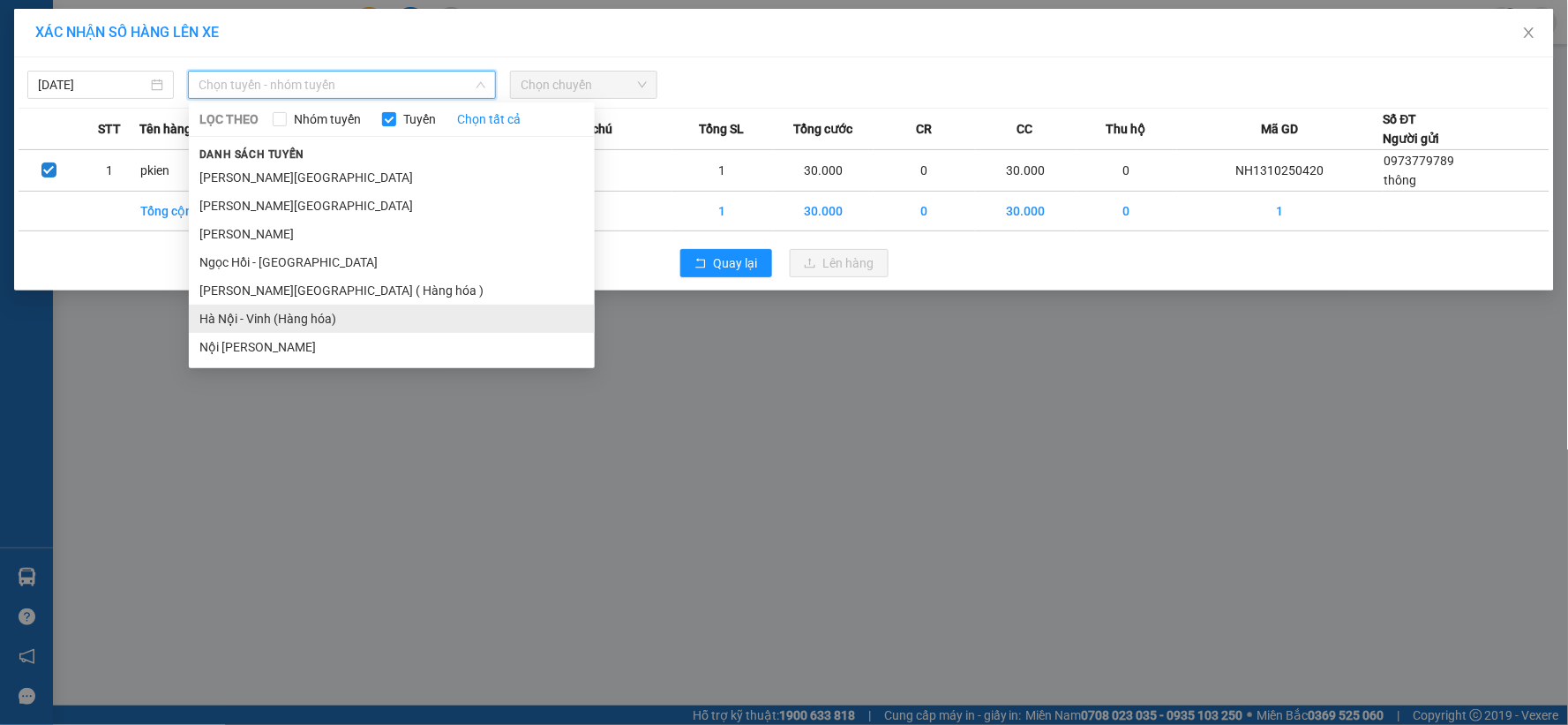
click at [353, 312] on li "Hà Nội - Vinh (Hàng hóa)" at bounding box center [392, 319] width 406 height 29
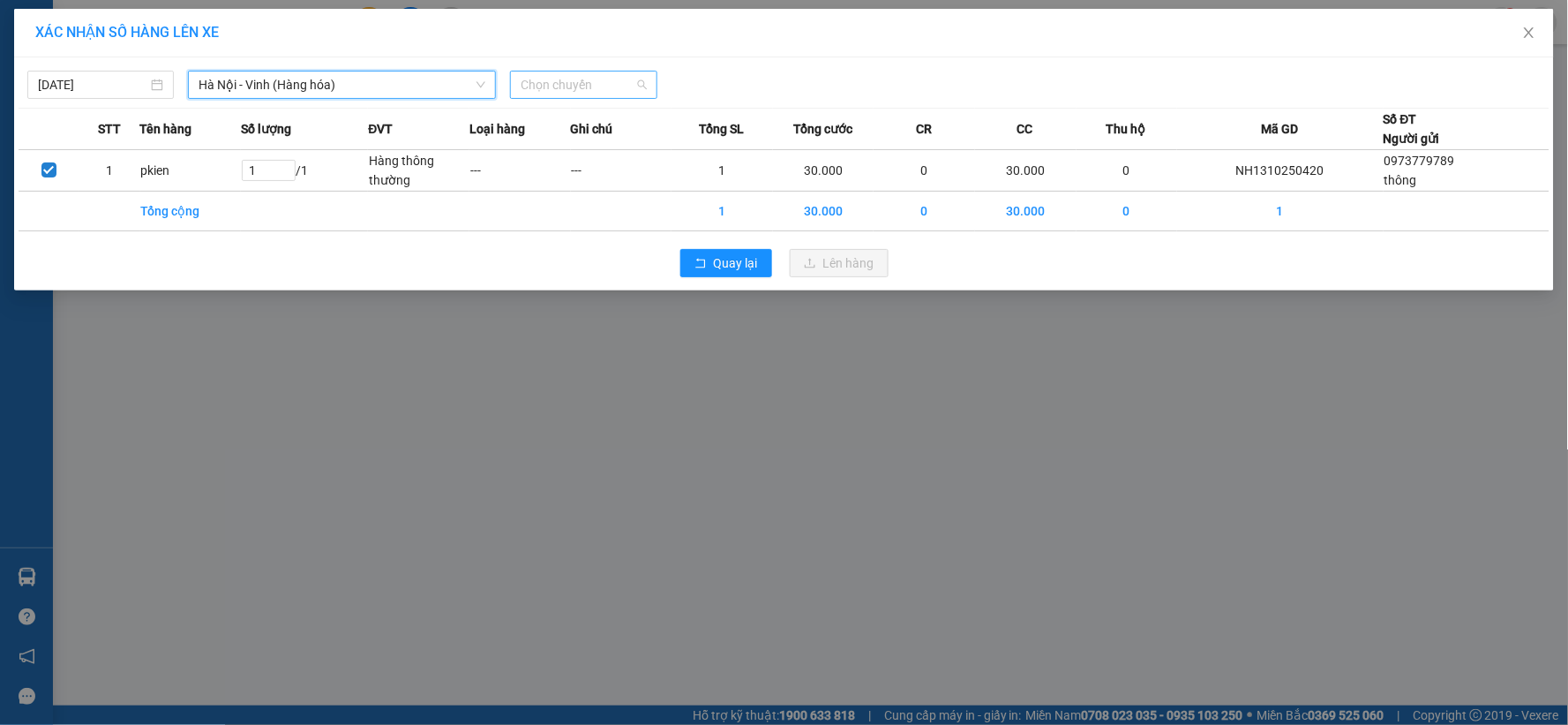
click at [613, 82] on span "Chọn chuyến" at bounding box center [583, 85] width 126 height 27
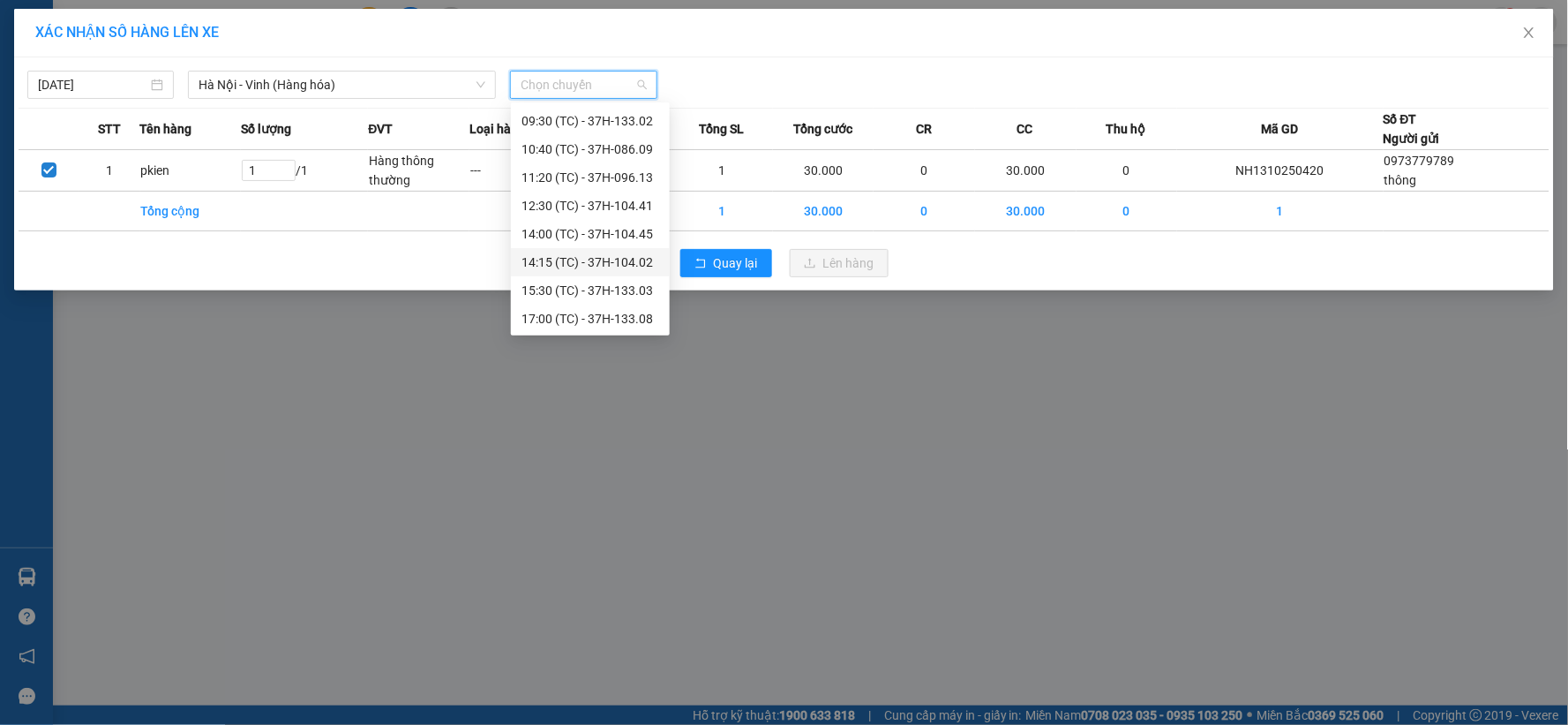
scroll to position [142, 0]
click at [616, 318] on div "22:51 (TC) - 37H-104.81" at bounding box center [590, 318] width 138 height 20
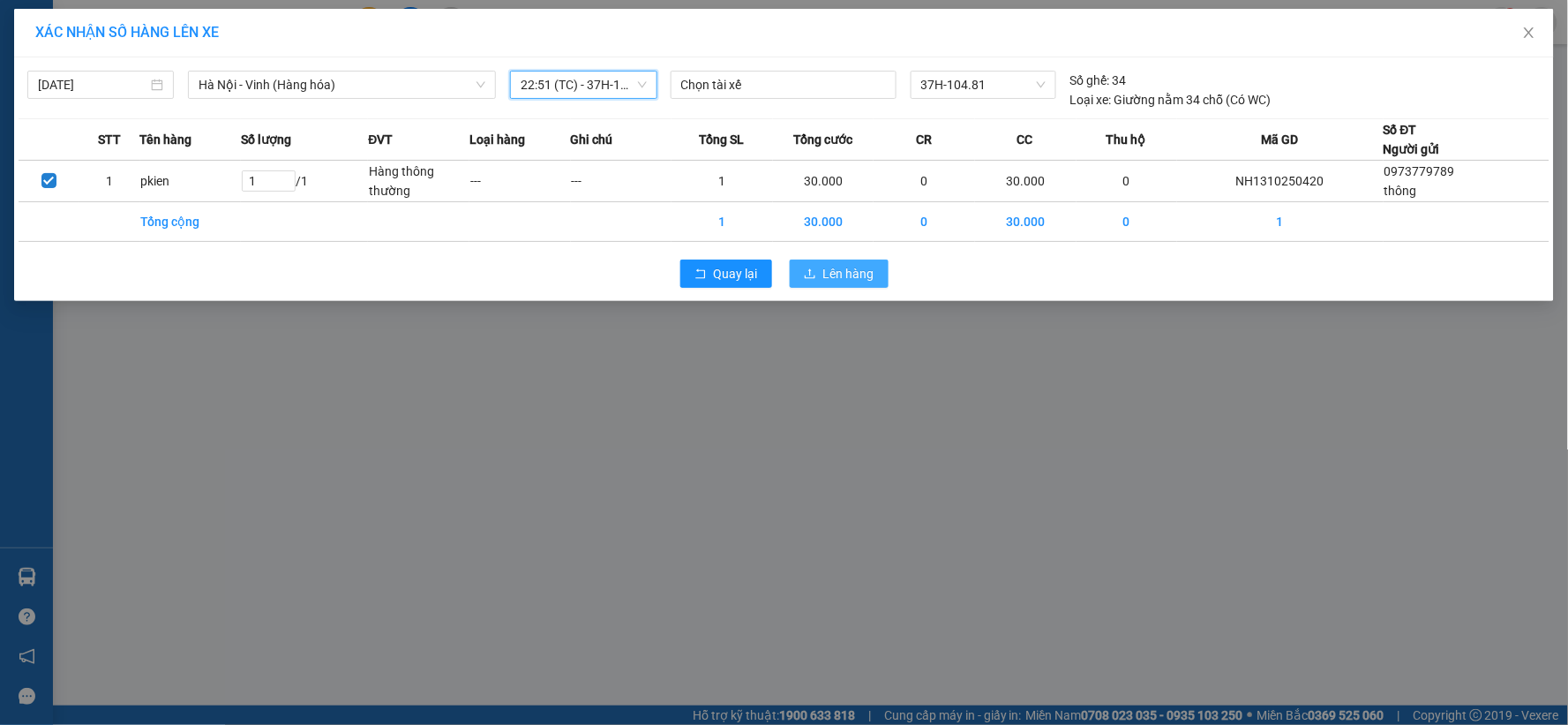
click at [840, 279] on span "Lên hàng" at bounding box center [849, 273] width 51 height 20
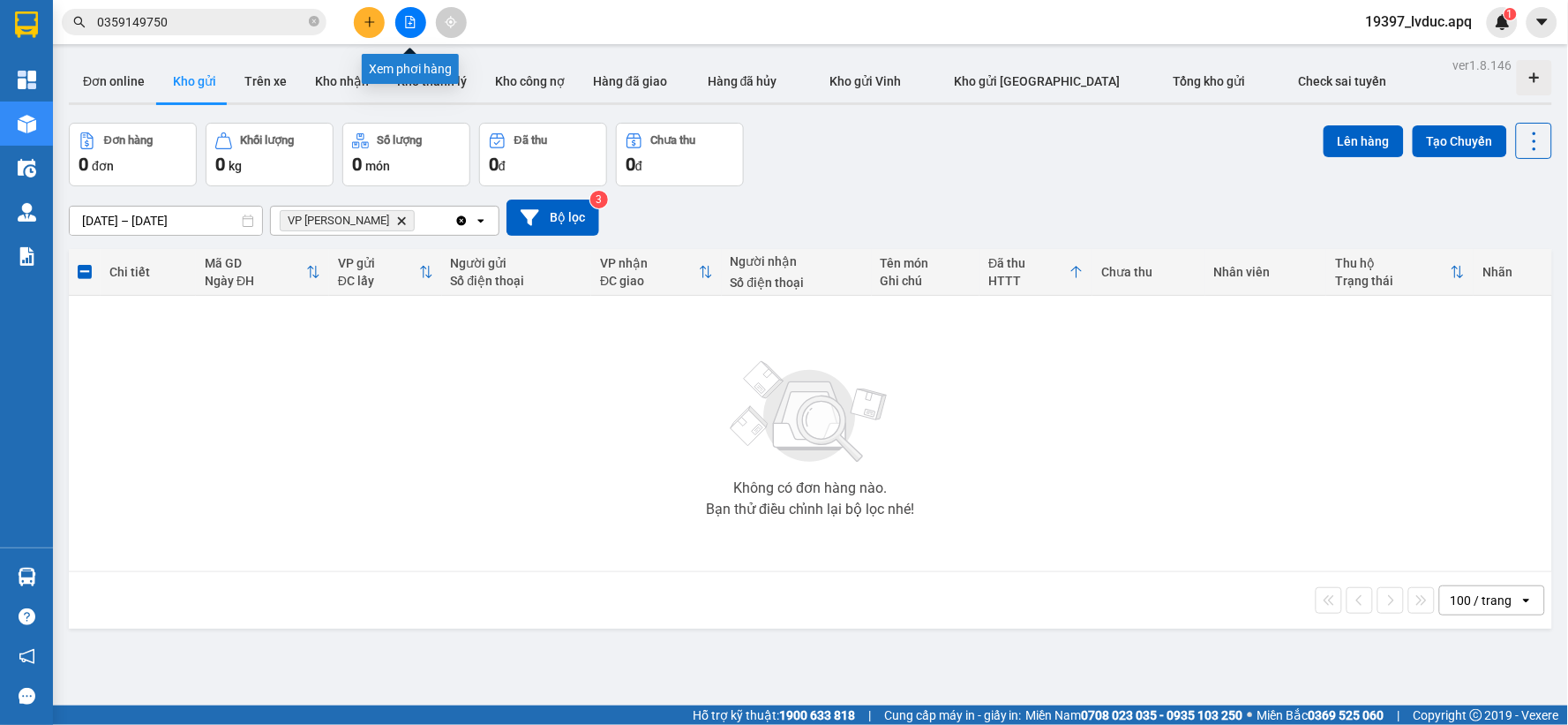
click at [410, 22] on icon "file-add" at bounding box center [410, 22] width 12 height 12
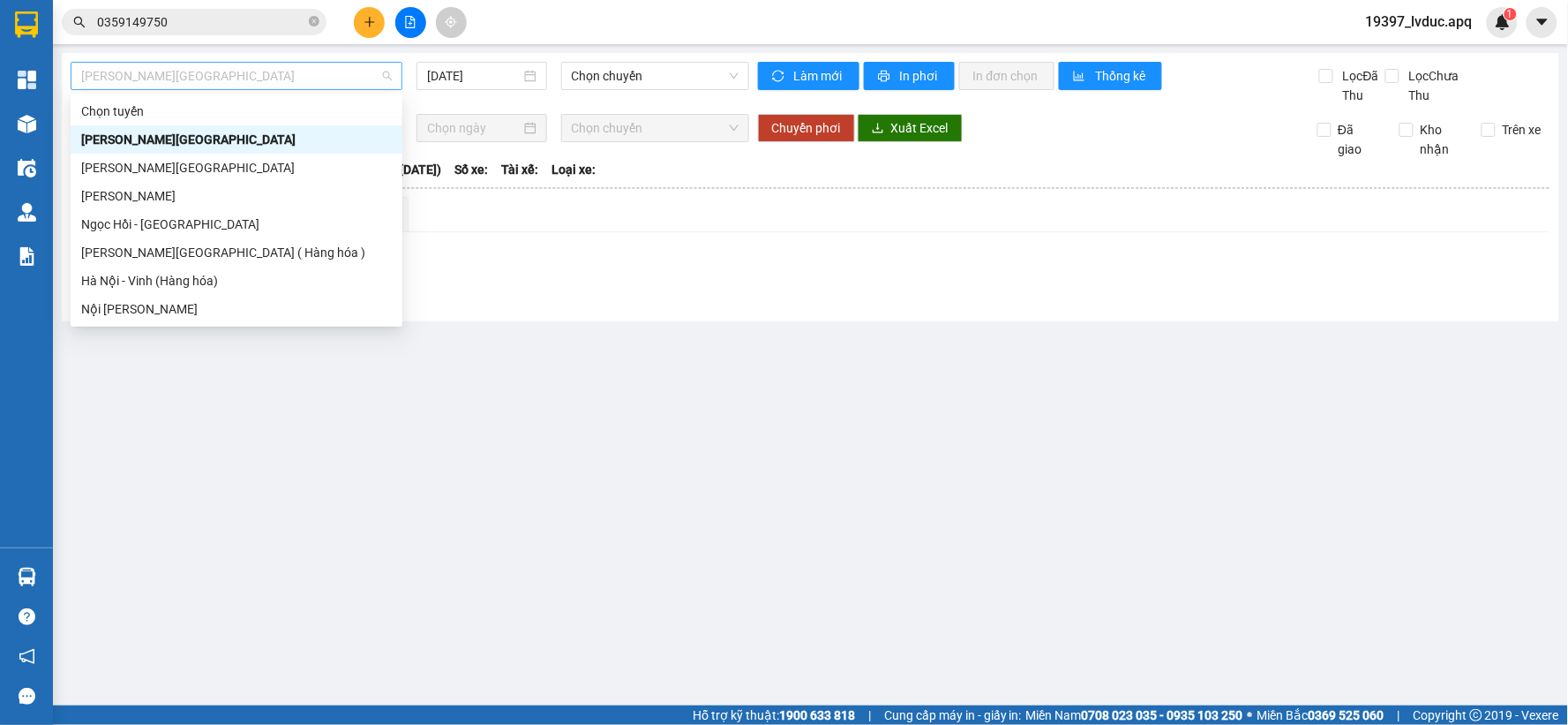
click at [203, 81] on span "[PERSON_NAME][GEOGRAPHIC_DATA]" at bounding box center [236, 76] width 311 height 27
click at [198, 257] on div "[PERSON_NAME][GEOGRAPHIC_DATA] ( Hàng hóa )" at bounding box center [236, 253] width 311 height 20
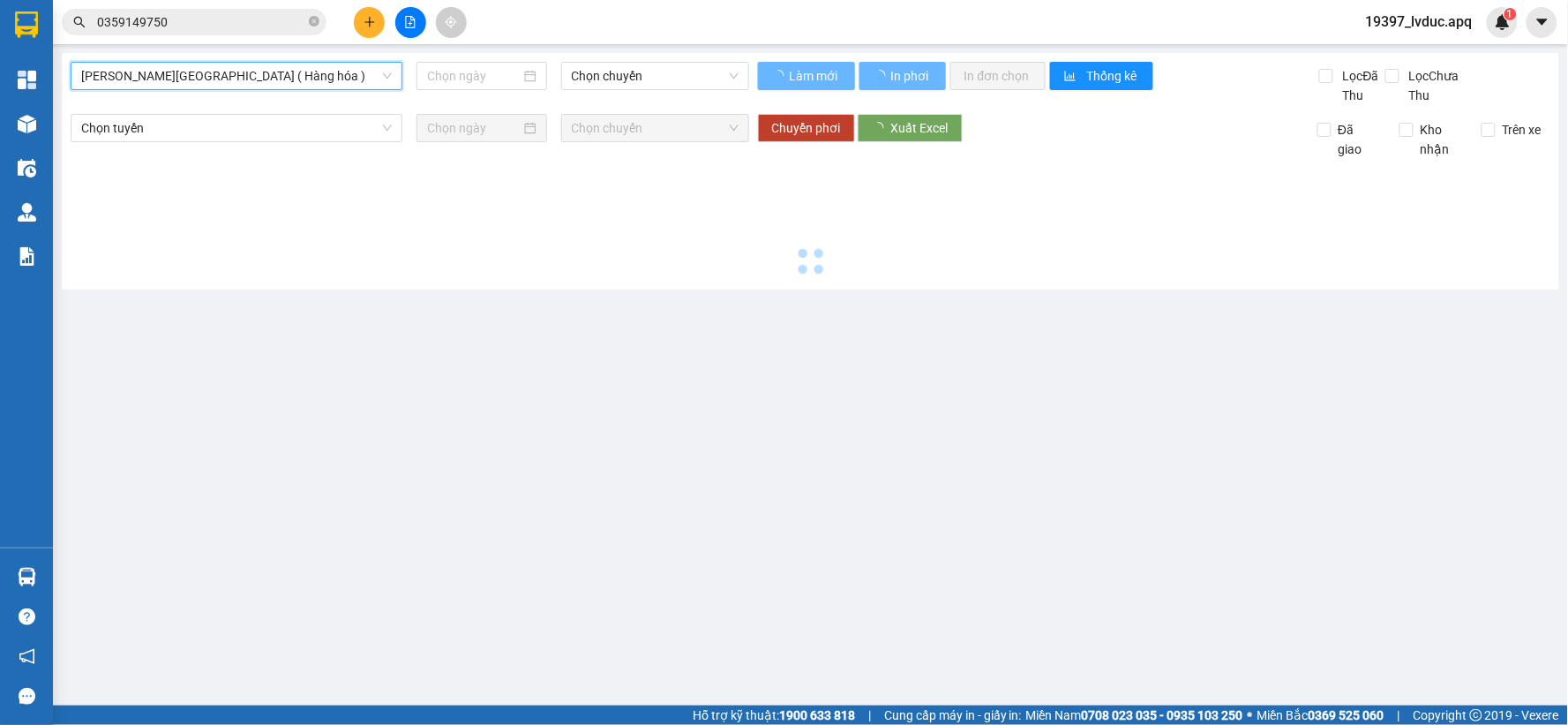
type input "[DATE]"
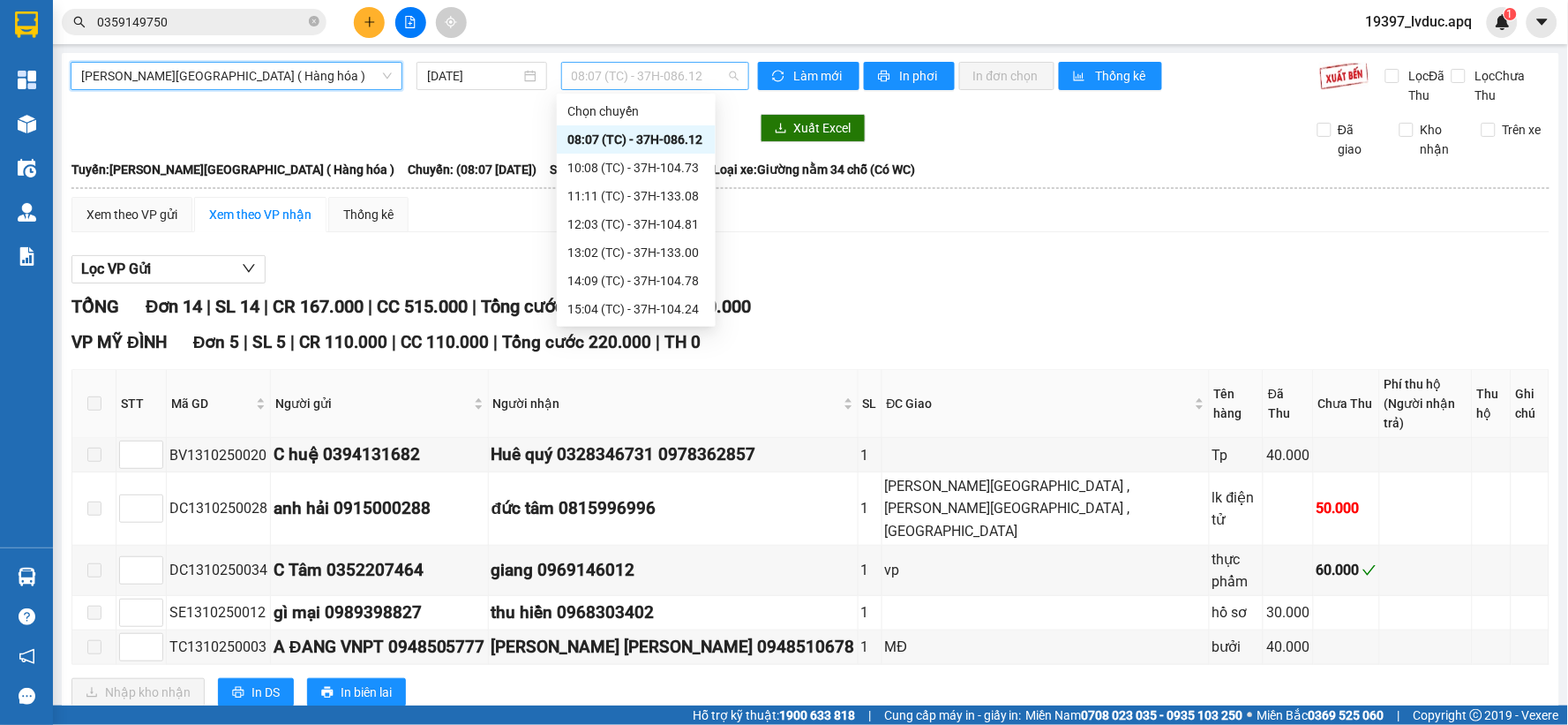
click at [619, 76] on span "08:07 (TC) - 37H-086.12" at bounding box center [654, 76] width 167 height 27
click at [641, 223] on div "12:03 (TC) - 37H-104.81" at bounding box center [636, 224] width 138 height 20
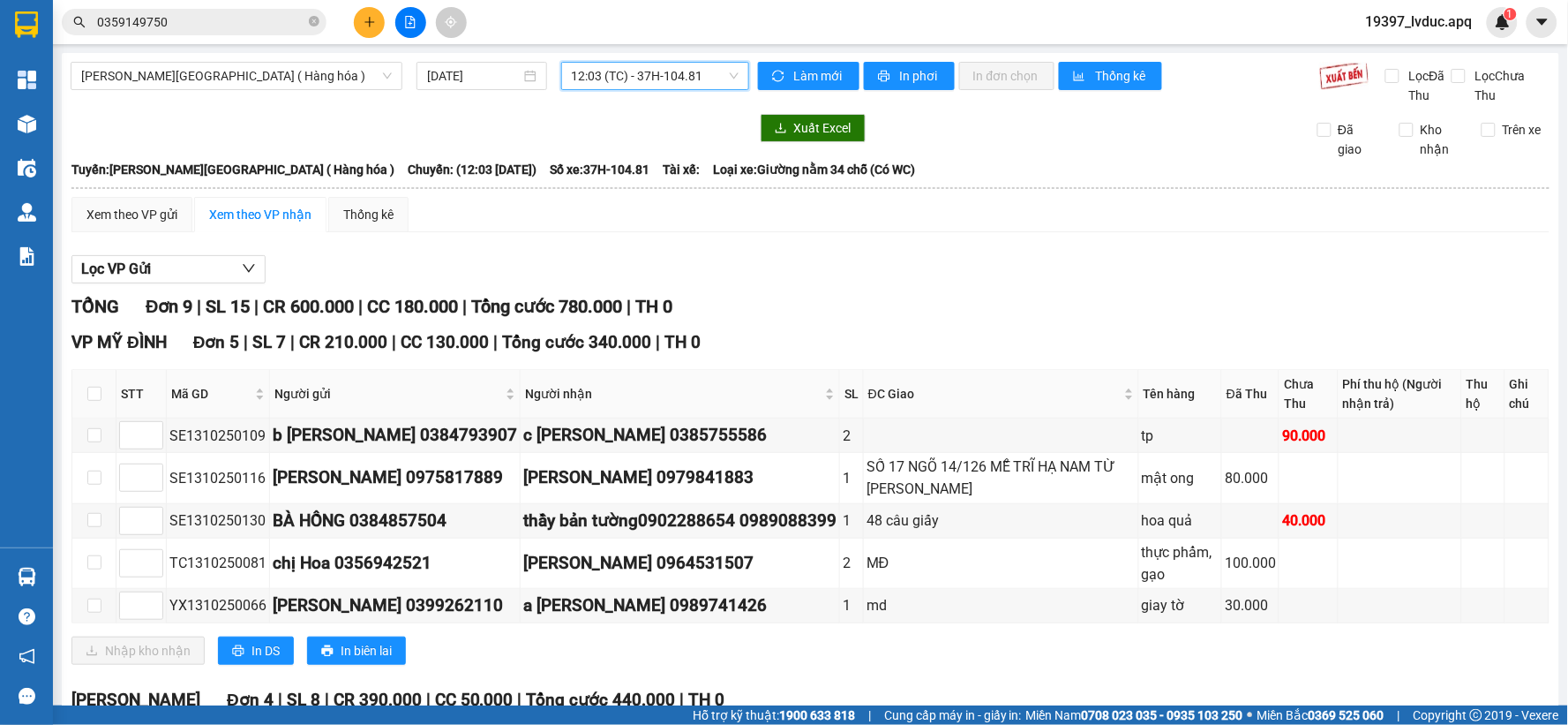
click at [646, 75] on span "12:03 (TC) - 37H-104.81" at bounding box center [654, 76] width 167 height 27
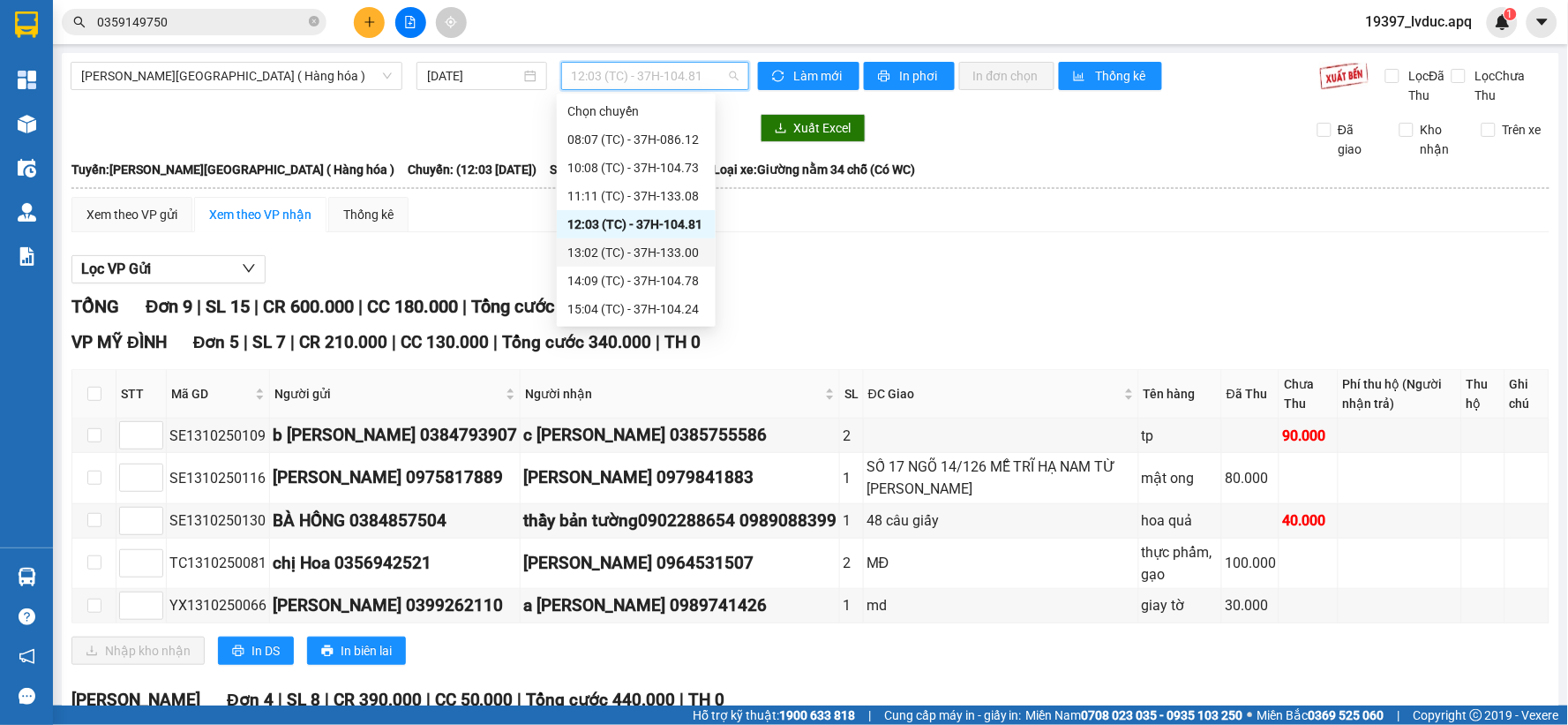
click at [641, 251] on div "13:02 (TC) - 37H-133.00" at bounding box center [636, 253] width 138 height 20
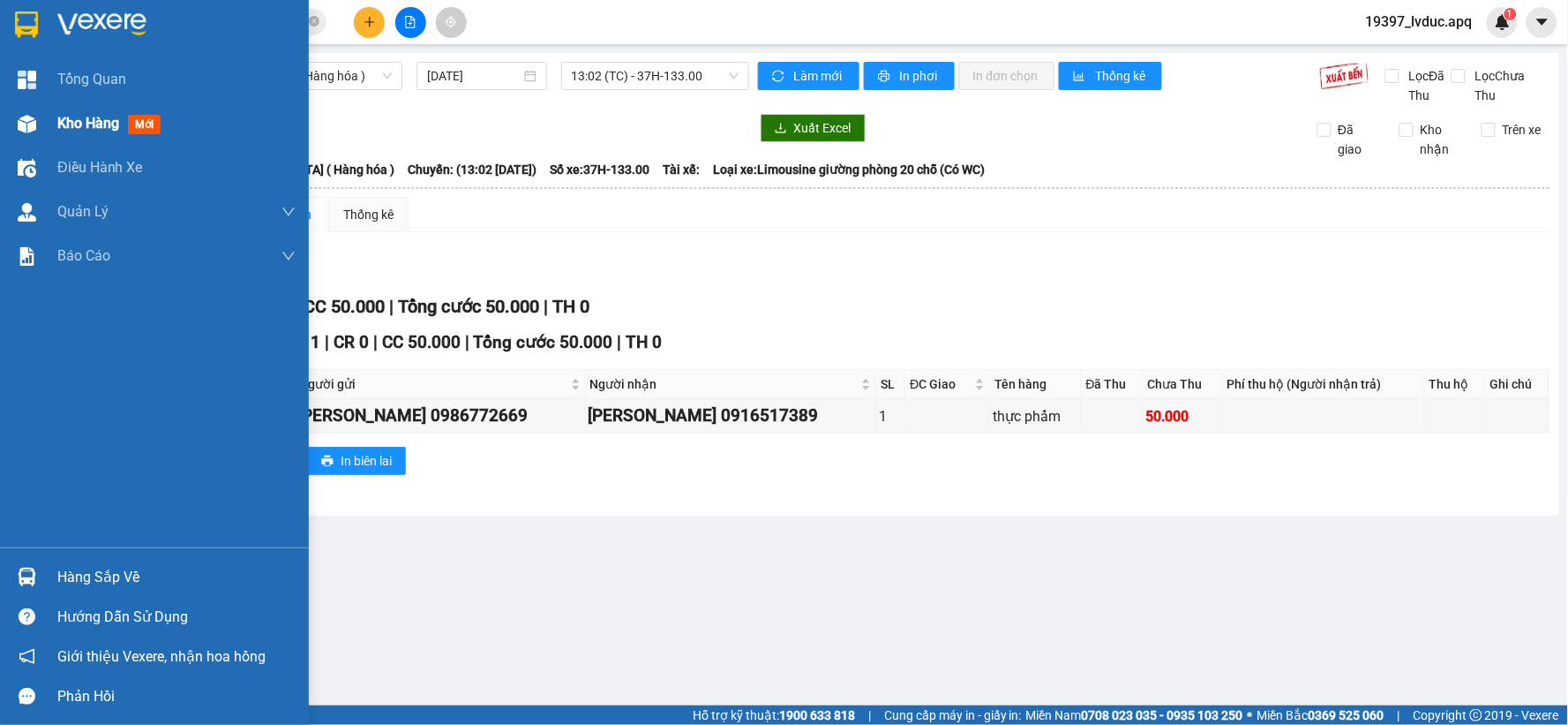
click at [30, 127] on img at bounding box center [27, 124] width 19 height 19
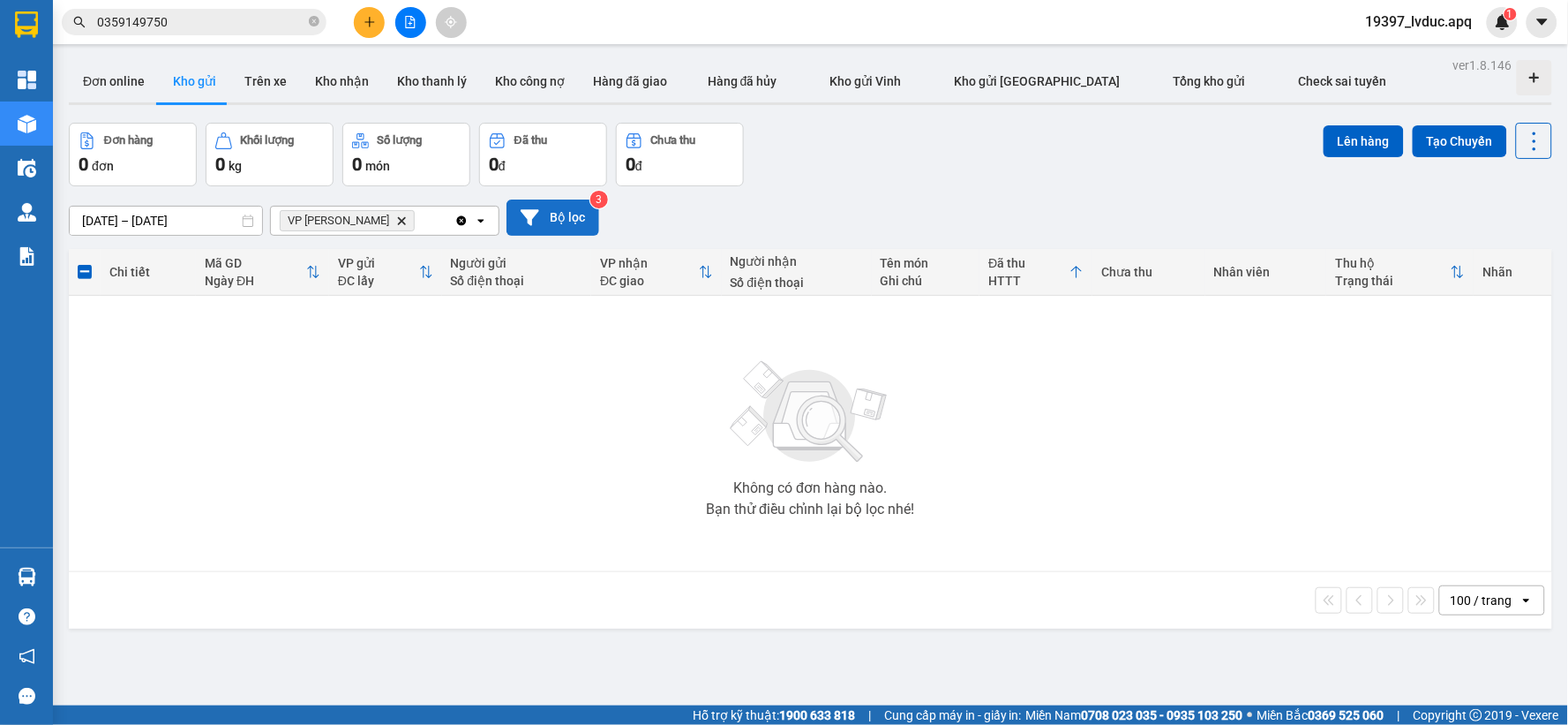
click at [577, 236] on div "[DATE] – [DATE] Press the down arrow key to interact with the calendar and sele…" at bounding box center [810, 217] width 1483 height 62
click at [575, 232] on button "Bộ lọc" at bounding box center [553, 217] width 93 height 37
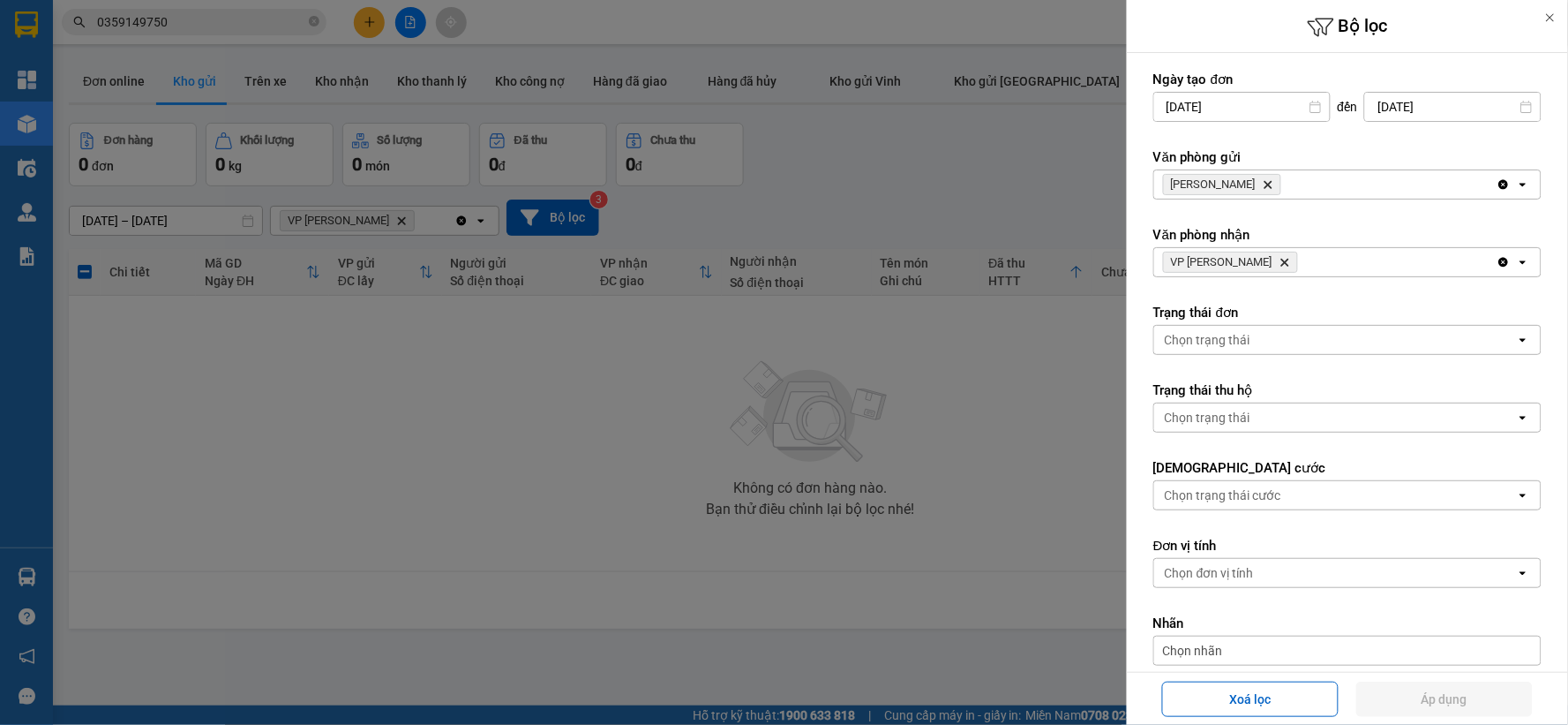
click at [1294, 272] on span "VP THANH CHƯƠNG Delete" at bounding box center [1231, 262] width 135 height 21
click at [1290, 265] on icon "Delete" at bounding box center [1285, 262] width 11 height 11
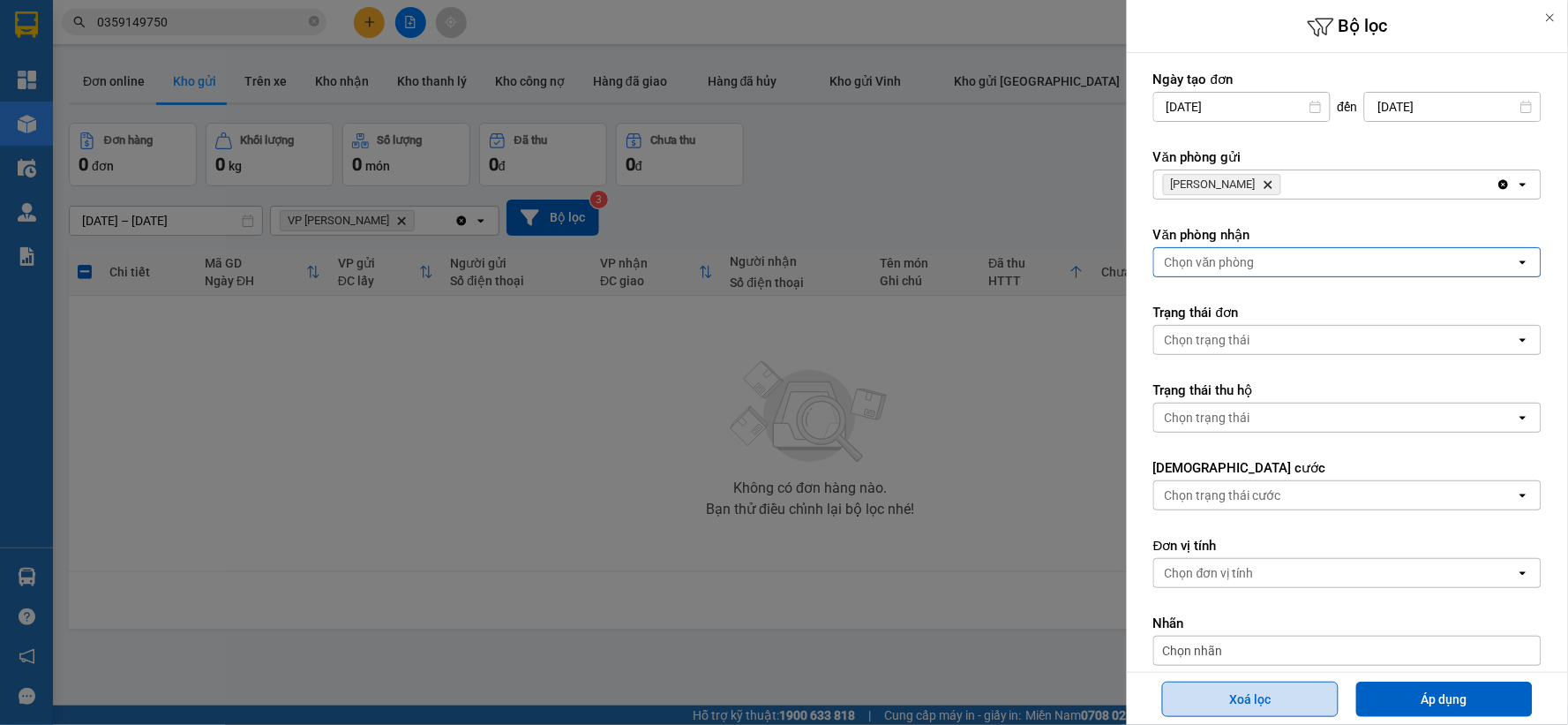
click at [1272, 711] on button "Xoá lọc" at bounding box center [1250, 699] width 176 height 36
type input "[DATE]"
type input "[DATE] – [DATE]"
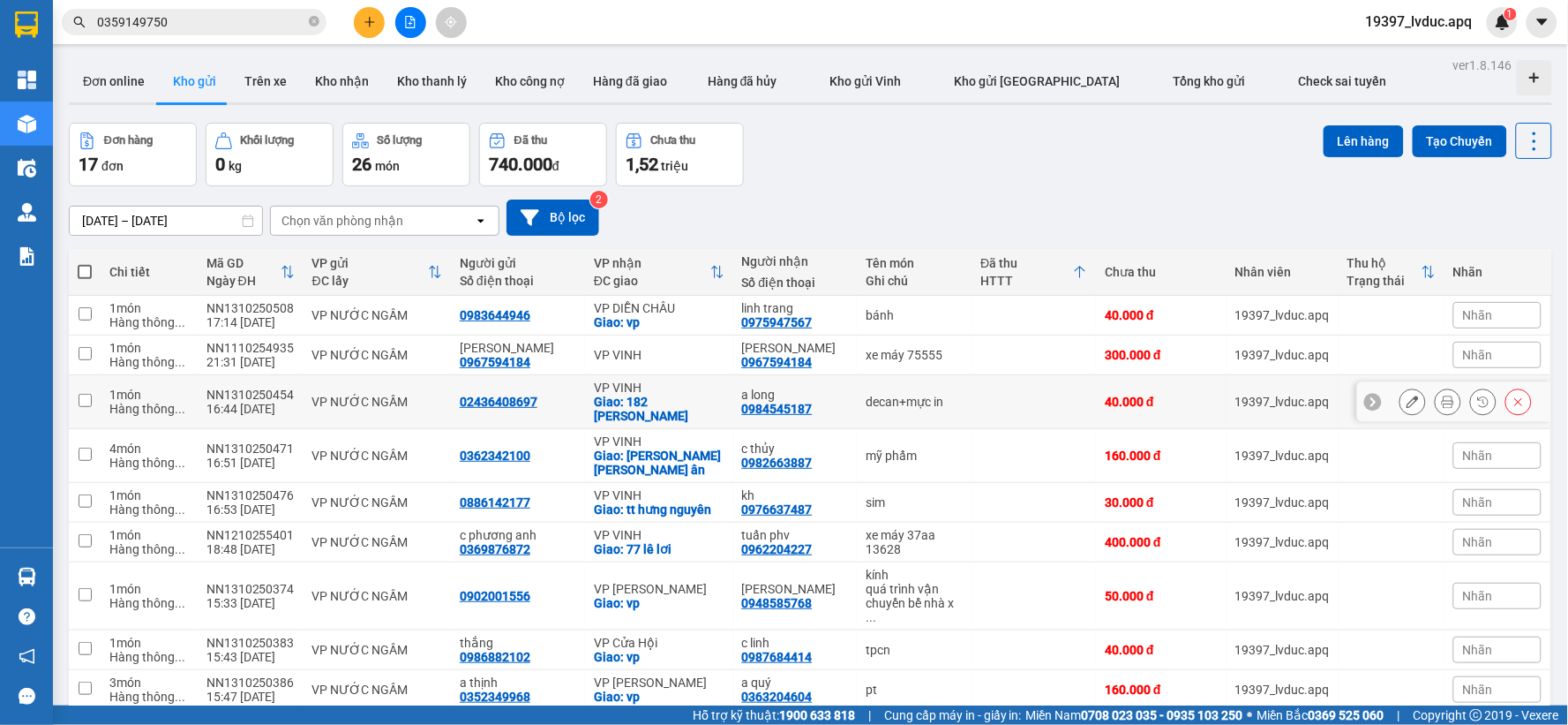
click at [953, 404] on td "decan+mực in" at bounding box center [914, 402] width 115 height 53
checkbox input "true"
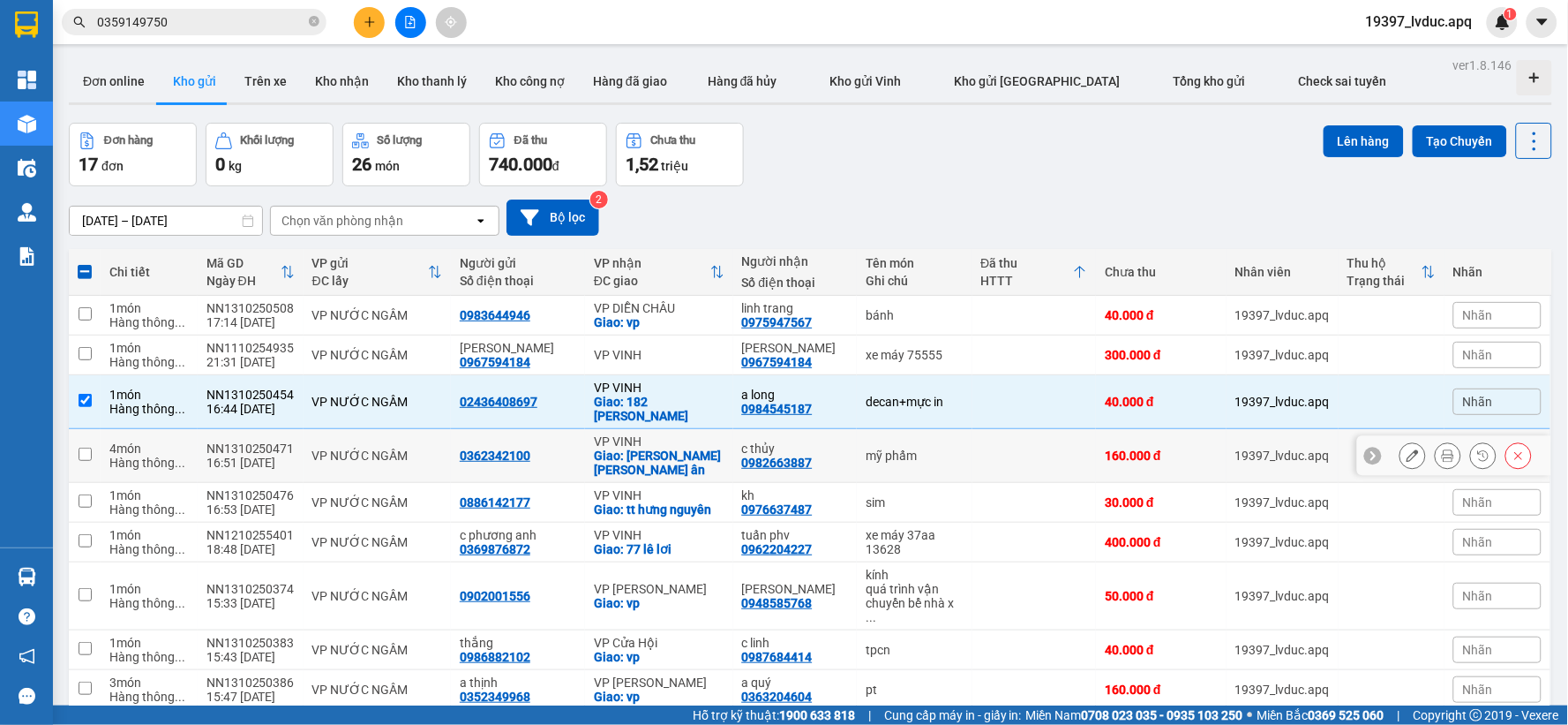
click at [955, 444] on td "mỹ phẩm" at bounding box center [914, 456] width 115 height 53
checkbox input "true"
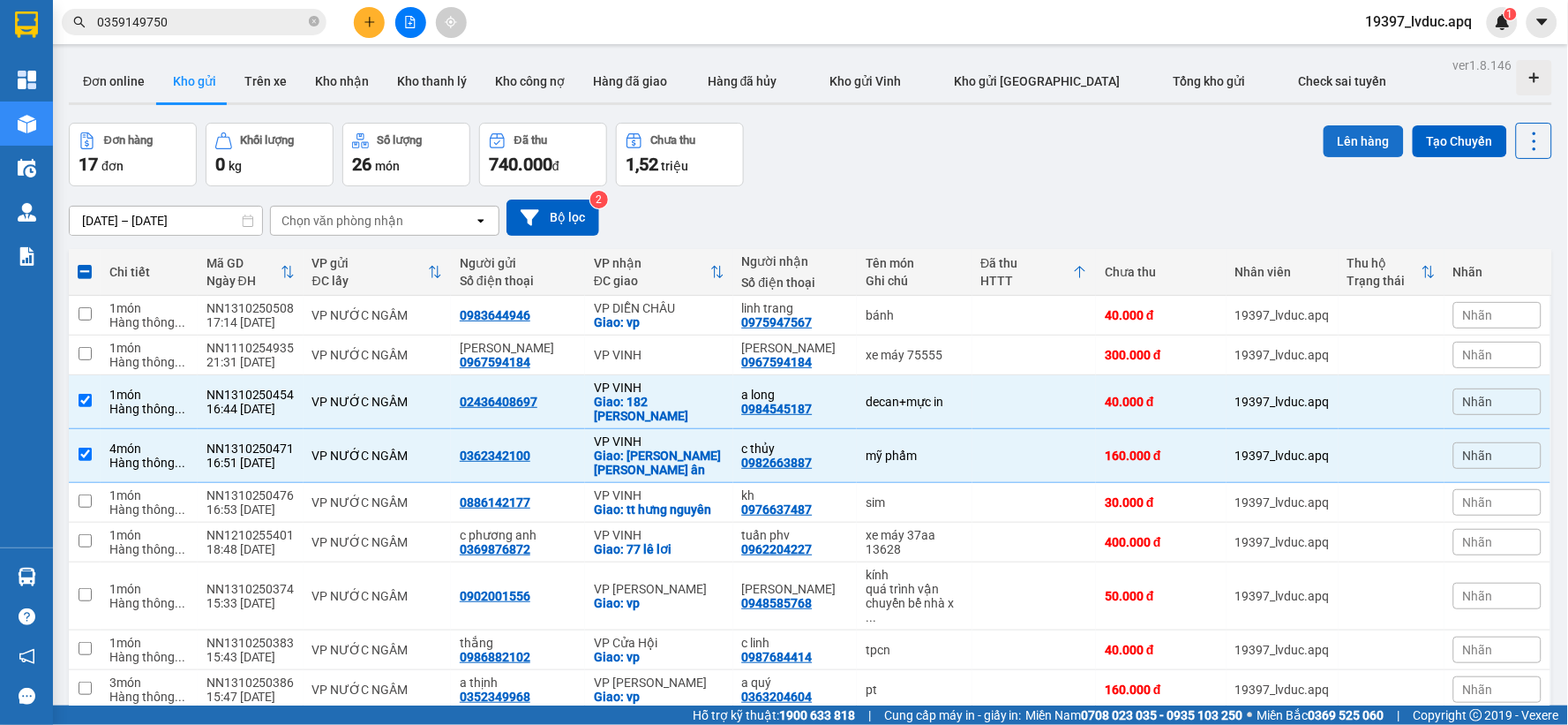
click at [1342, 140] on button "Lên hàng" at bounding box center [1363, 142] width 80 height 32
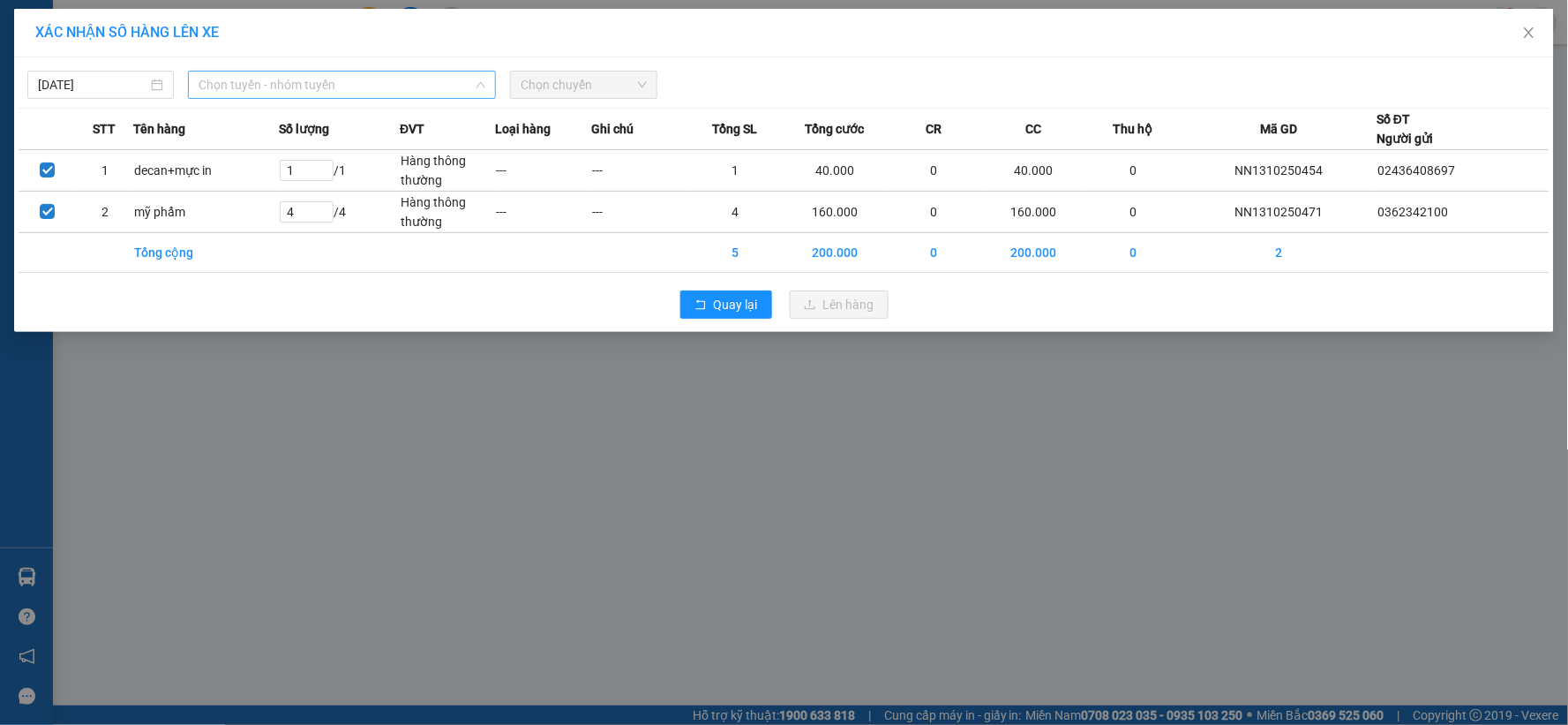
click at [487, 77] on div "Chọn tuyến - nhóm tuyến" at bounding box center [342, 85] width 308 height 29
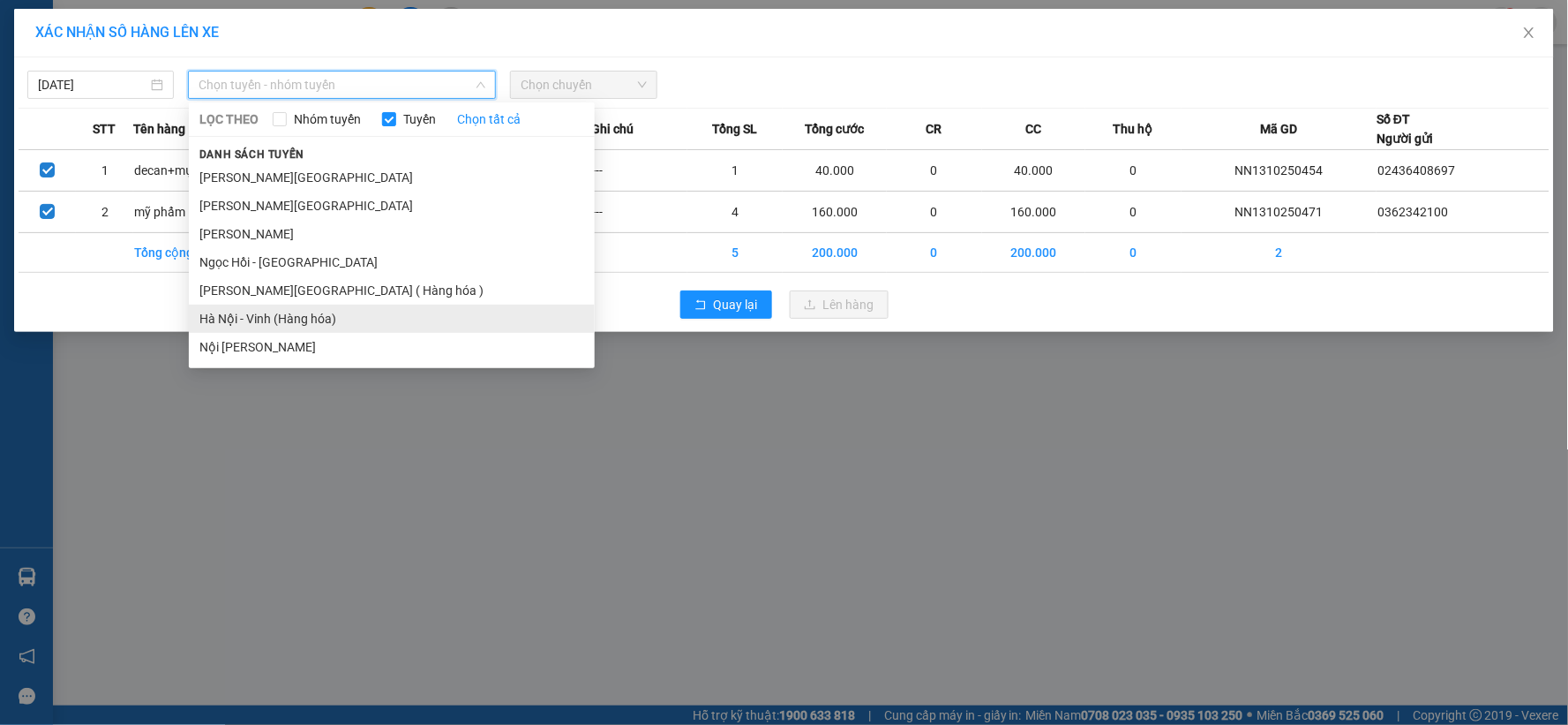
click at [372, 316] on li "Hà Nội - Vinh (Hàng hóa)" at bounding box center [392, 319] width 406 height 29
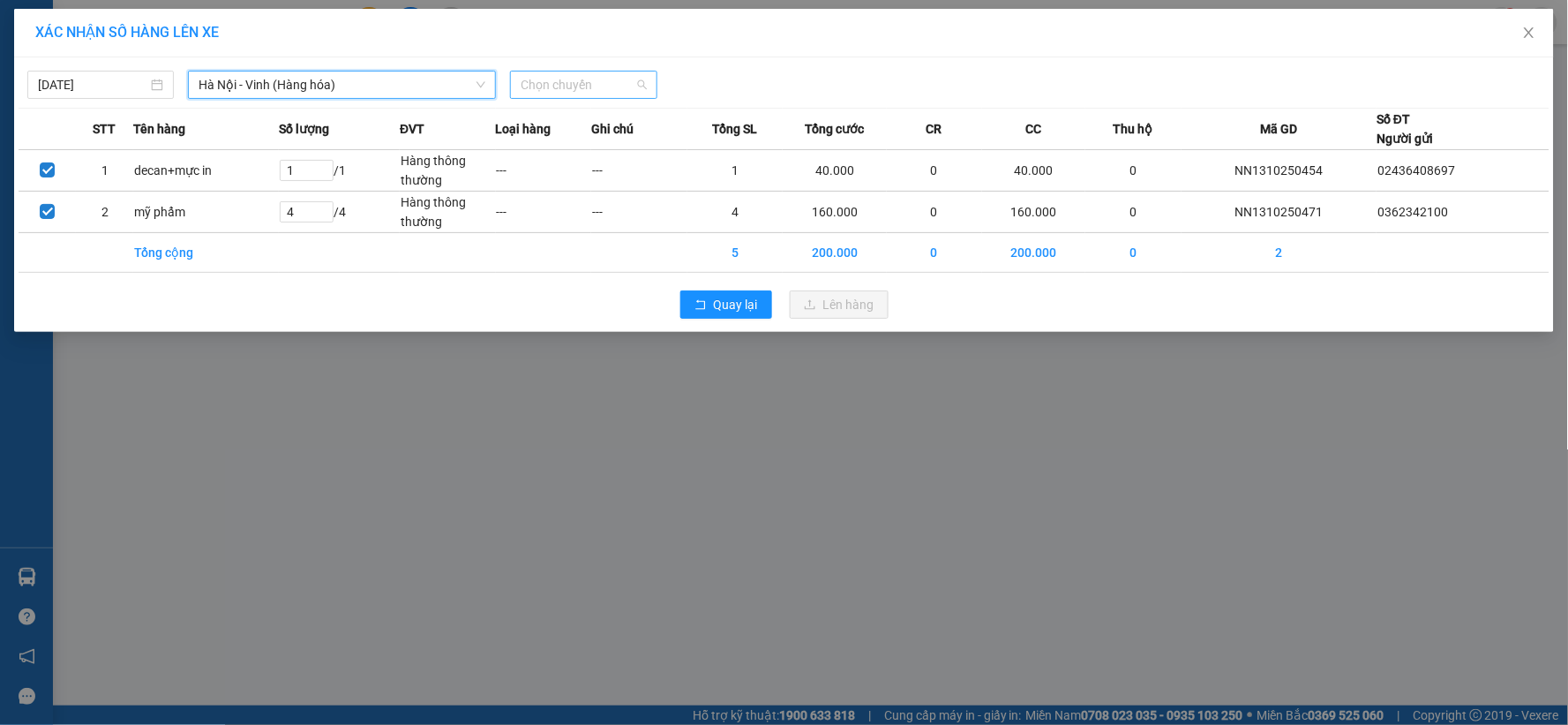
click at [549, 84] on span "Chọn chuyến" at bounding box center [583, 85] width 126 height 27
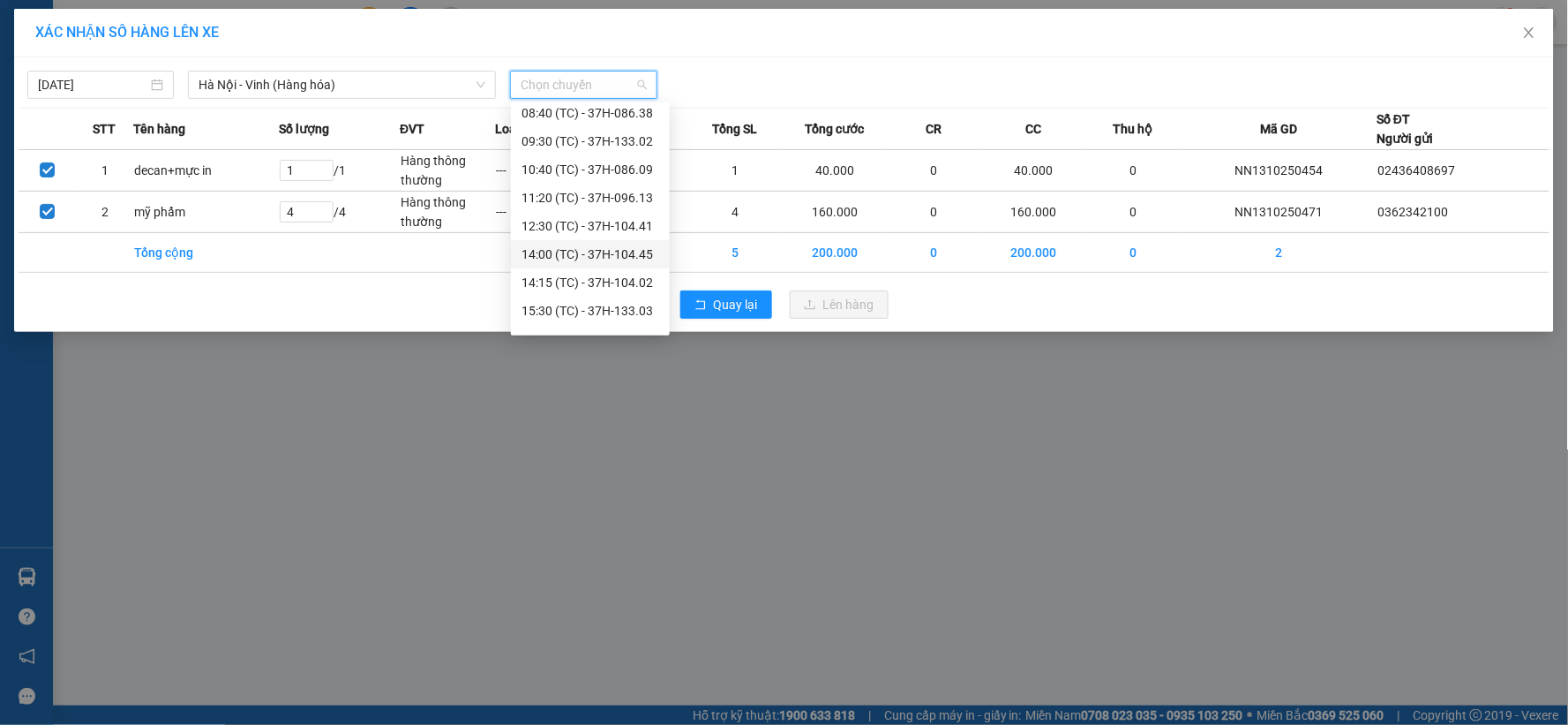
scroll to position [142, 0]
click at [632, 283] on div "22:47 (TC) - 37H-104.73" at bounding box center [590, 289] width 138 height 20
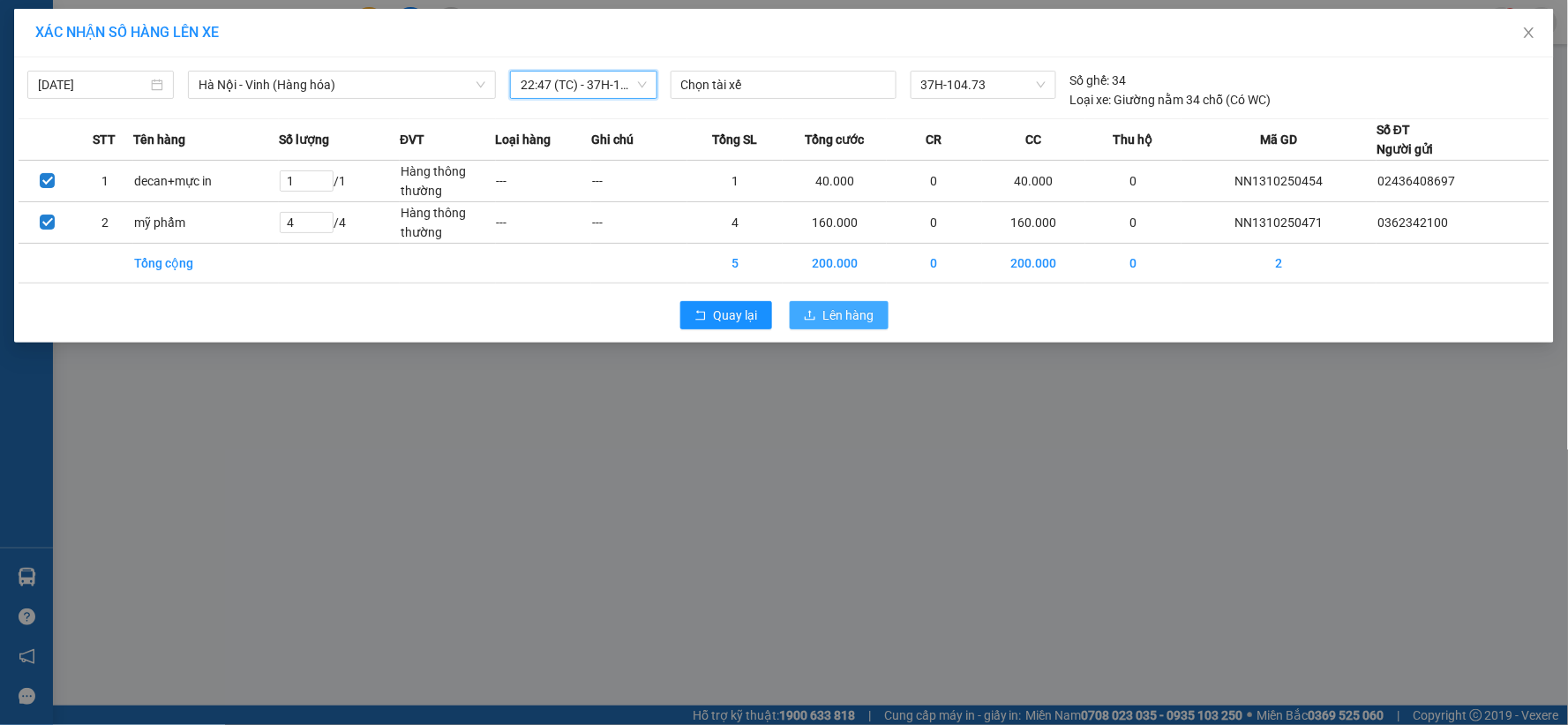
click at [844, 314] on span "Lên hàng" at bounding box center [849, 315] width 51 height 20
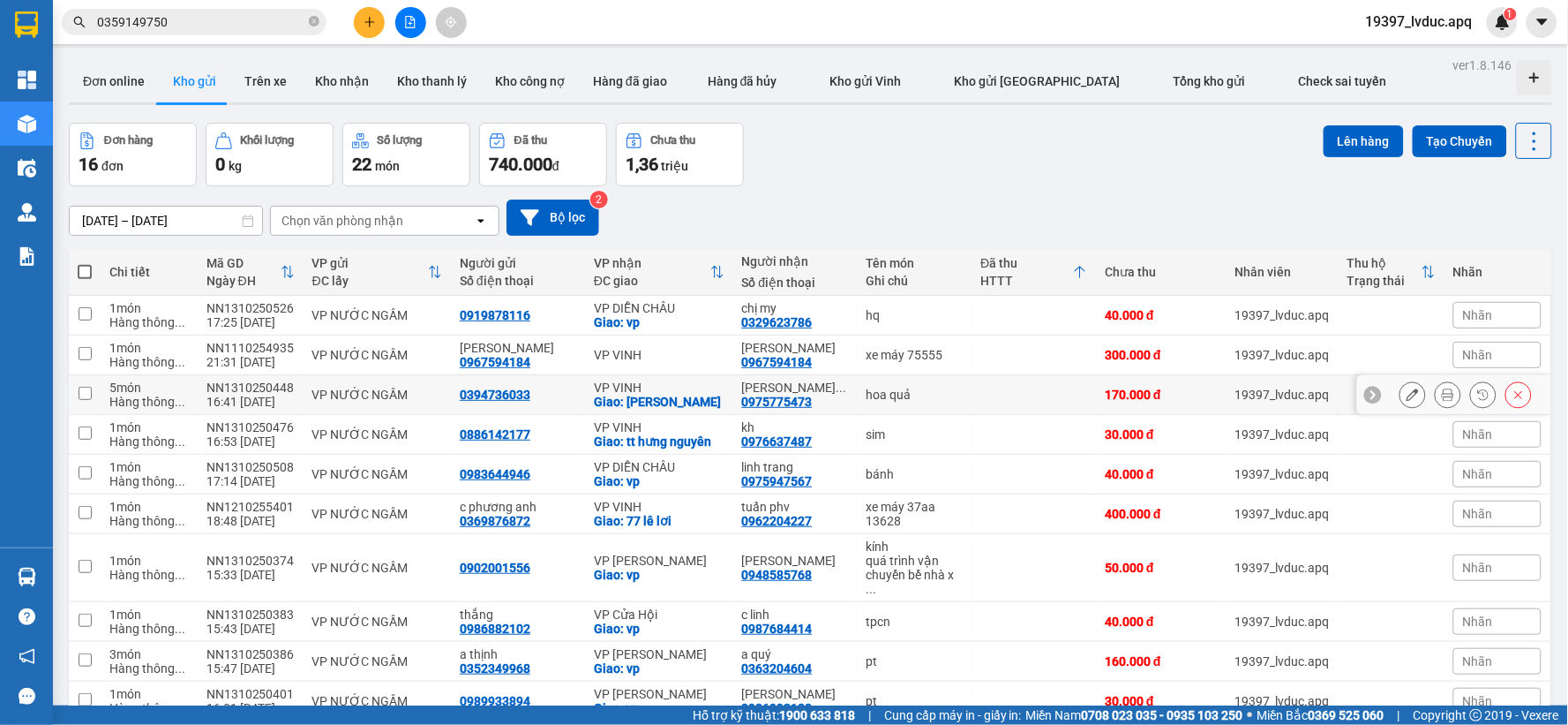
click at [918, 392] on div "hoa quả" at bounding box center [914, 395] width 97 height 14
checkbox input "true"
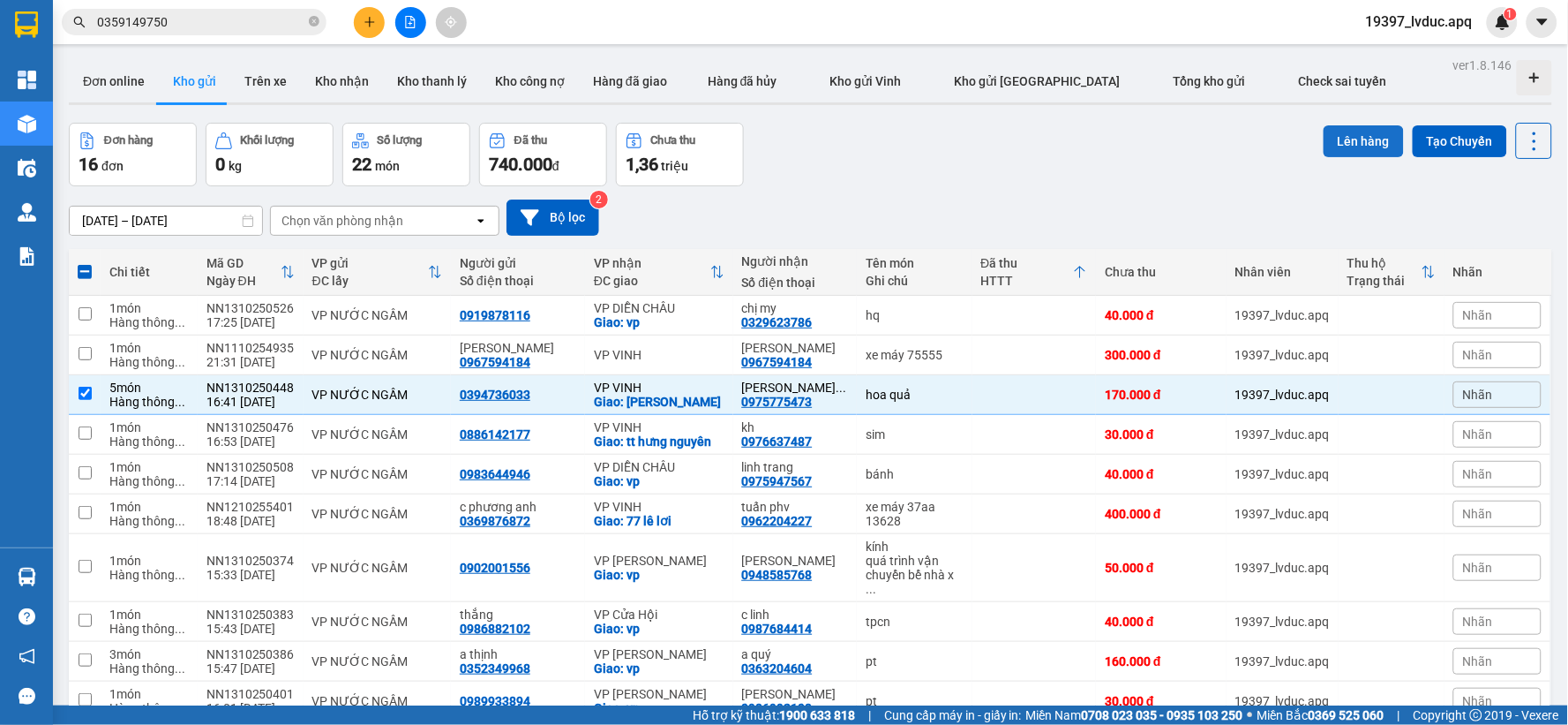
click at [1323, 155] on button "Lên hàng" at bounding box center [1363, 142] width 80 height 32
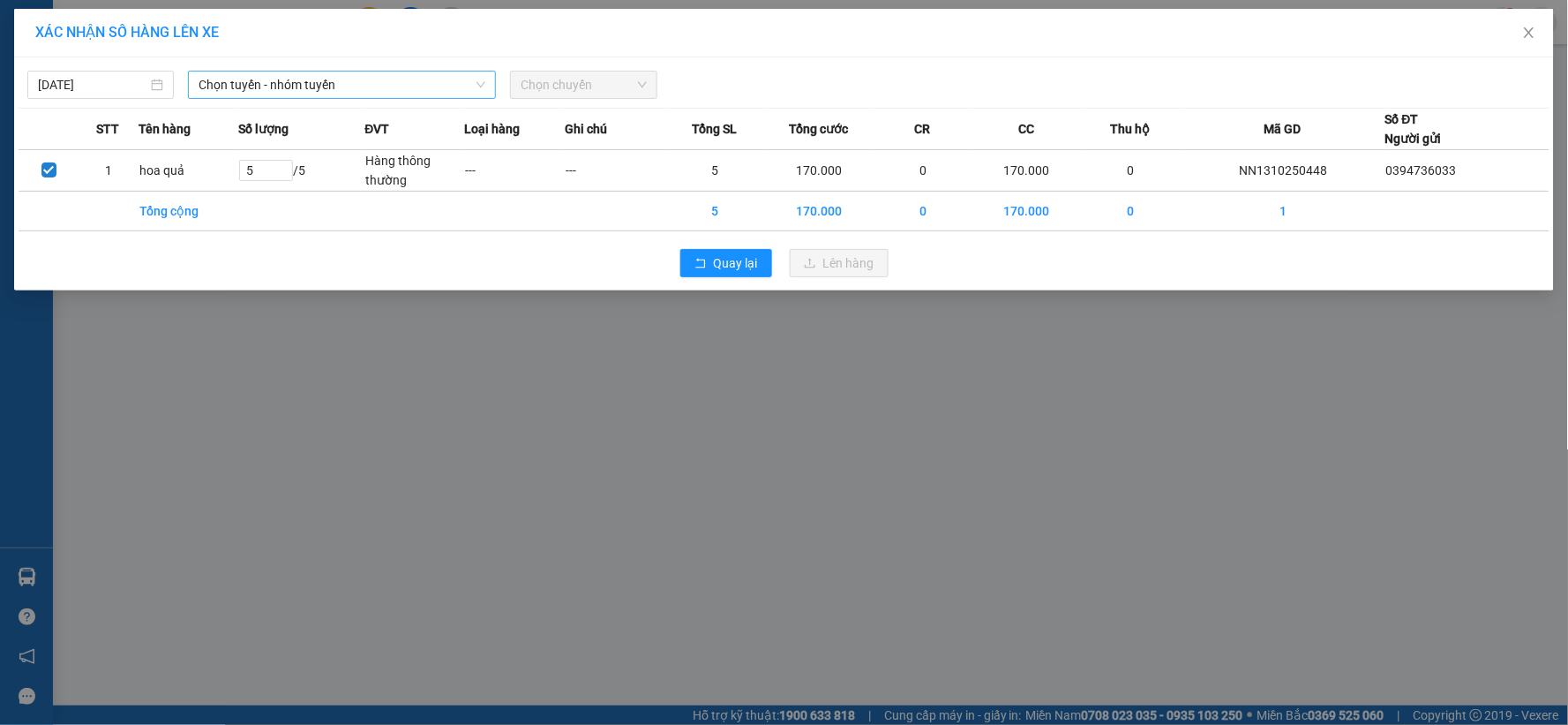
click at [368, 82] on span "Chọn tuyến - nhóm tuyến" at bounding box center [342, 85] width 287 height 27
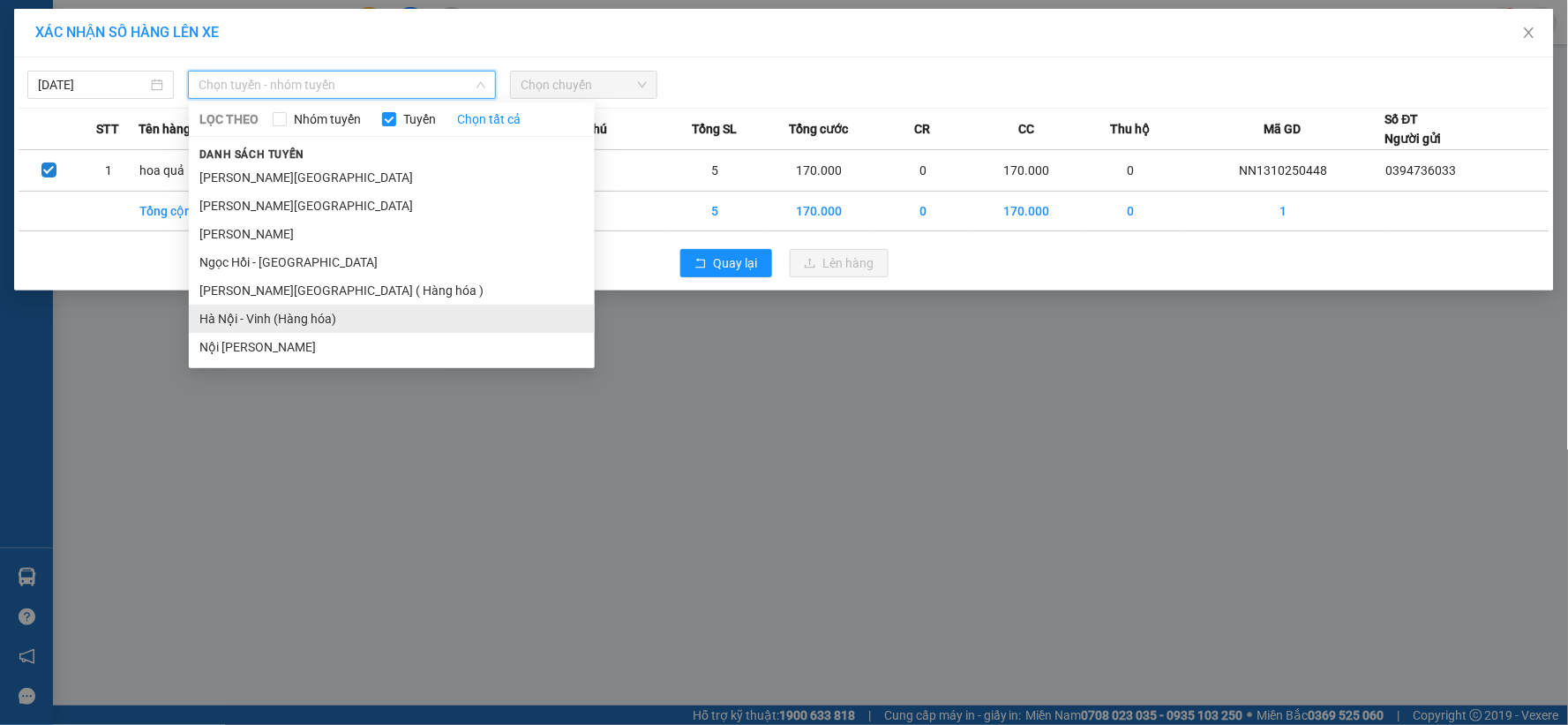
click at [291, 316] on li "Hà Nội - Vinh (Hàng hóa)" at bounding box center [392, 319] width 406 height 29
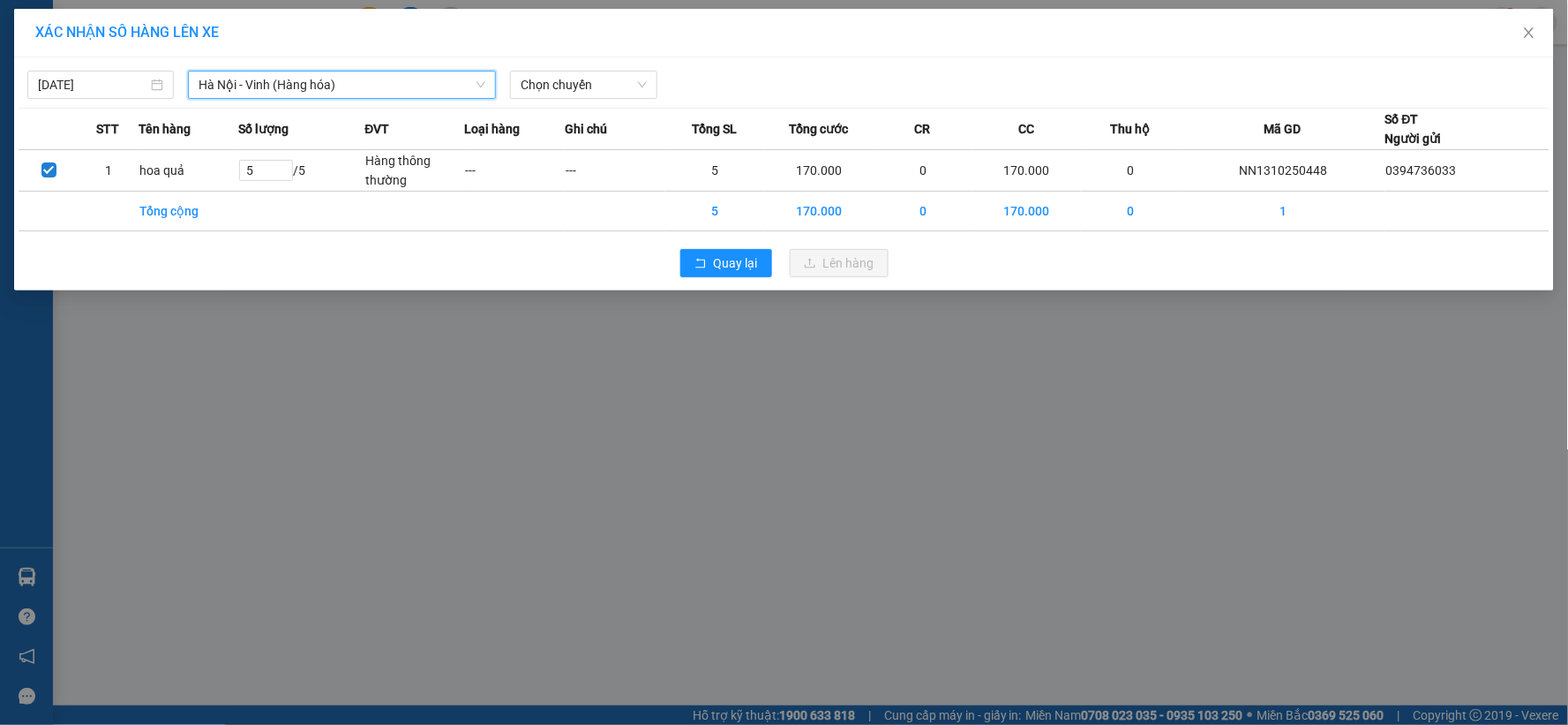
click at [280, 380] on div "XÁC [PERSON_NAME] SỐ HÀNG LÊN XE [DATE] [GEOGRAPHIC_DATA] - [GEOGRAPHIC_DATA] (…" at bounding box center [784, 362] width 1568 height 725
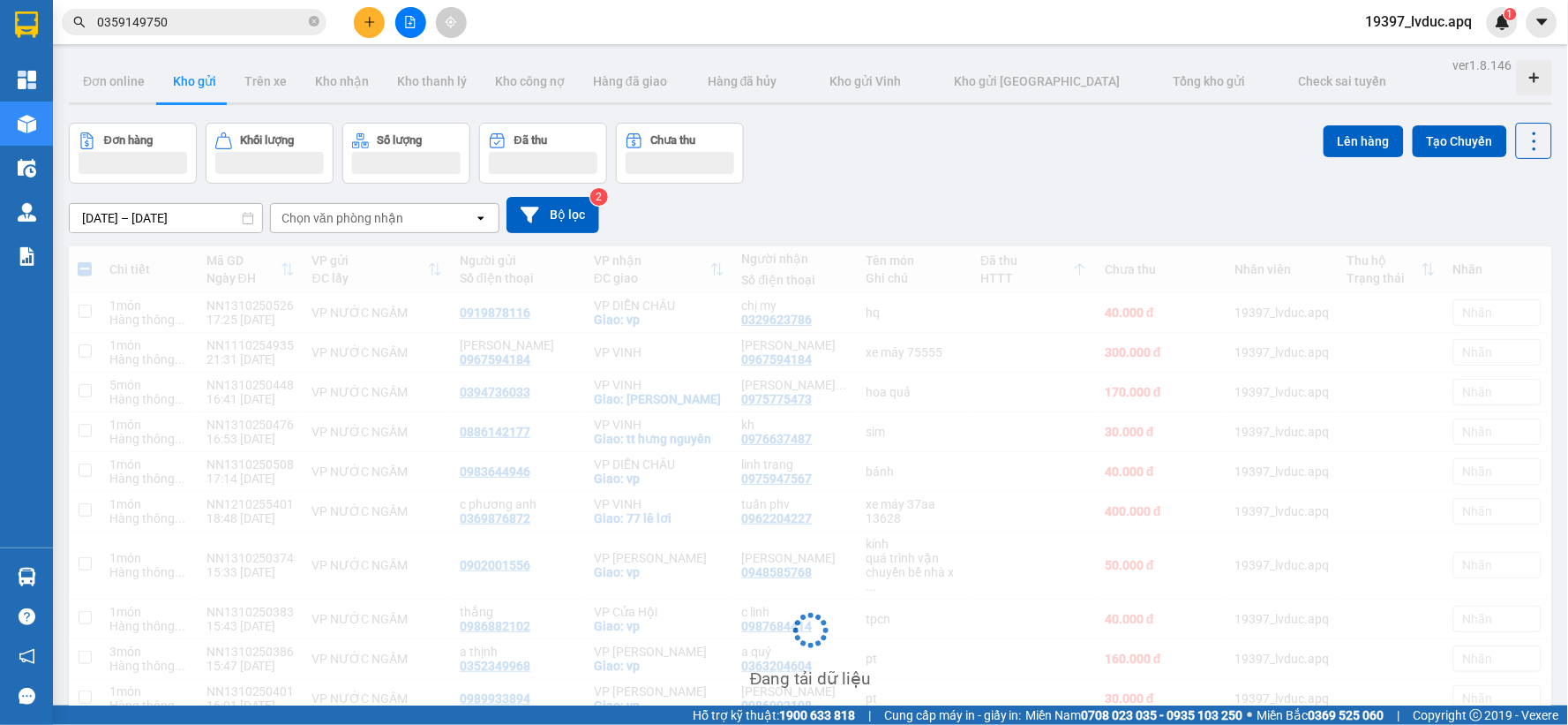
click at [260, 474] on div "Đang tải dữ liệu" at bounding box center [810, 643] width 1483 height 795
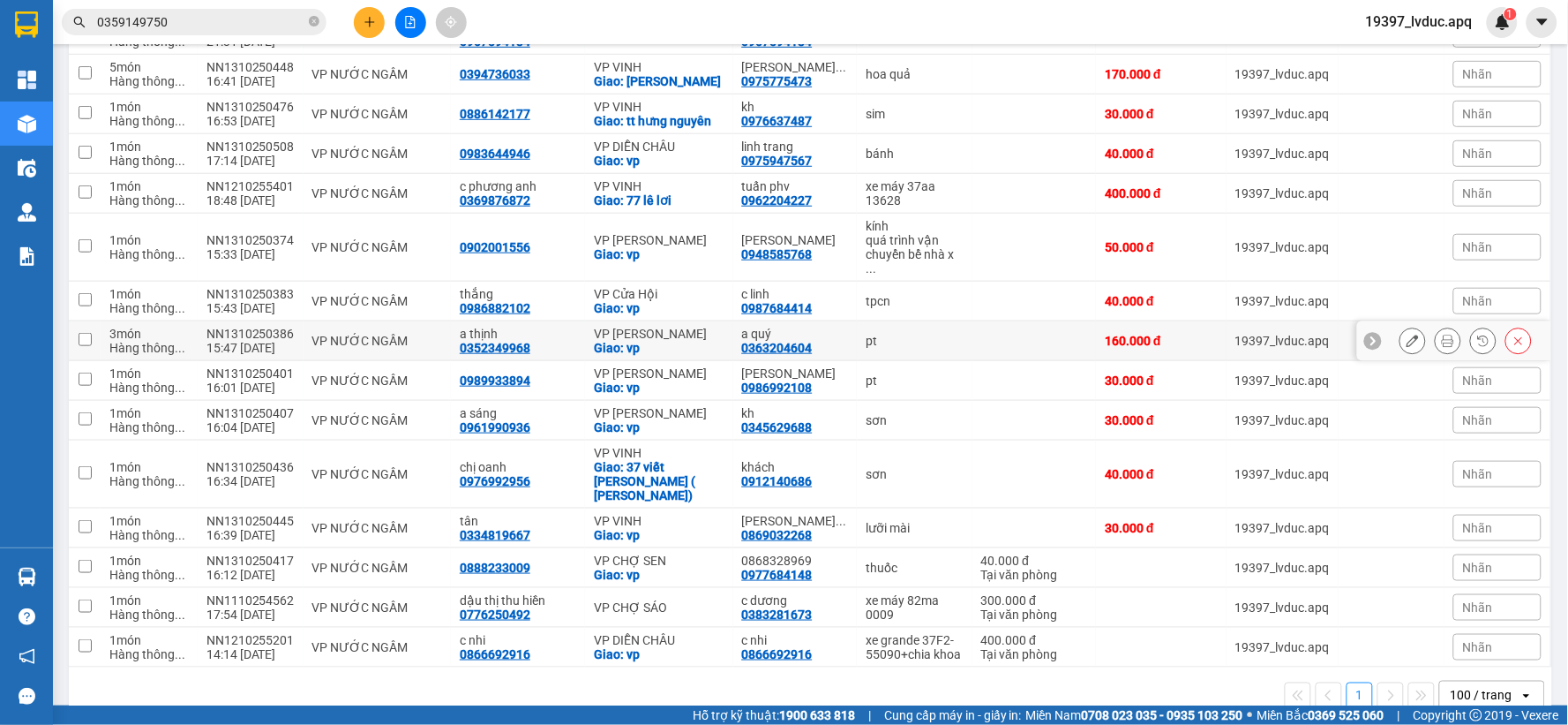
scroll to position [329, 0]
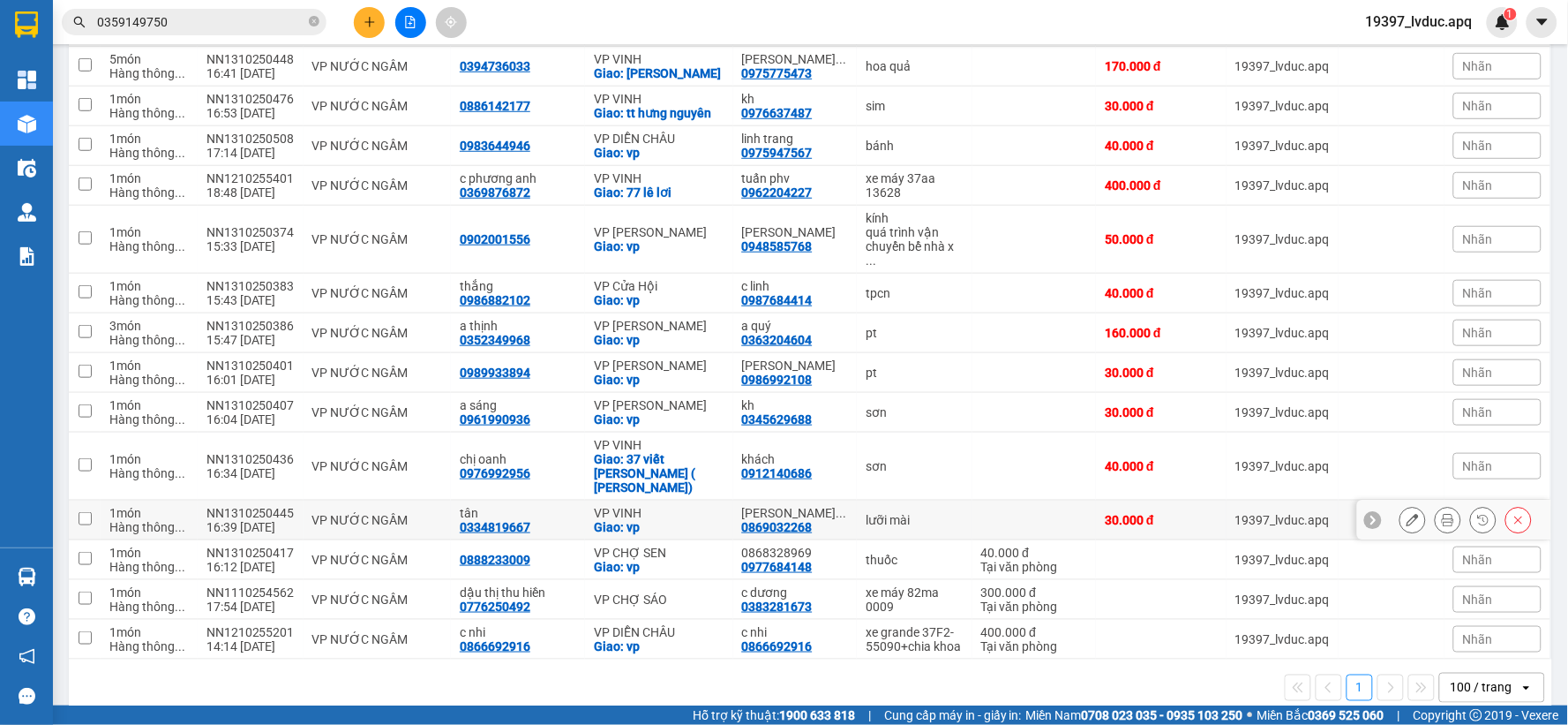
click at [681, 506] on div "VP VINH" at bounding box center [659, 513] width 130 height 14
checkbox input "true"
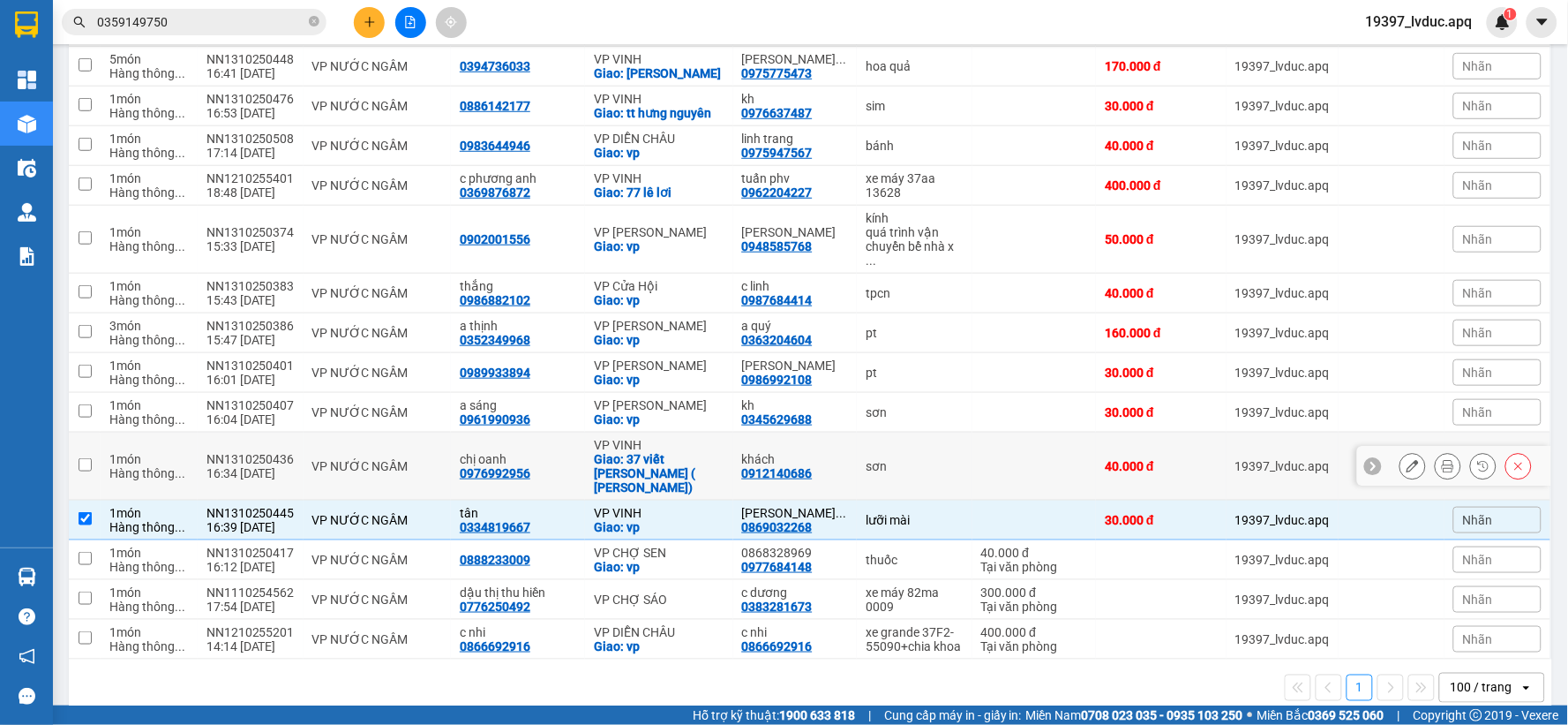
click at [694, 452] on div "Giao: 37 viết [PERSON_NAME] ( [PERSON_NAME])" at bounding box center [659, 473] width 130 height 43
checkbox input "true"
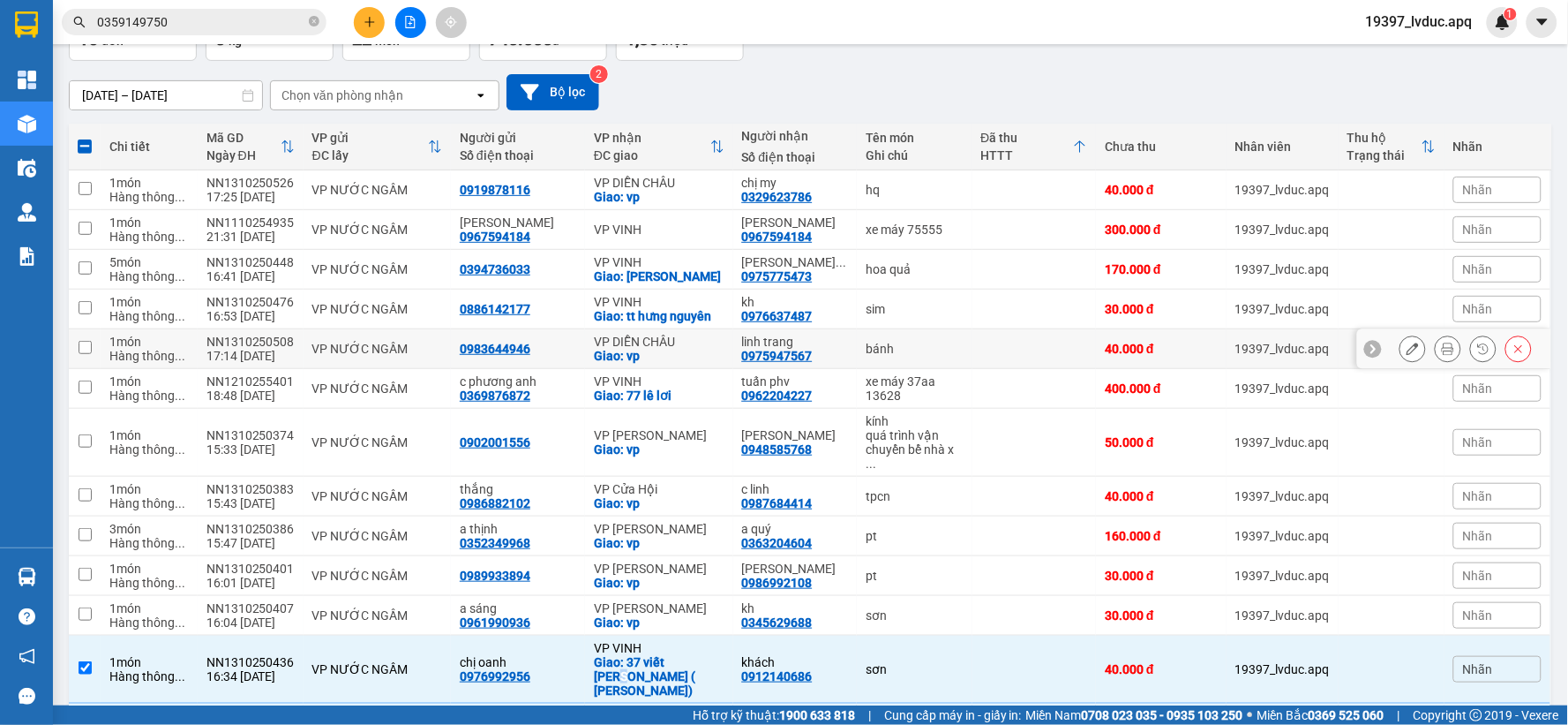
scroll to position [231, 0]
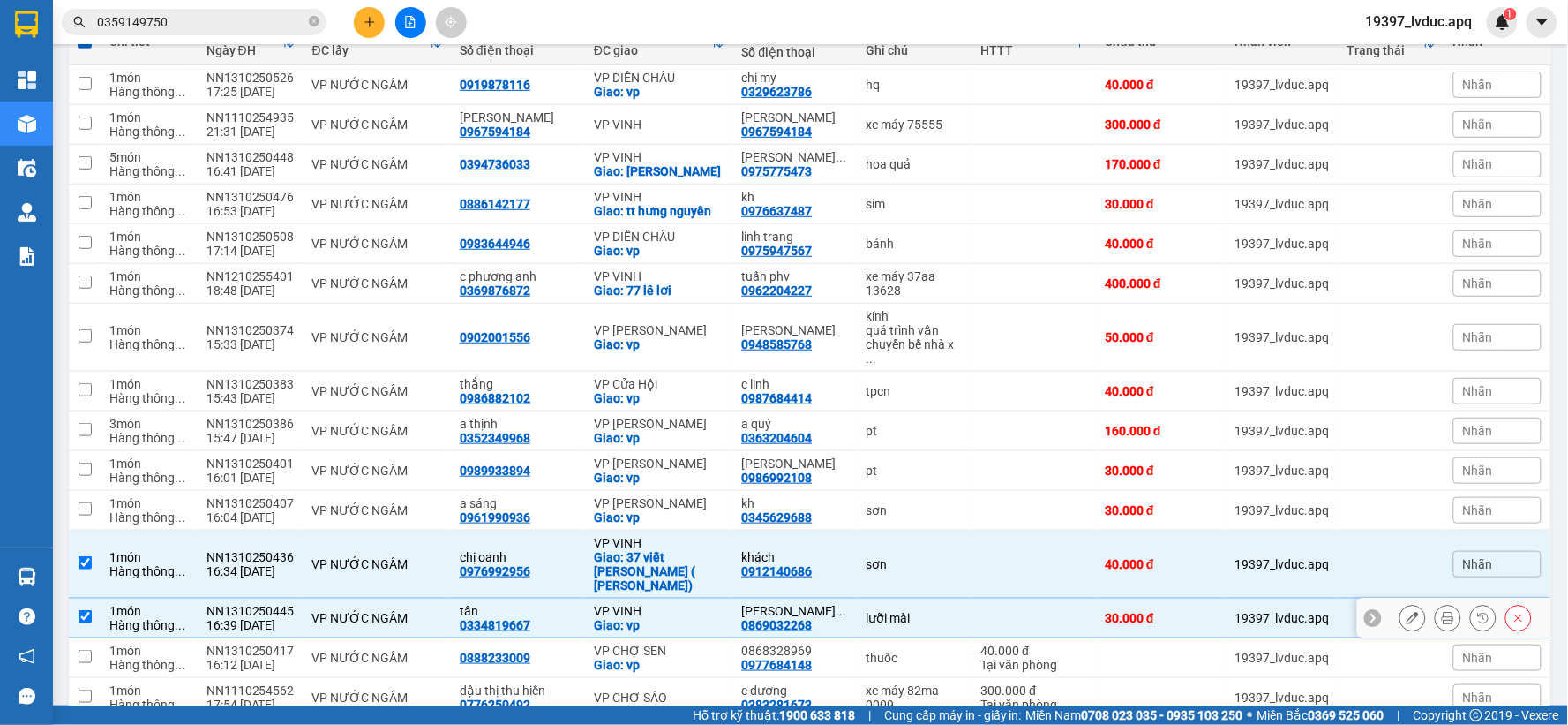
click at [942, 611] on div "lưỡi mài" at bounding box center [914, 618] width 97 height 14
checkbox input "false"
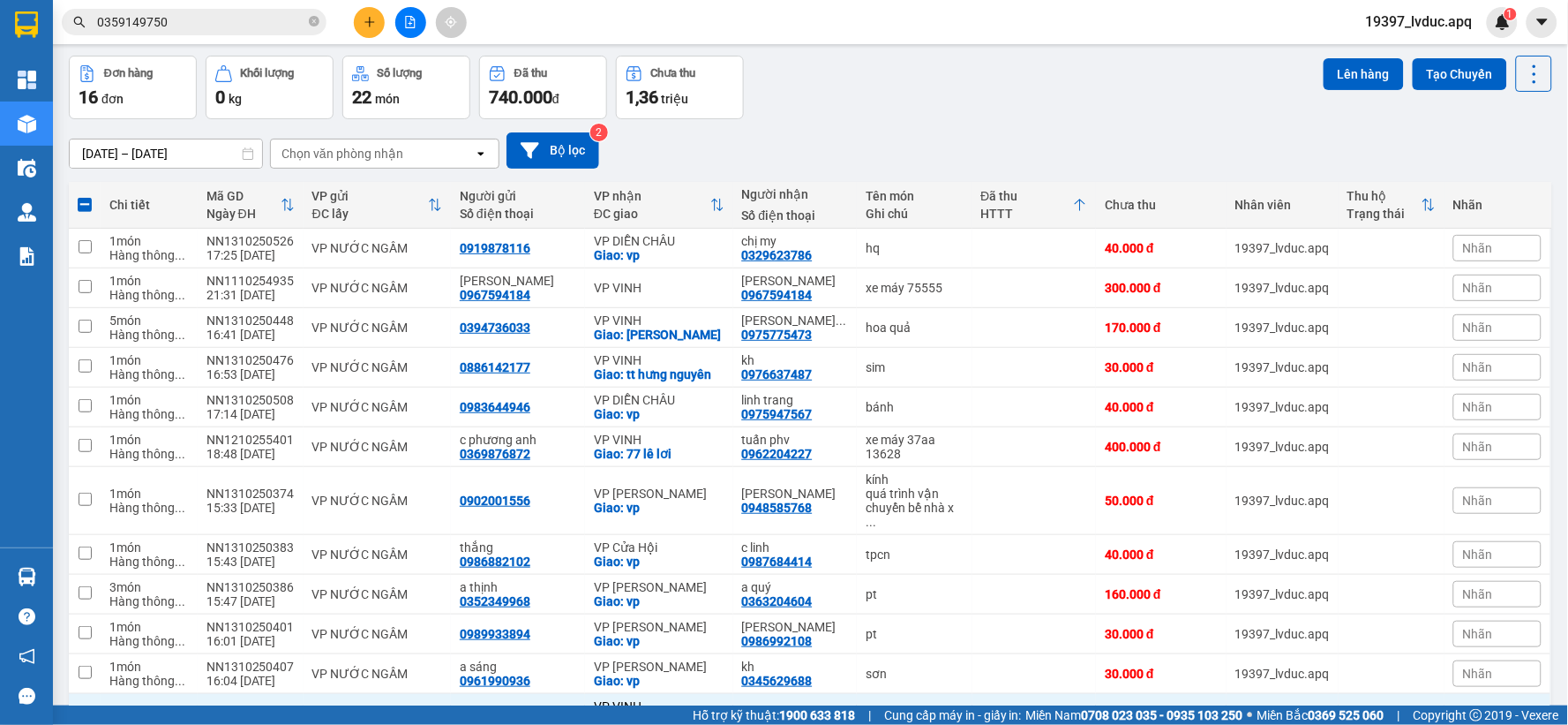
scroll to position [0, 0]
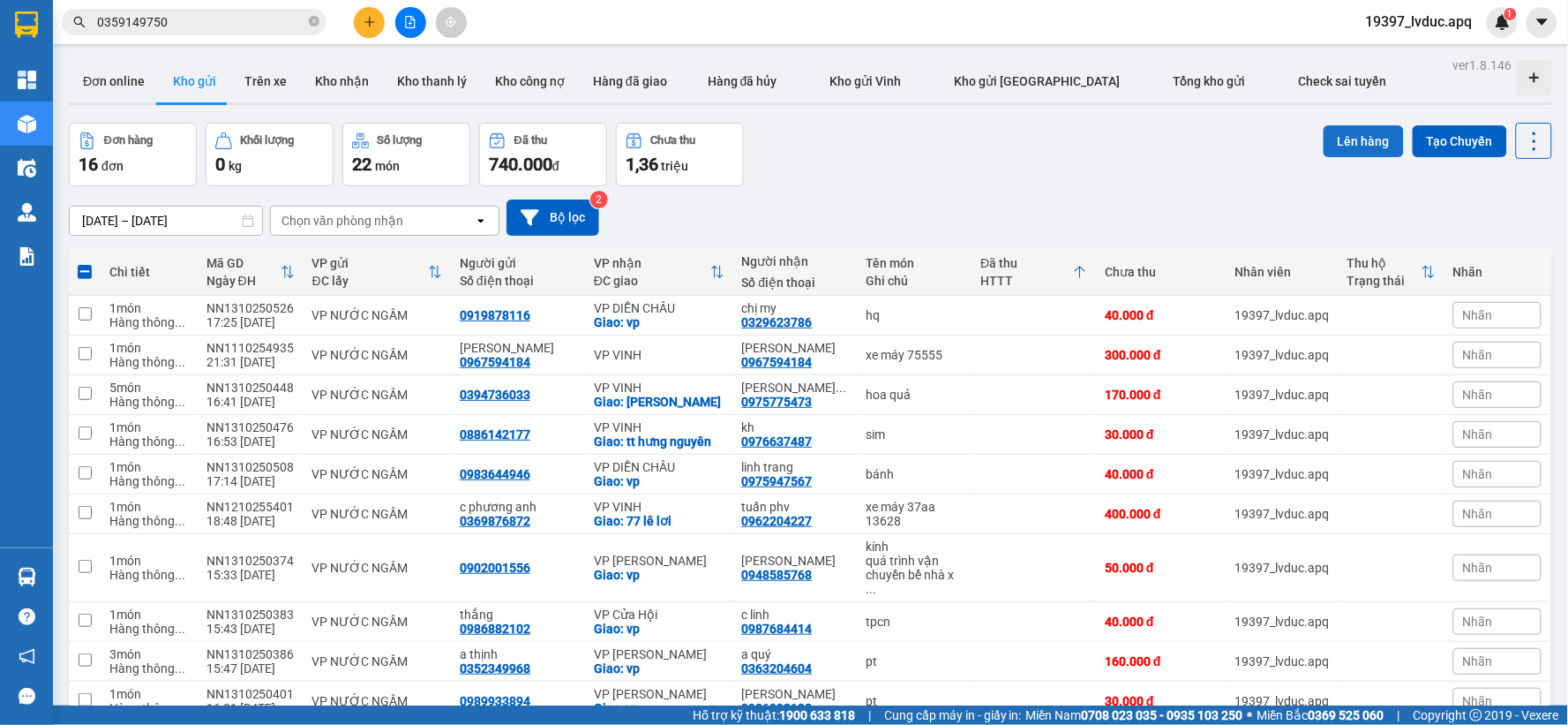
click at [1342, 136] on button "Lên hàng" at bounding box center [1363, 142] width 80 height 32
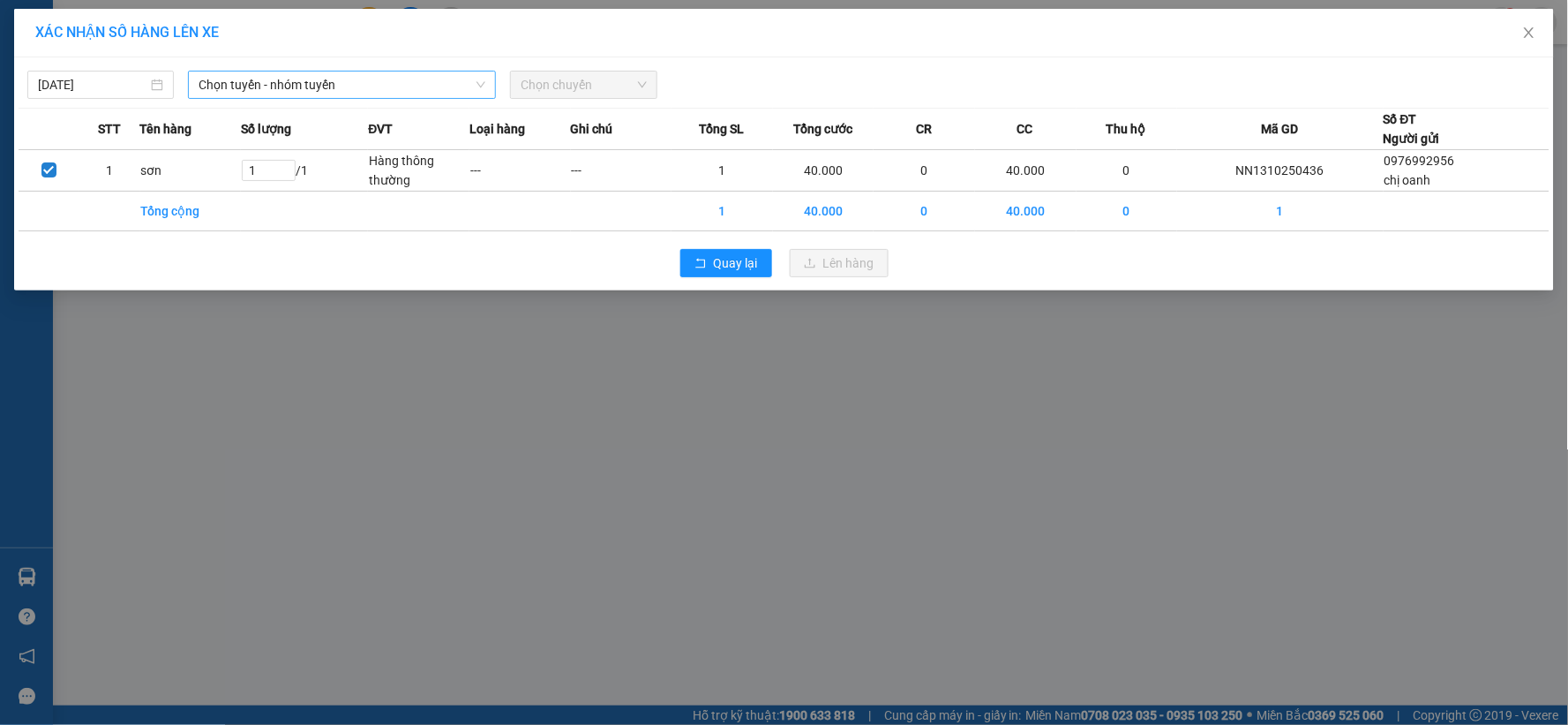
click at [337, 85] on span "Chọn tuyến - nhóm tuyến" at bounding box center [342, 85] width 287 height 27
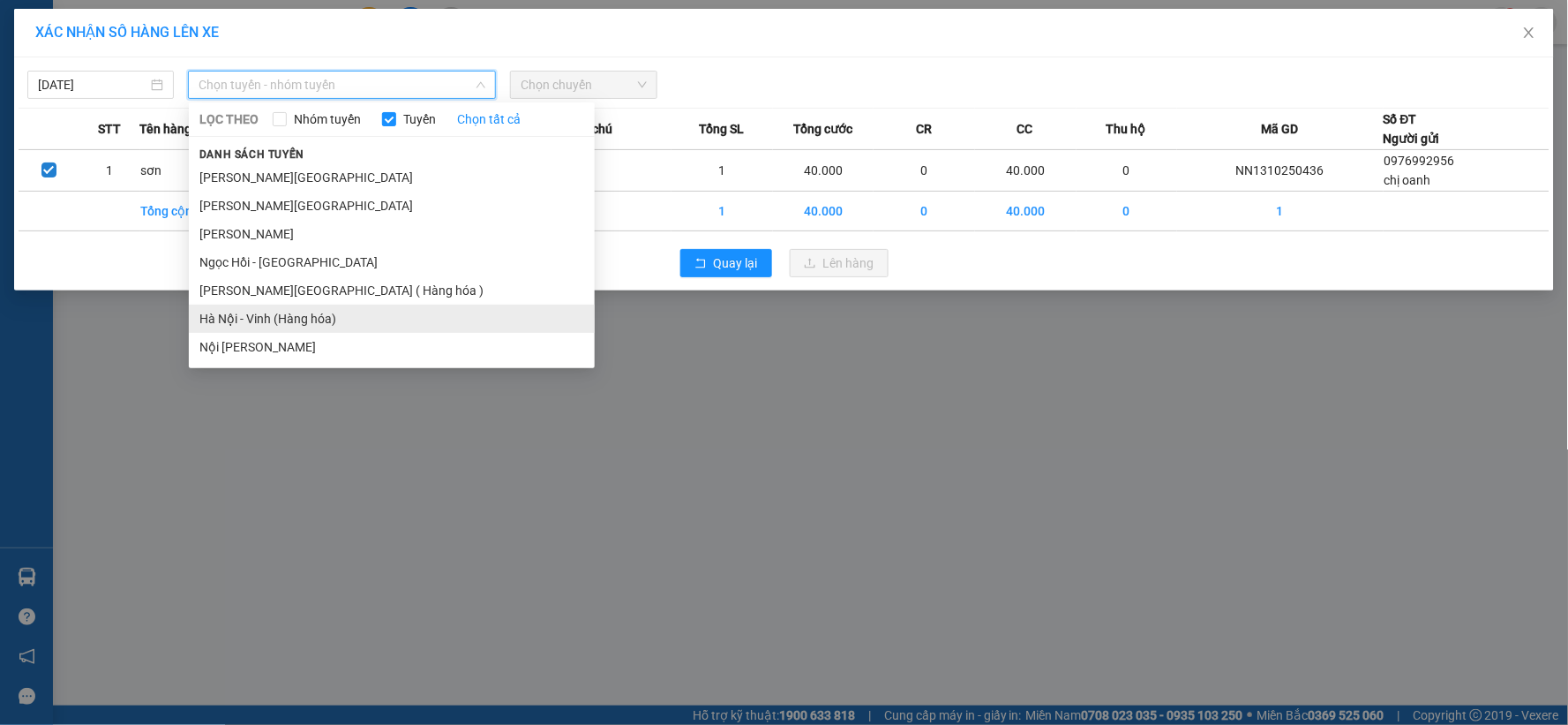
click at [297, 322] on li "Hà Nội - Vinh (Hàng hóa)" at bounding box center [392, 319] width 406 height 29
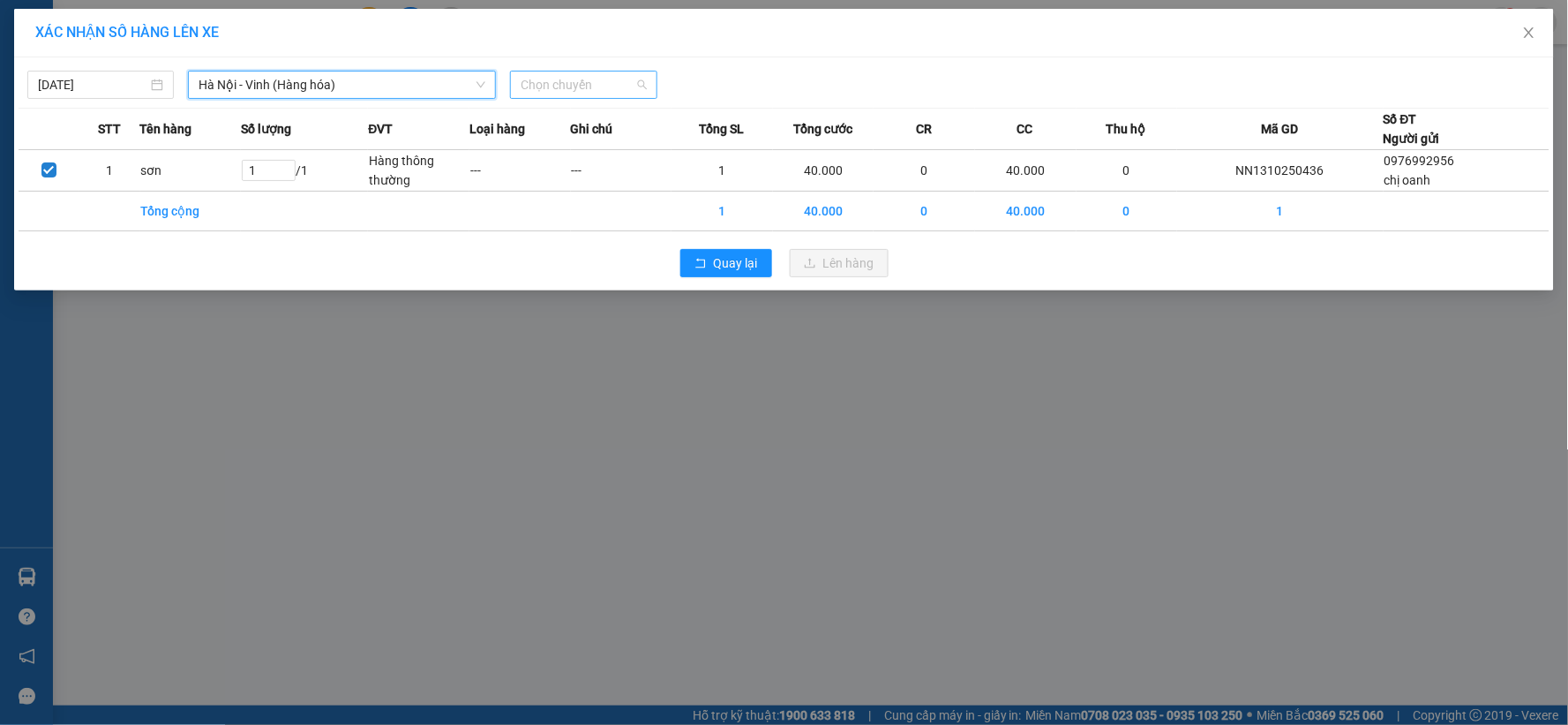
click at [583, 84] on span "Chọn chuyến" at bounding box center [583, 85] width 126 height 27
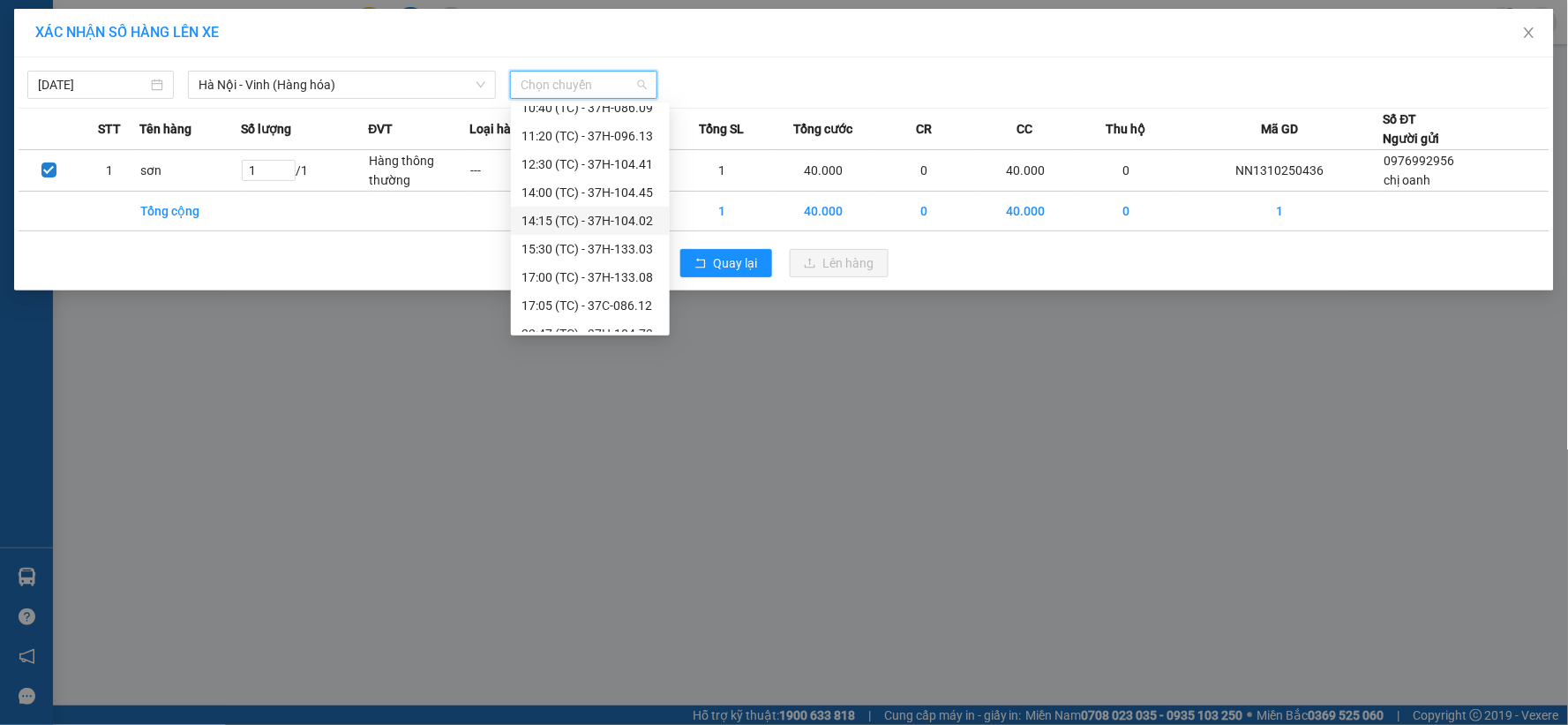
scroll to position [142, 0]
click at [630, 291] on div "22:47 (TC) - 37H-104.73" at bounding box center [590, 289] width 138 height 20
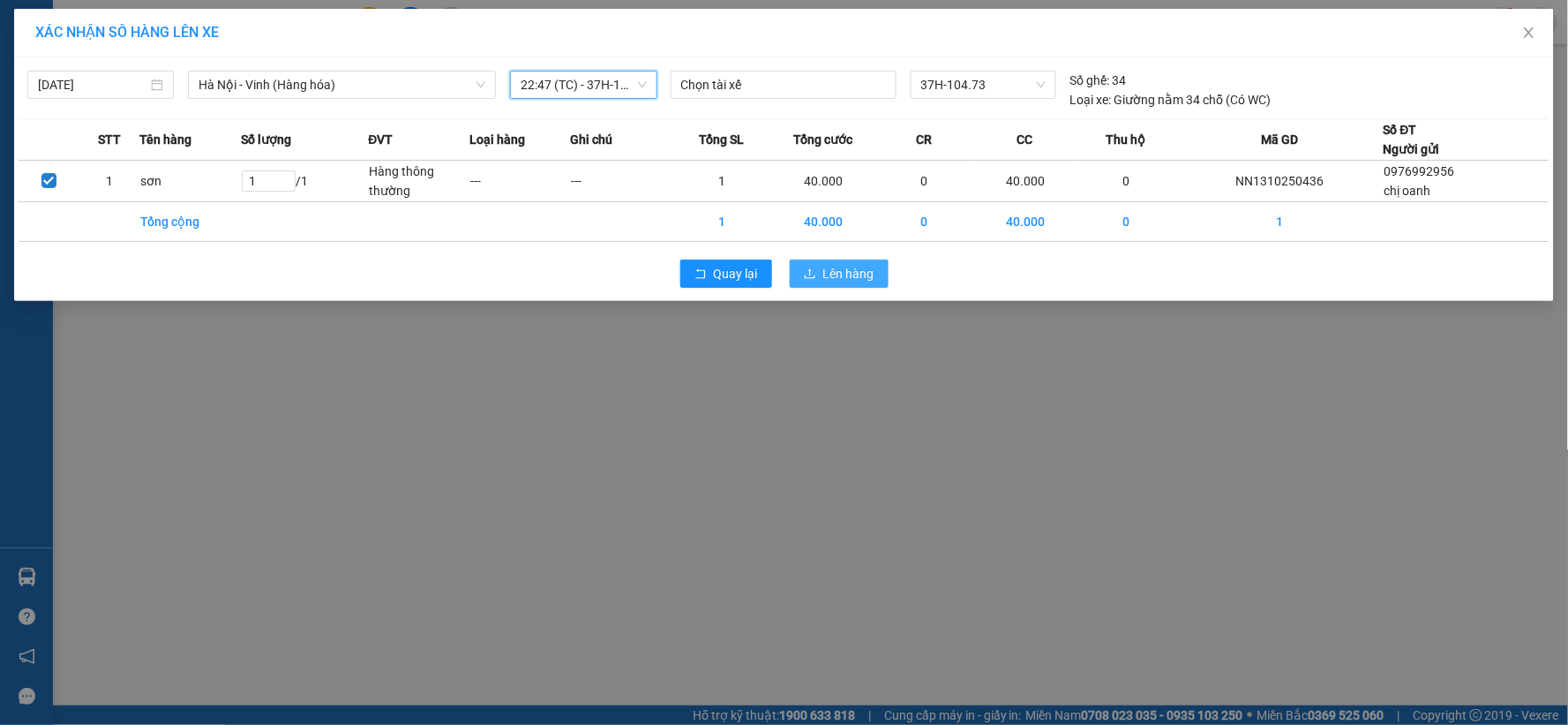
click at [865, 266] on span "Lên hàng" at bounding box center [849, 273] width 51 height 20
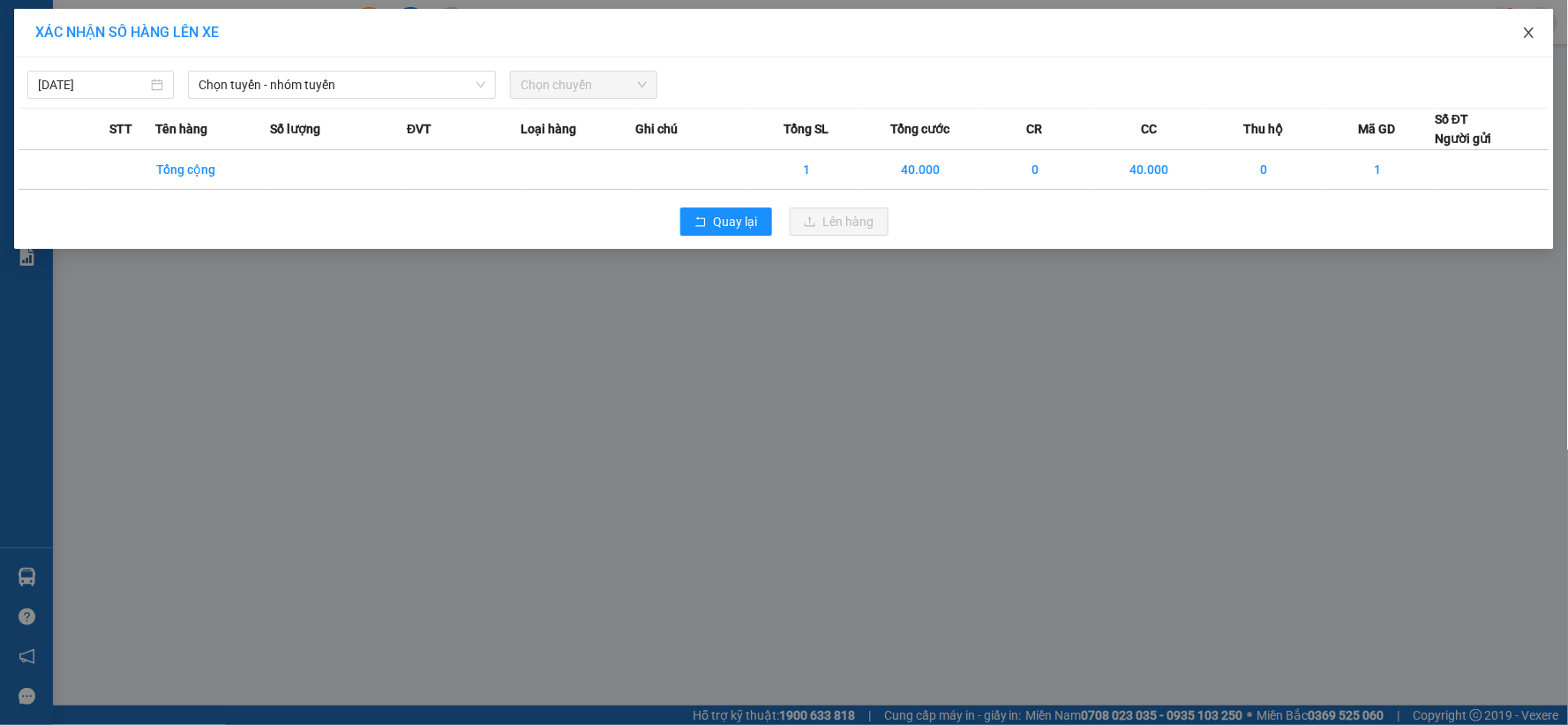
click at [1528, 34] on icon "close" at bounding box center [1529, 33] width 14 height 14
